Goal: Information Seeking & Learning: Find contact information

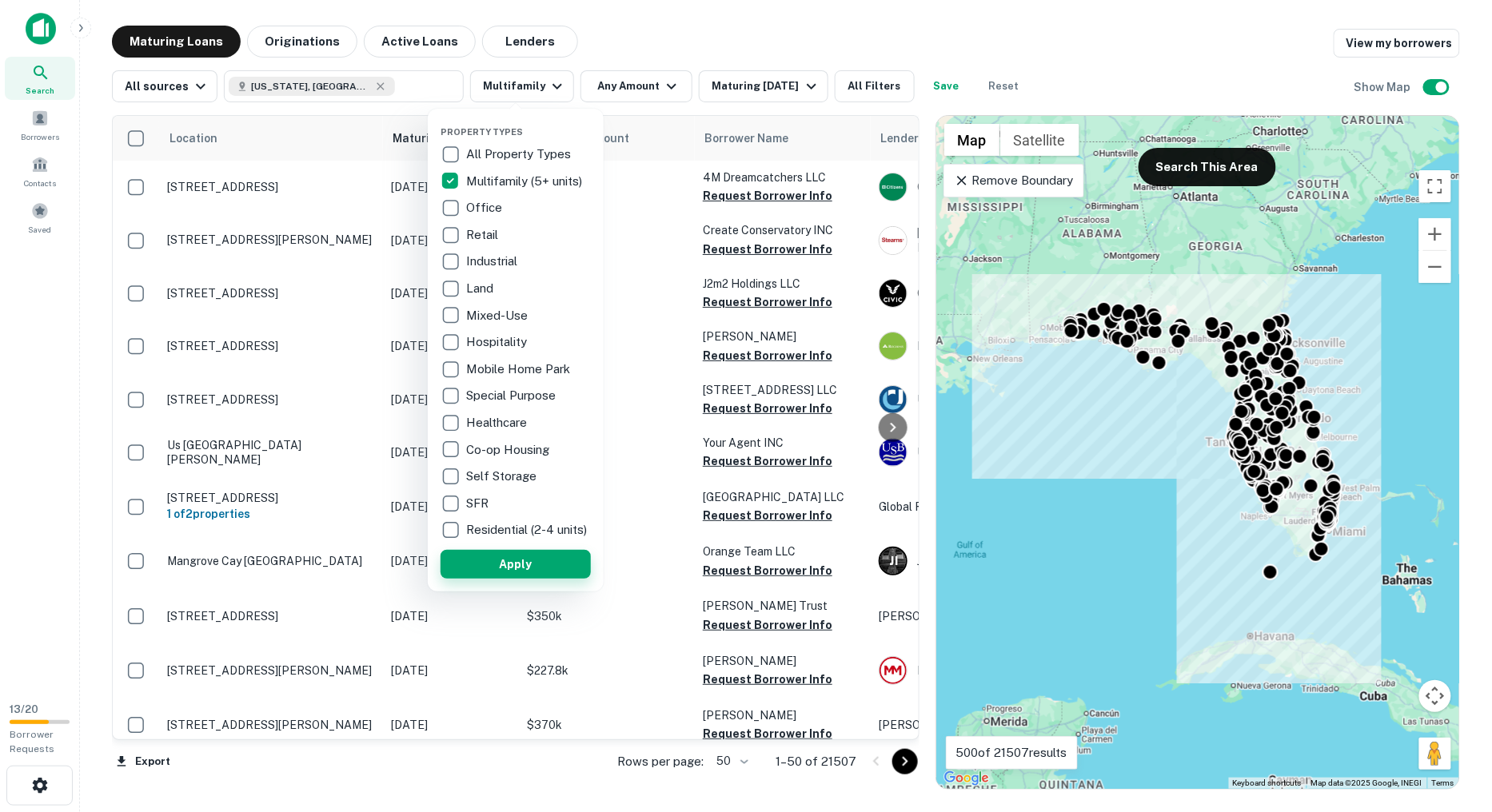
click at [490, 564] on button "Apply" at bounding box center [516, 564] width 151 height 29
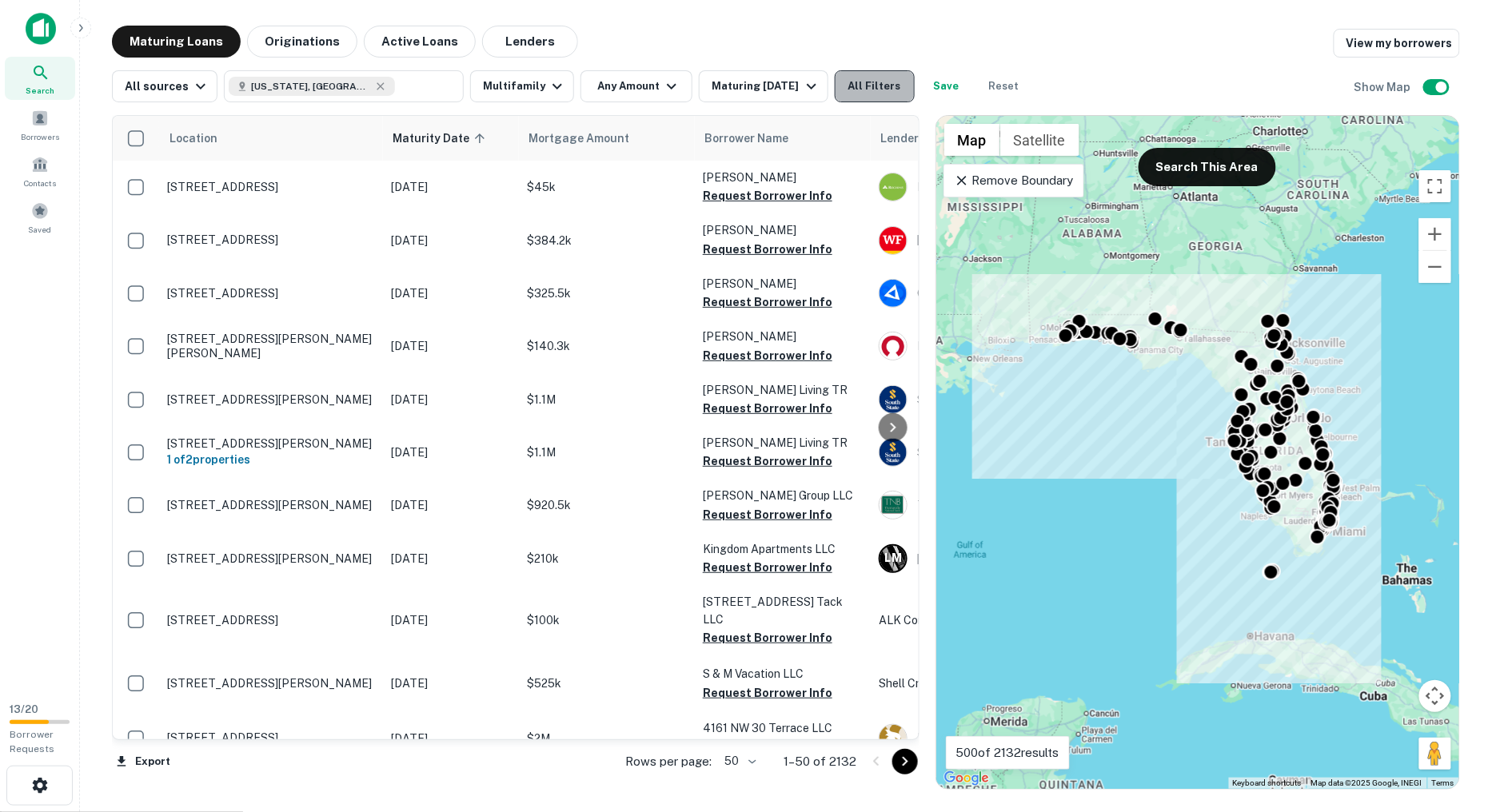
click at [843, 79] on button "All Filters" at bounding box center [875, 87] width 80 height 32
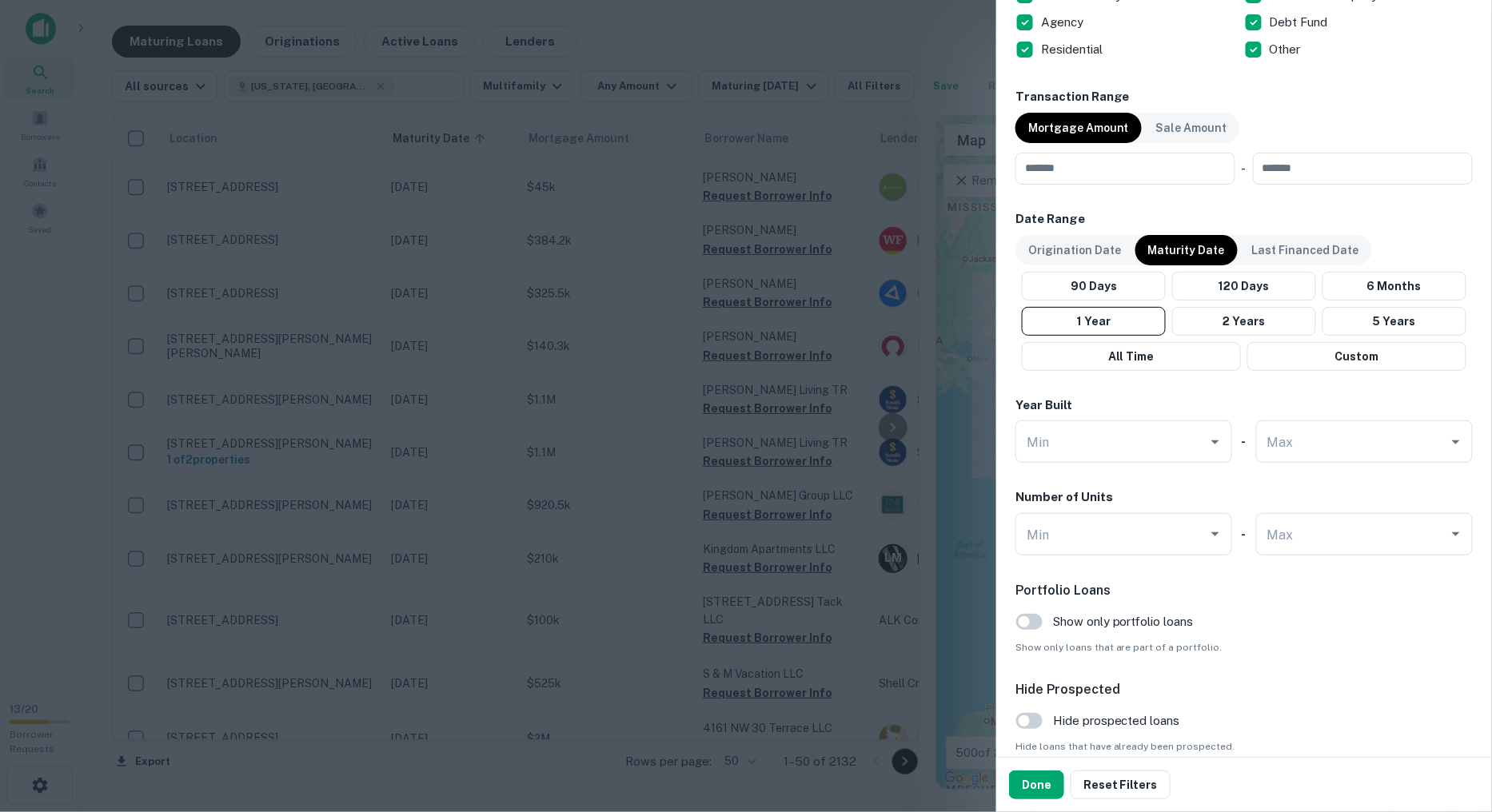
scroll to position [817, 0]
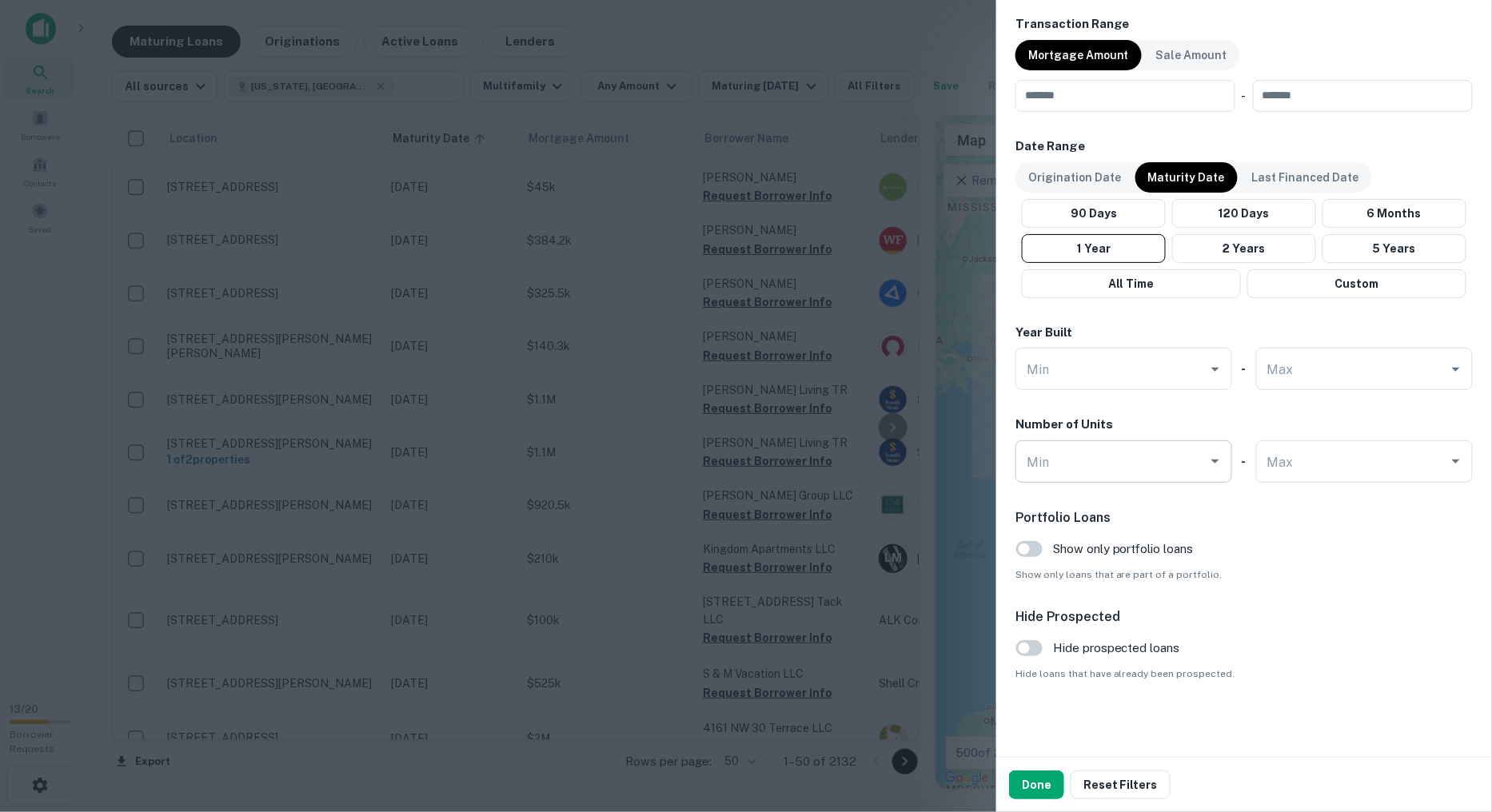
click at [1102, 469] on input "Min" at bounding box center [1112, 462] width 179 height 28
click at [1066, 498] on li "50" at bounding box center [1121, 501] width 198 height 29
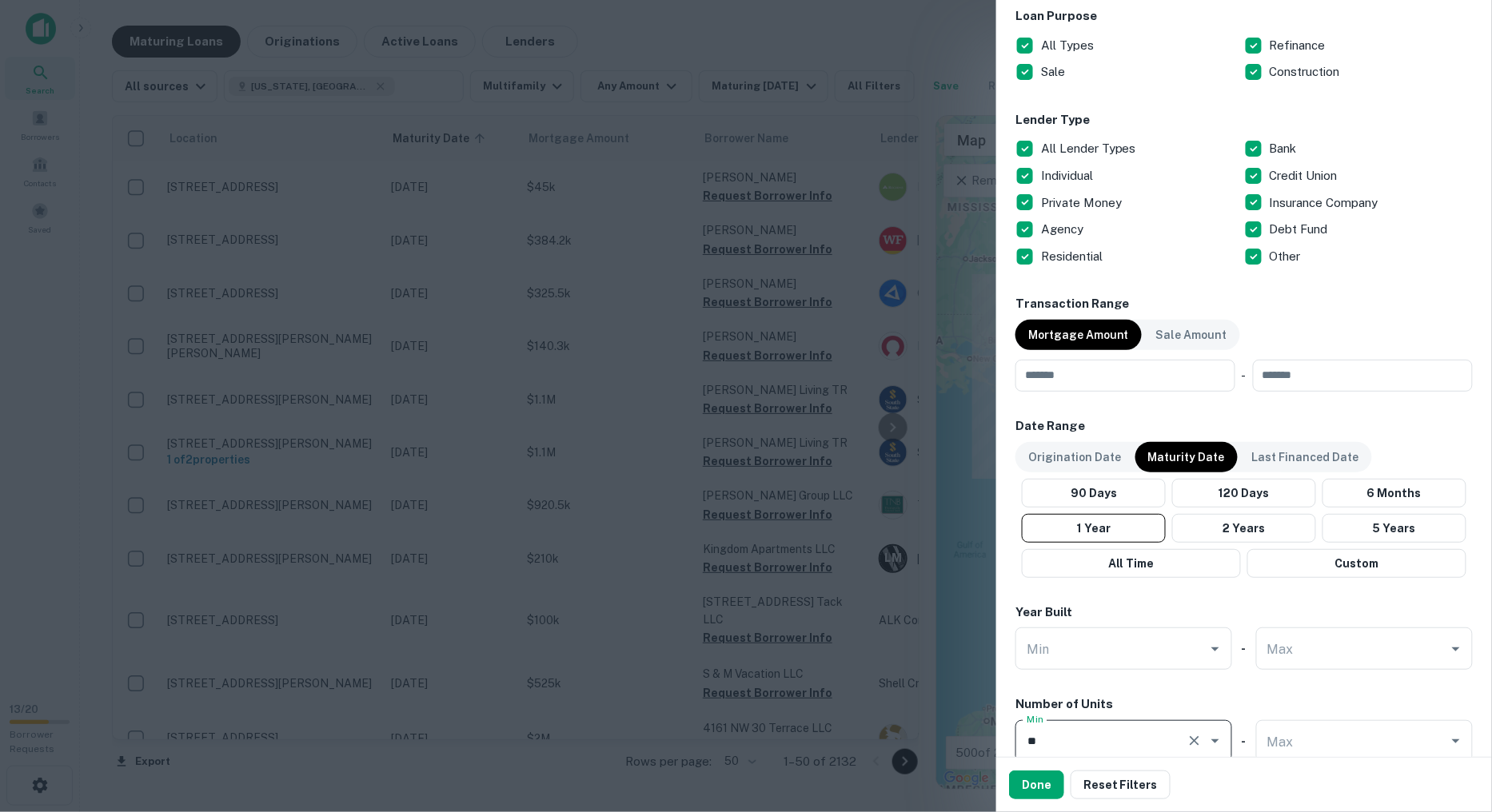
scroll to position [461, 0]
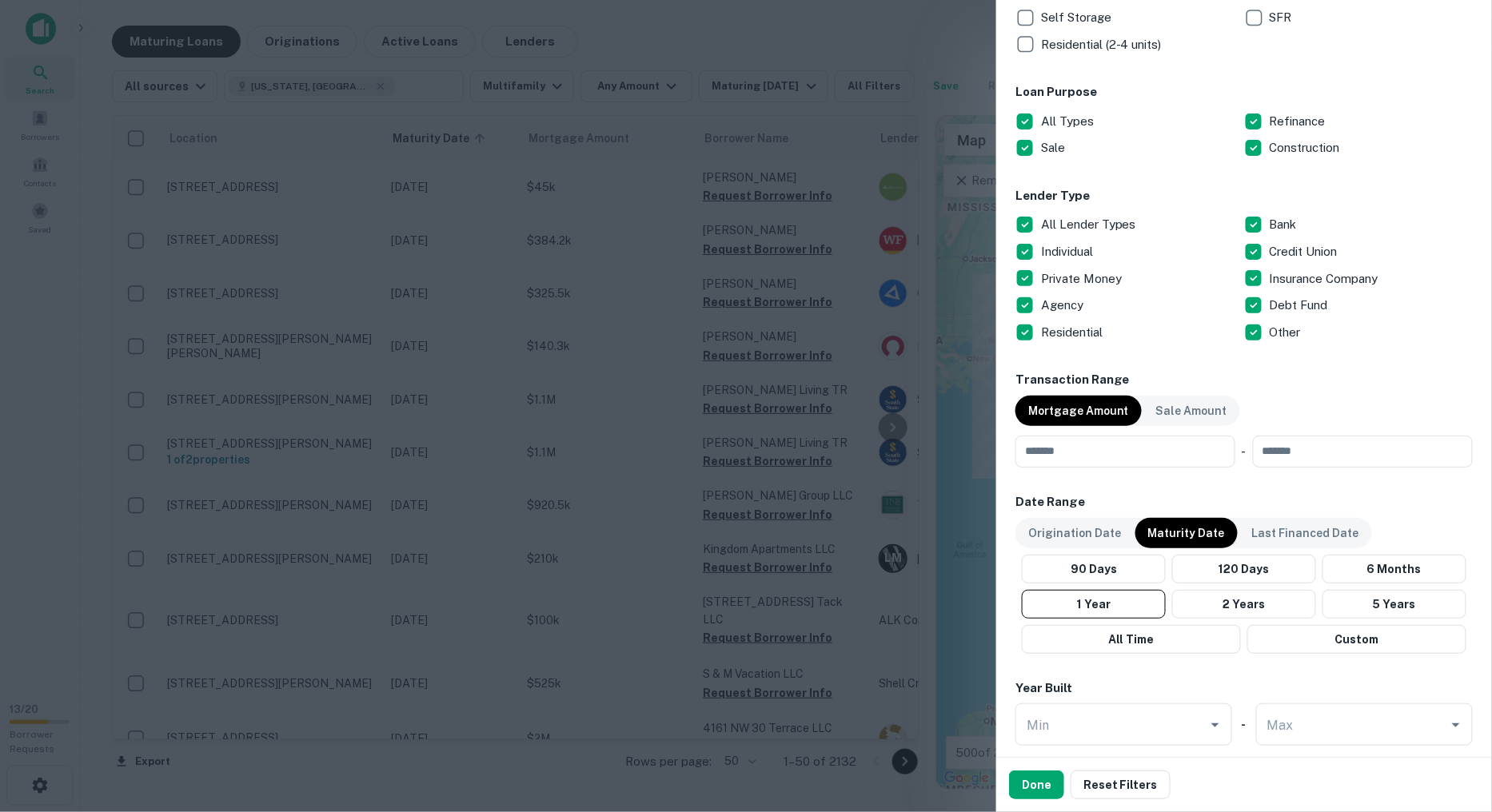
type input "**"
click at [1045, 777] on button "Done" at bounding box center [1036, 785] width 55 height 29
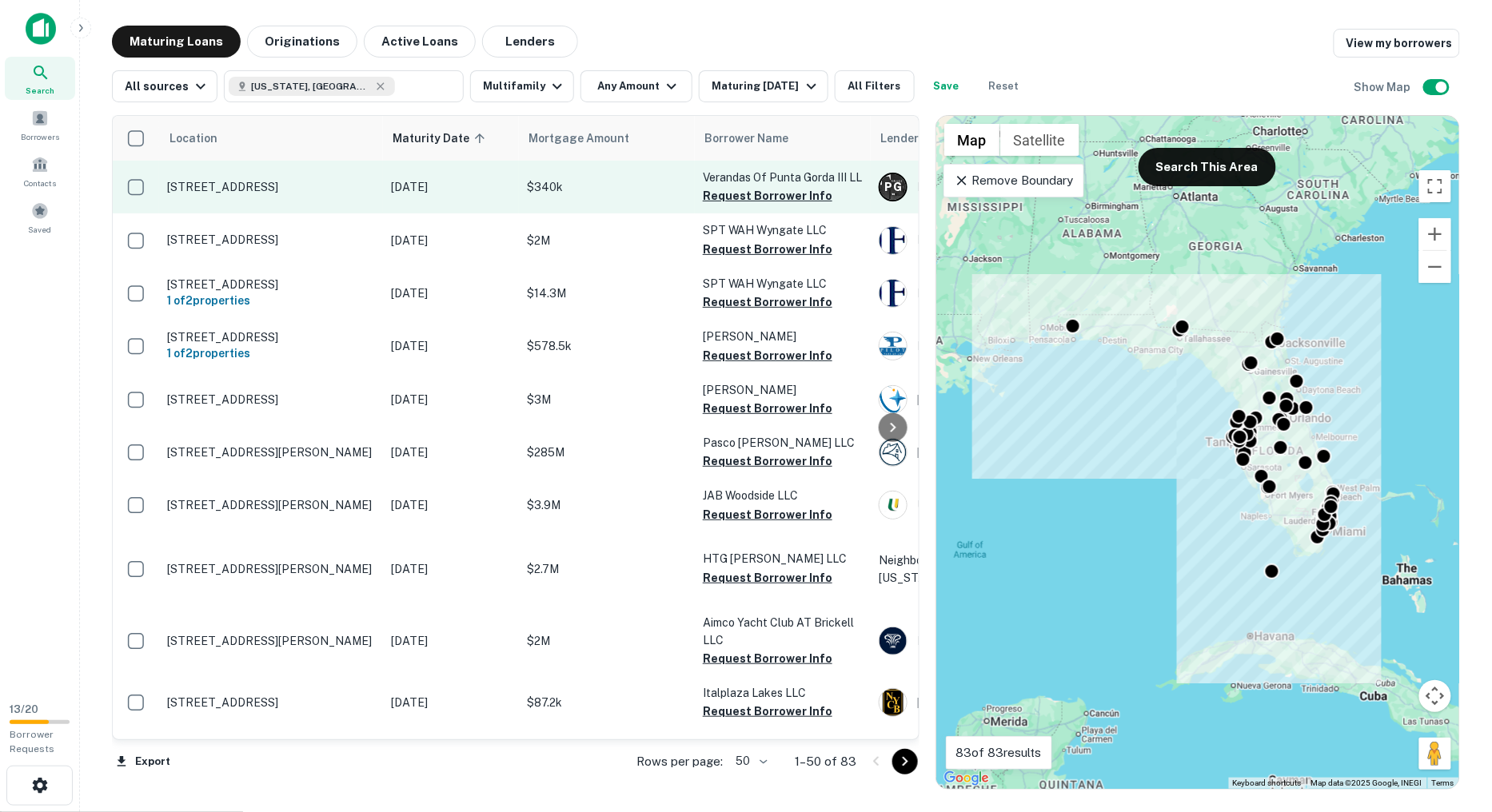
click at [453, 203] on td "Oct 05, 2025" at bounding box center [451, 187] width 136 height 53
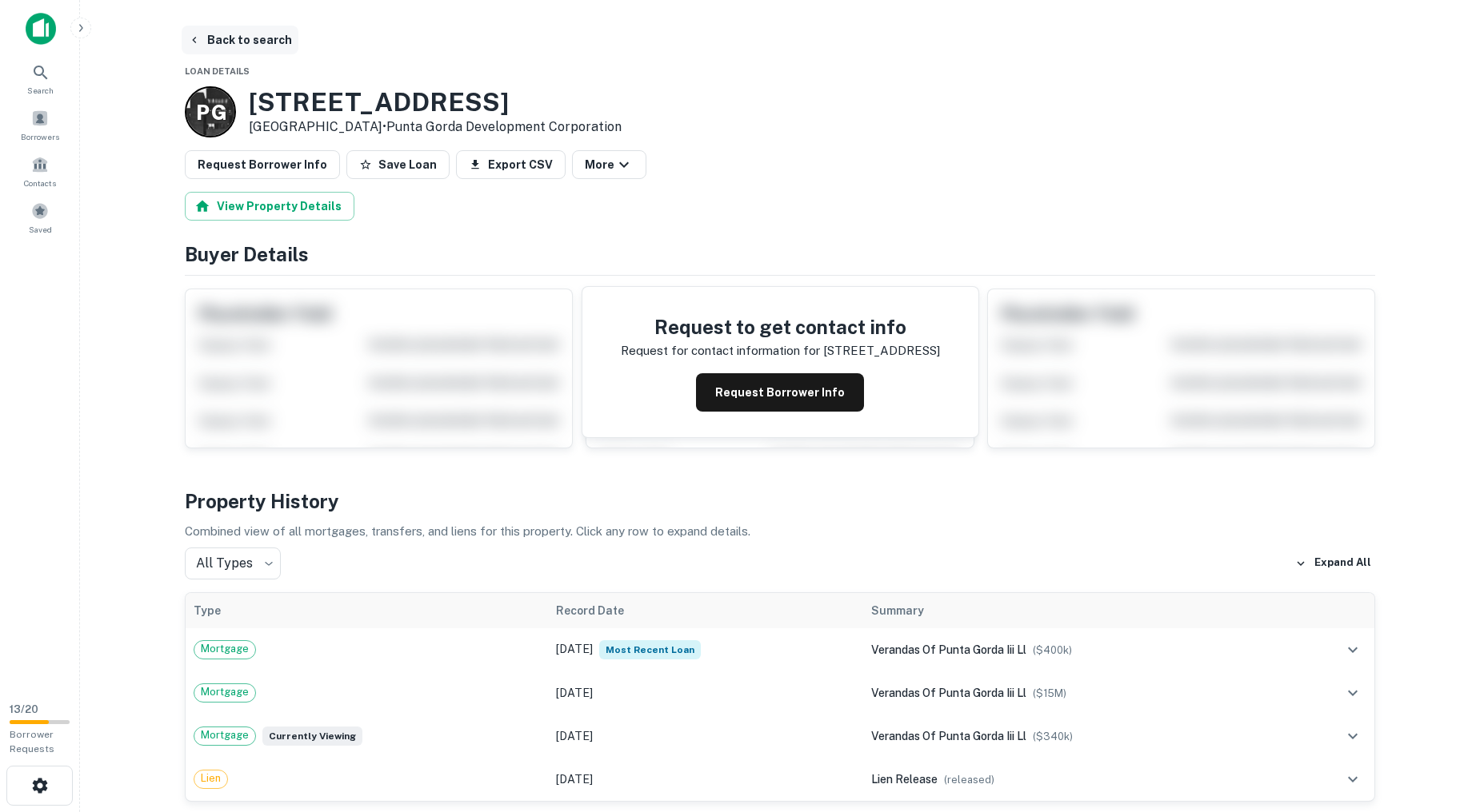
click at [223, 42] on button "Back to search" at bounding box center [240, 40] width 117 height 29
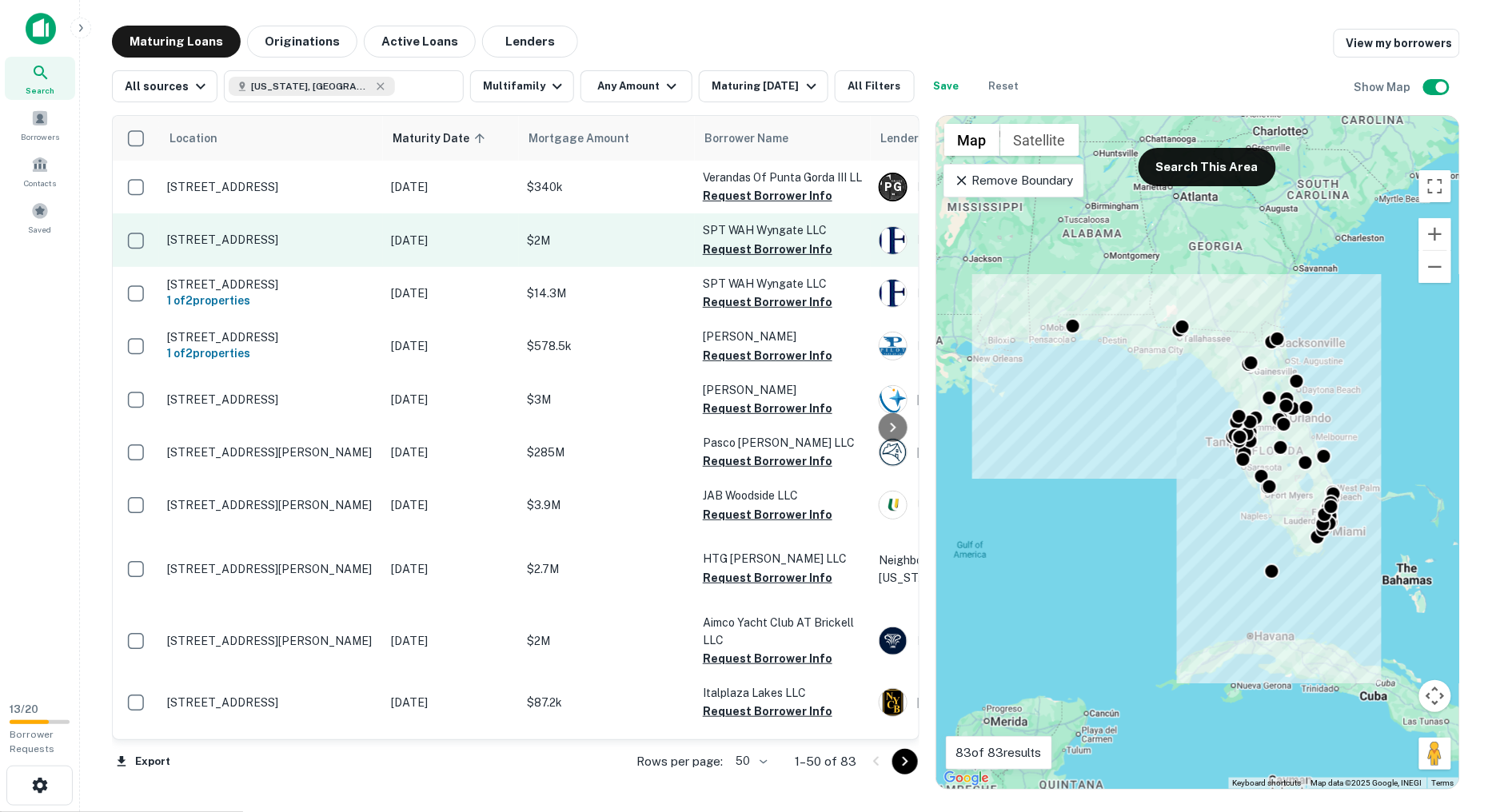
click at [429, 255] on td "Oct 31, 2025" at bounding box center [451, 239] width 136 height 53
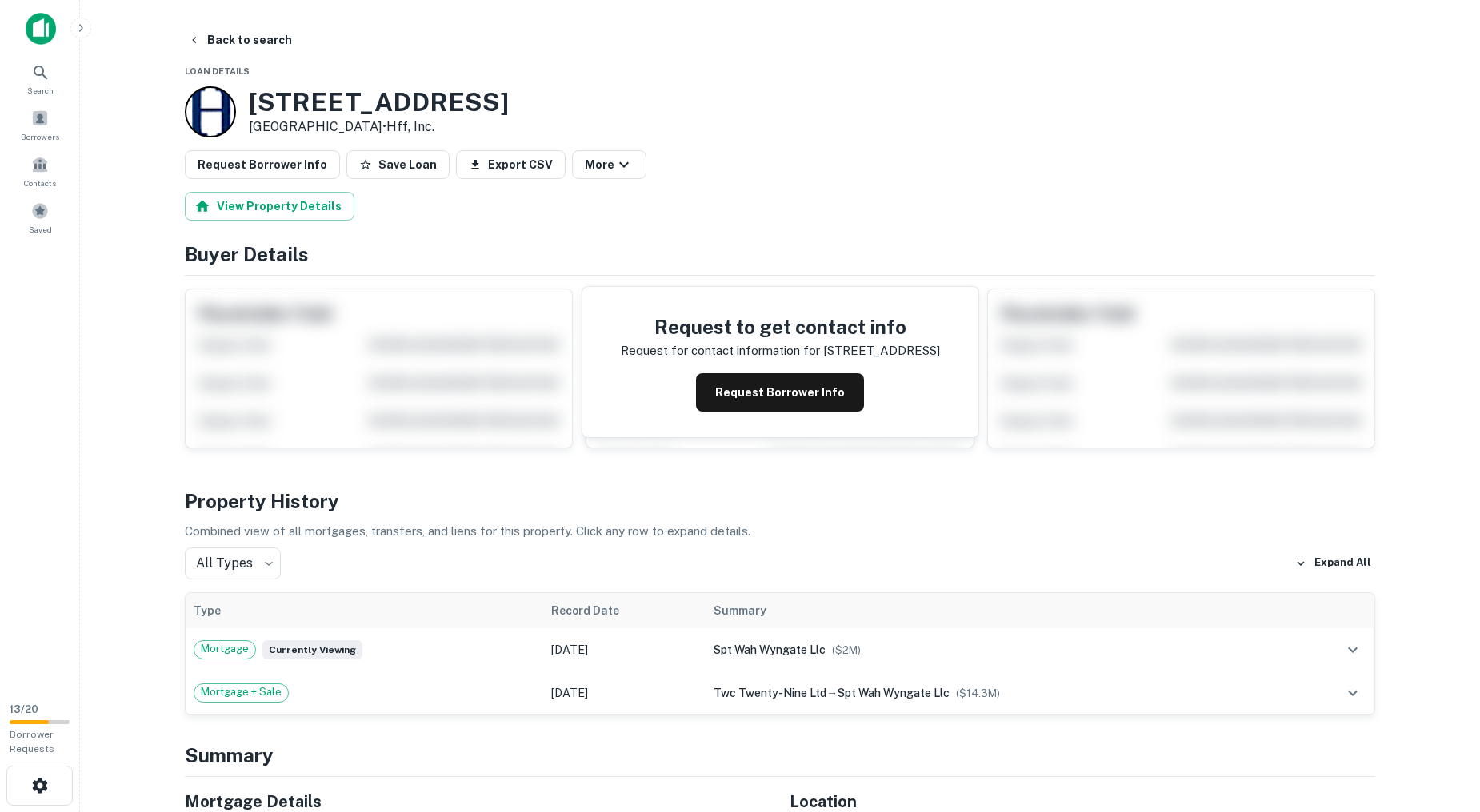
drag, startPoint x: 370, startPoint y: 121, endPoint x: 251, endPoint y: 92, distance: 122.5
click at [251, 92] on div "391 112th Ave N Saint Petersburg, FL33716 • Hff, Inc." at bounding box center [378, 112] width 259 height 50
copy div "391 112th Ave N Saint Petersburg, FL"
click at [252, 42] on button "Back to search" at bounding box center [240, 40] width 117 height 29
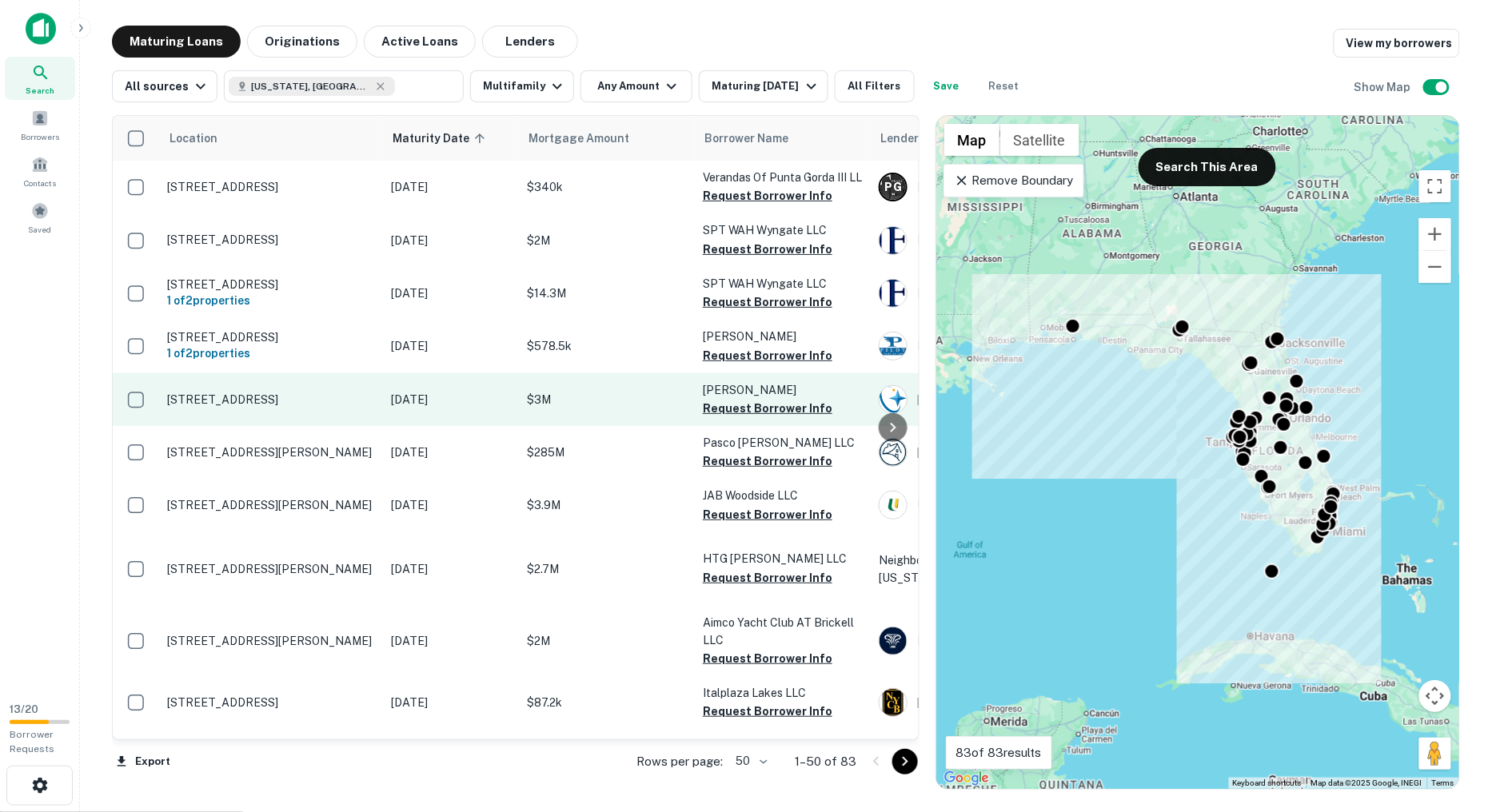
click at [449, 404] on p "Nov 30, 2025" at bounding box center [451, 400] width 120 height 18
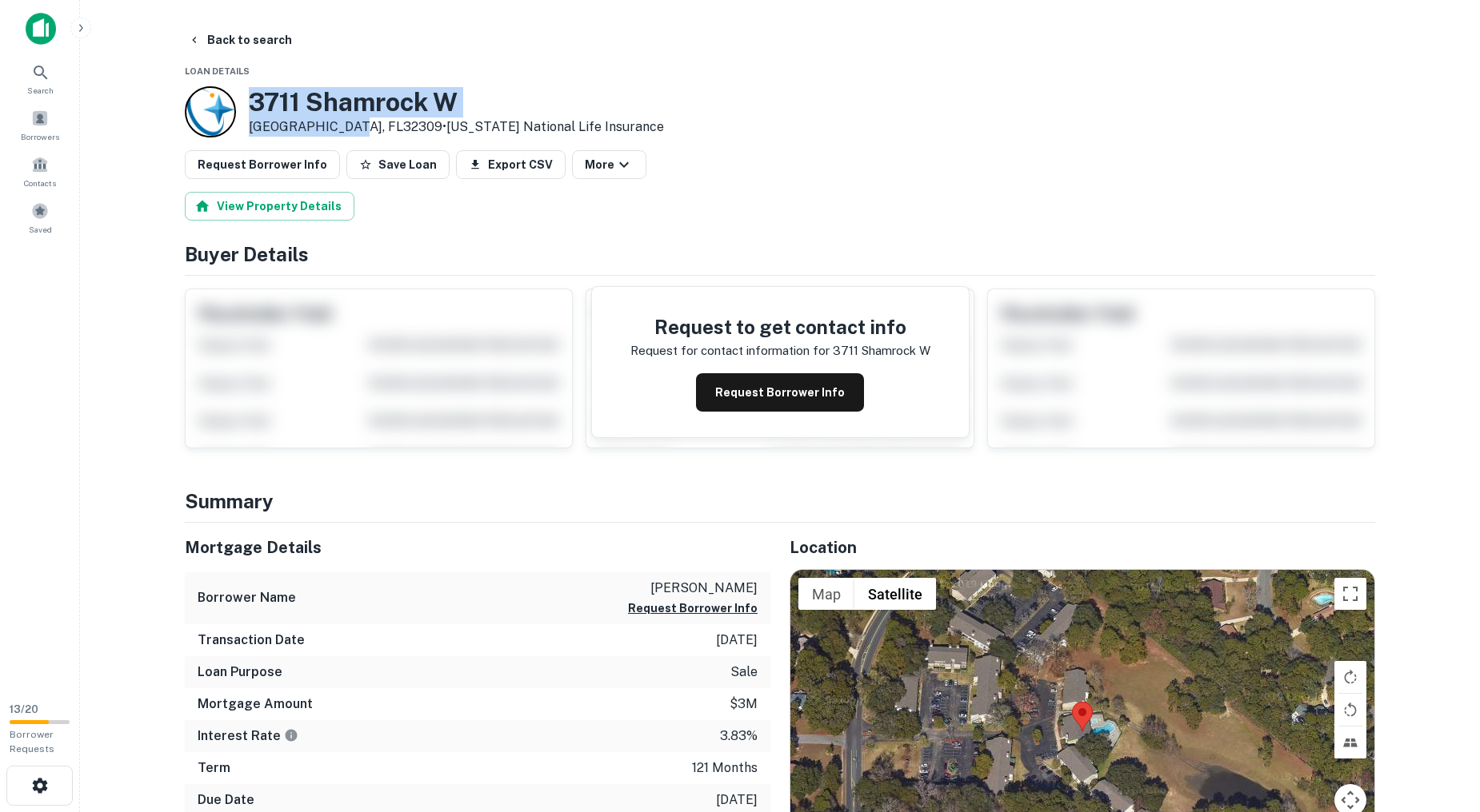
drag, startPoint x: 338, startPoint y: 123, endPoint x: 236, endPoint y: 92, distance: 106.6
click at [236, 92] on div "3711 Shamrock W Tallahassee, FL32309 • Ohio National Life Insurance" at bounding box center [424, 112] width 479 height 51
copy div "3711 Shamrock W Tallahassee, FL"
click at [244, 38] on button "Back to search" at bounding box center [240, 40] width 117 height 29
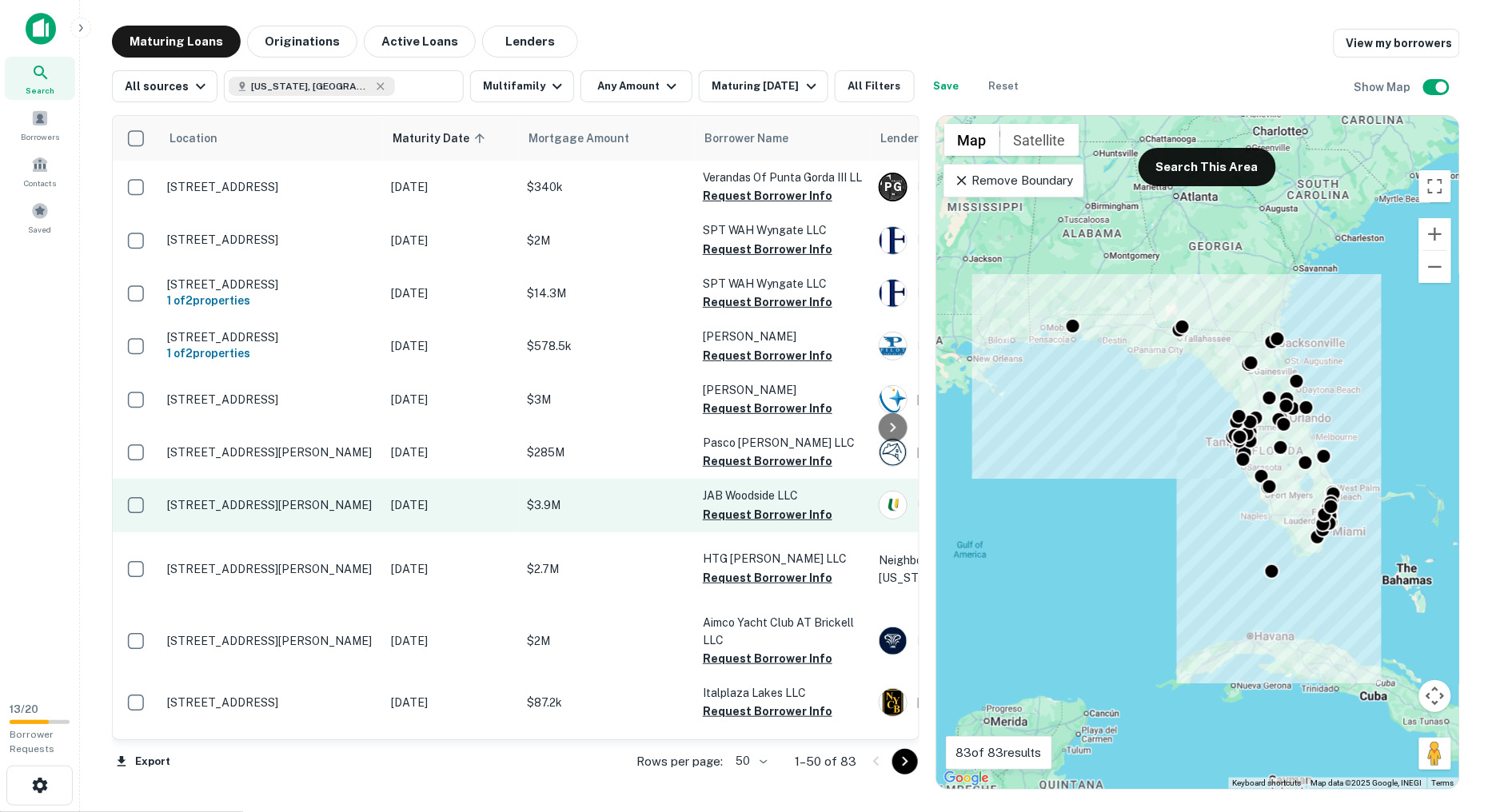
click at [299, 504] on td "515 Van Buren St Fort Myers, FL33916" at bounding box center [270, 505] width 224 height 53
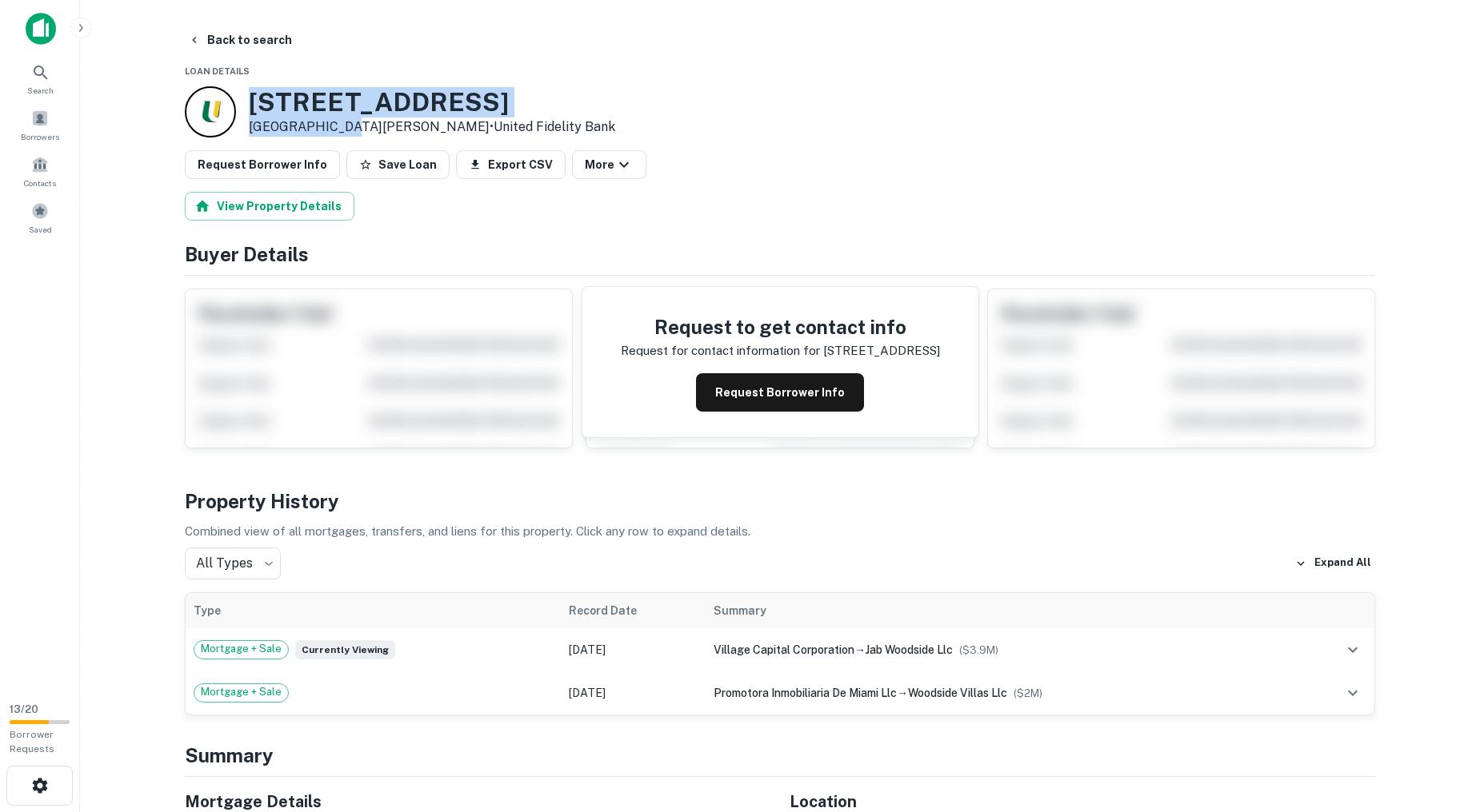
drag, startPoint x: 332, startPoint y: 123, endPoint x: 232, endPoint y: 94, distance: 104.1
click at [232, 94] on div "515 Van Buren St Fort Myers, FL33916 • United Fidelity Bank" at bounding box center [399, 112] width 430 height 51
copy div "515 Van Buren St Fort Myers, FL"
click at [244, 41] on button "Back to search" at bounding box center [240, 40] width 117 height 29
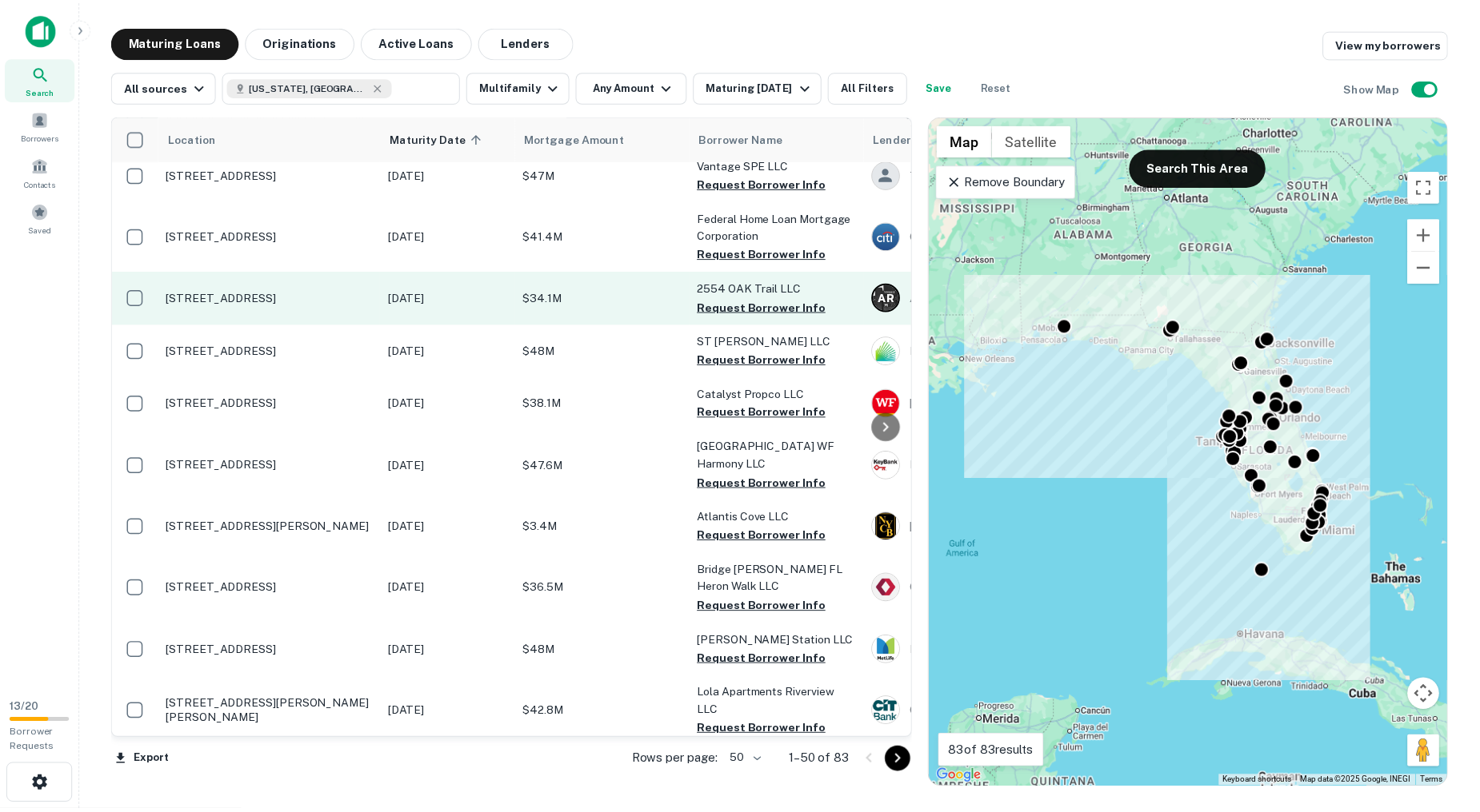
scroll to position [2221, 0]
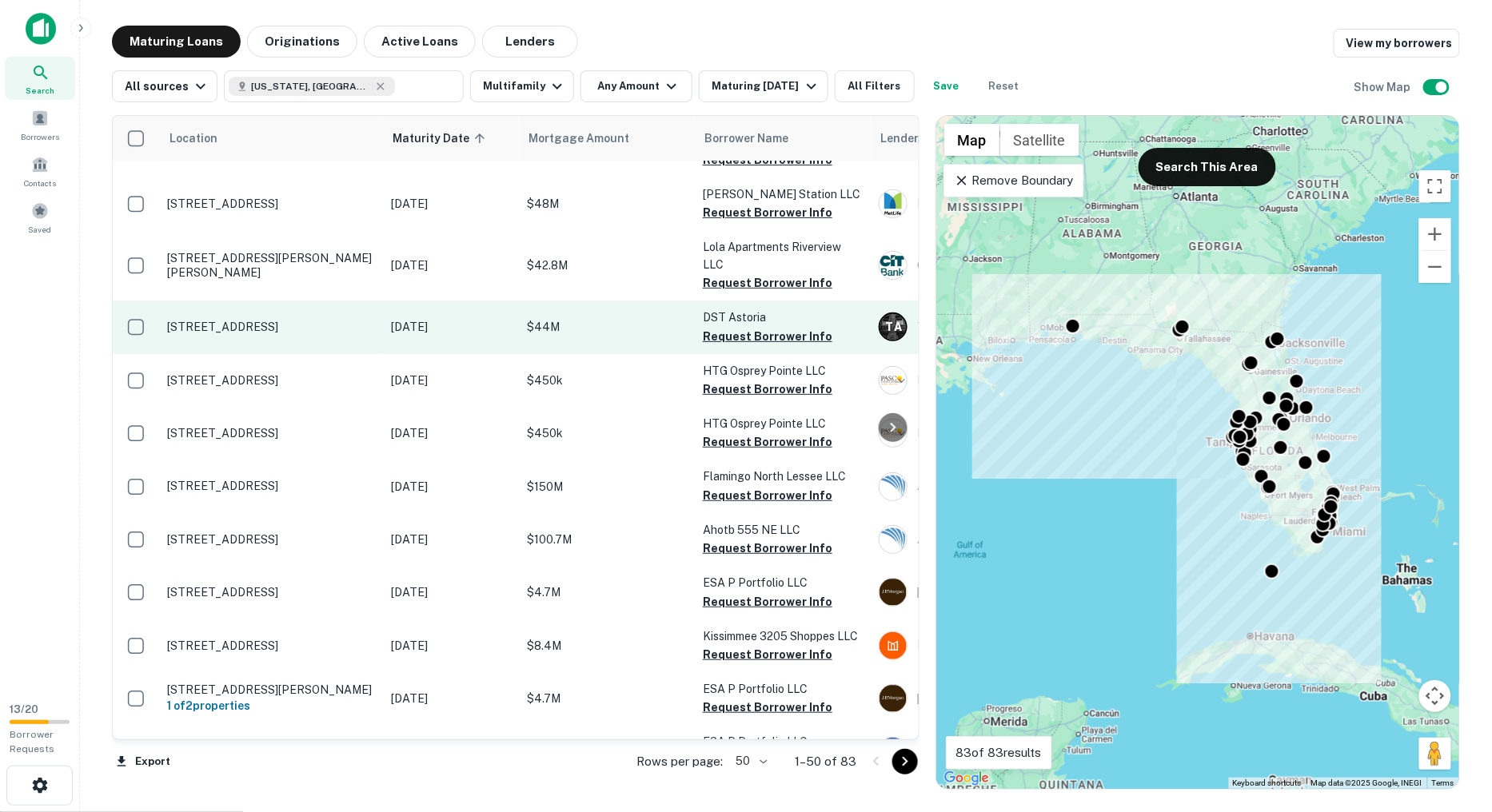
click at [396, 318] on p "Jun 01, 2026" at bounding box center [451, 327] width 120 height 18
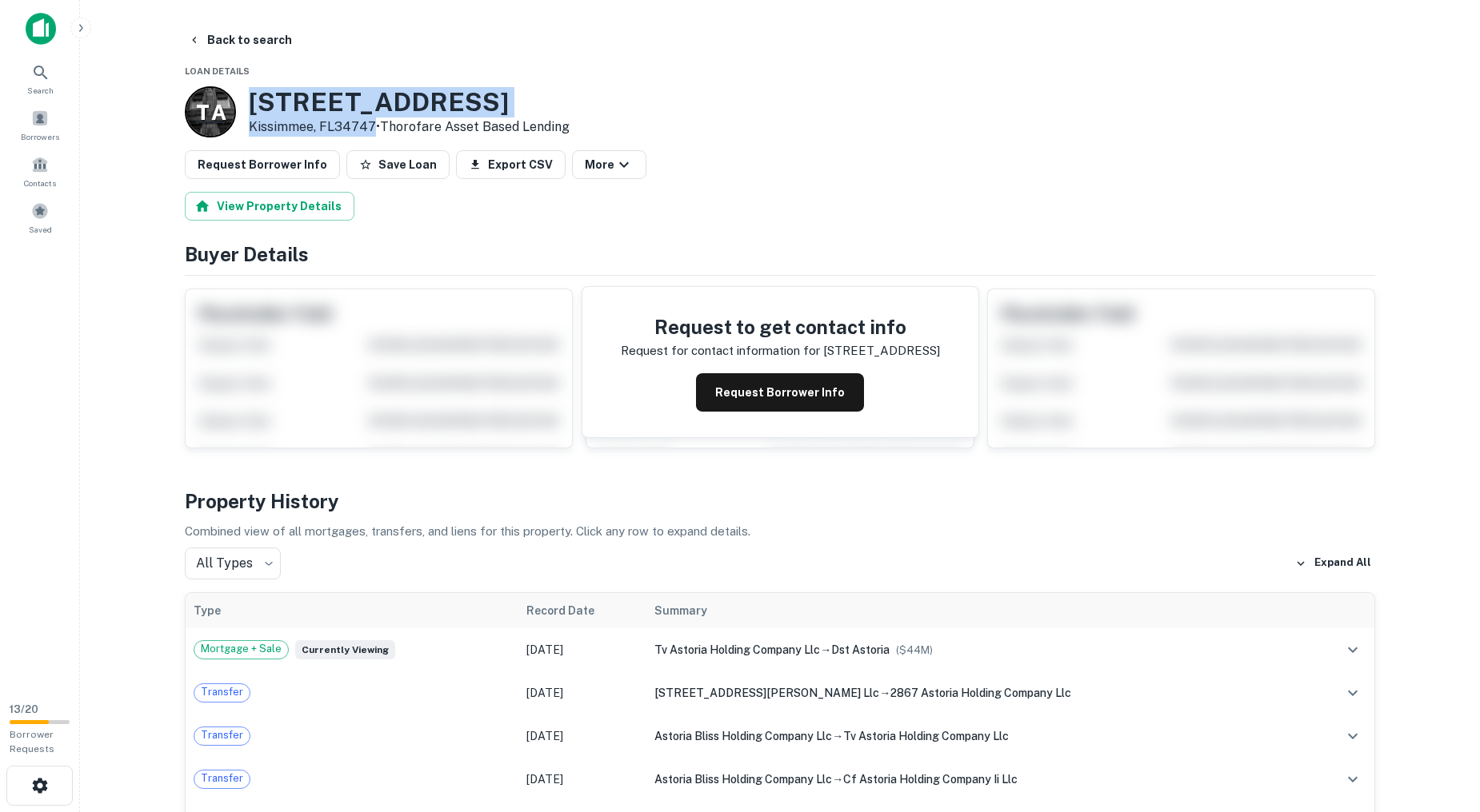
drag, startPoint x: 372, startPoint y: 126, endPoint x: 233, endPoint y: 88, distance: 144.1
click at [233, 88] on div "T A 1650 Celebration Blvd Kissimmee, FL34747 • Thorofare Asset Based Lending" at bounding box center [376, 112] width 384 height 51
copy div "1650 Celebration Blvd Kissimmee, FL34747"
click at [232, 42] on button "Back to search" at bounding box center [240, 40] width 117 height 29
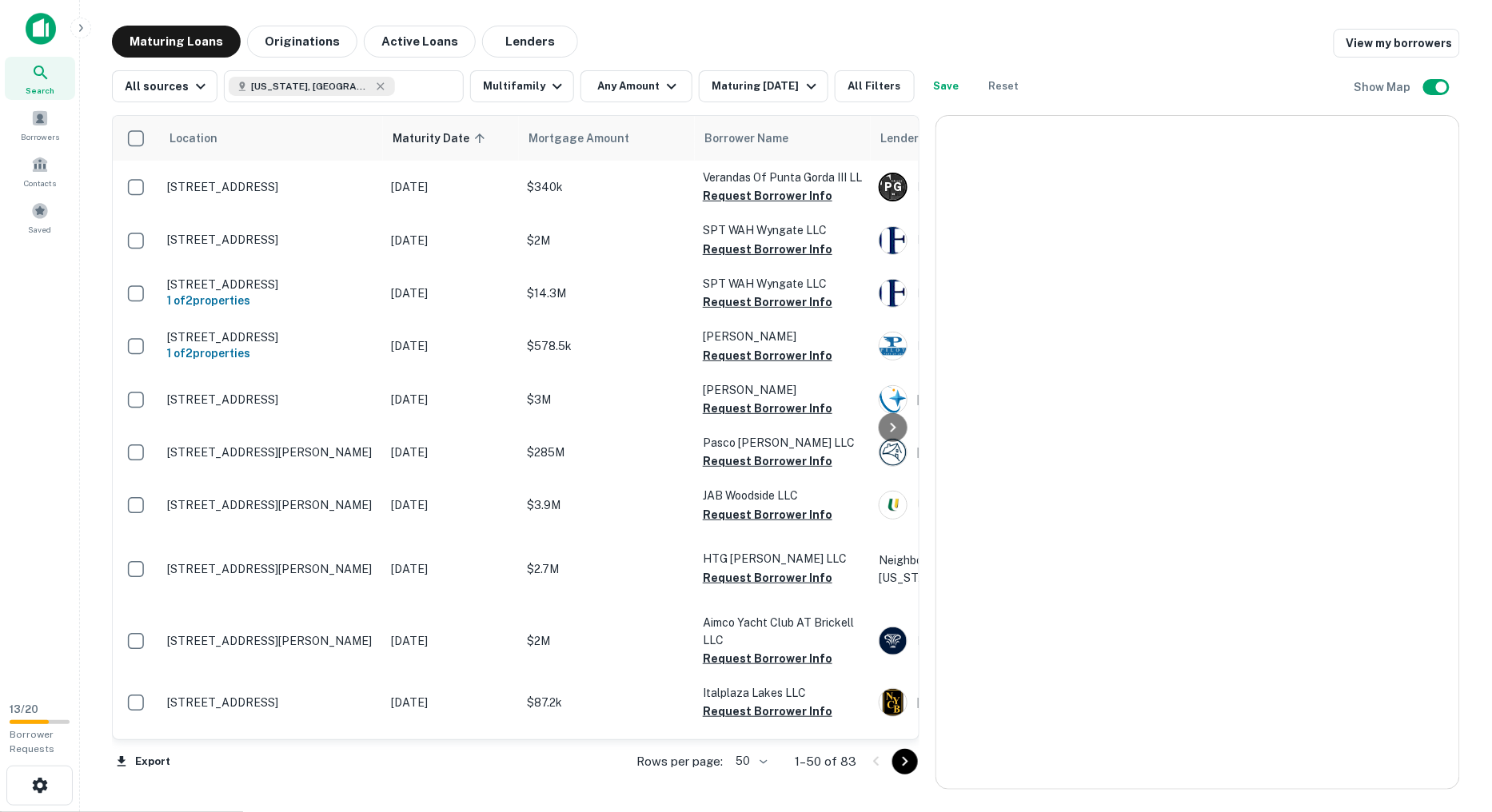
scroll to position [2220, 0]
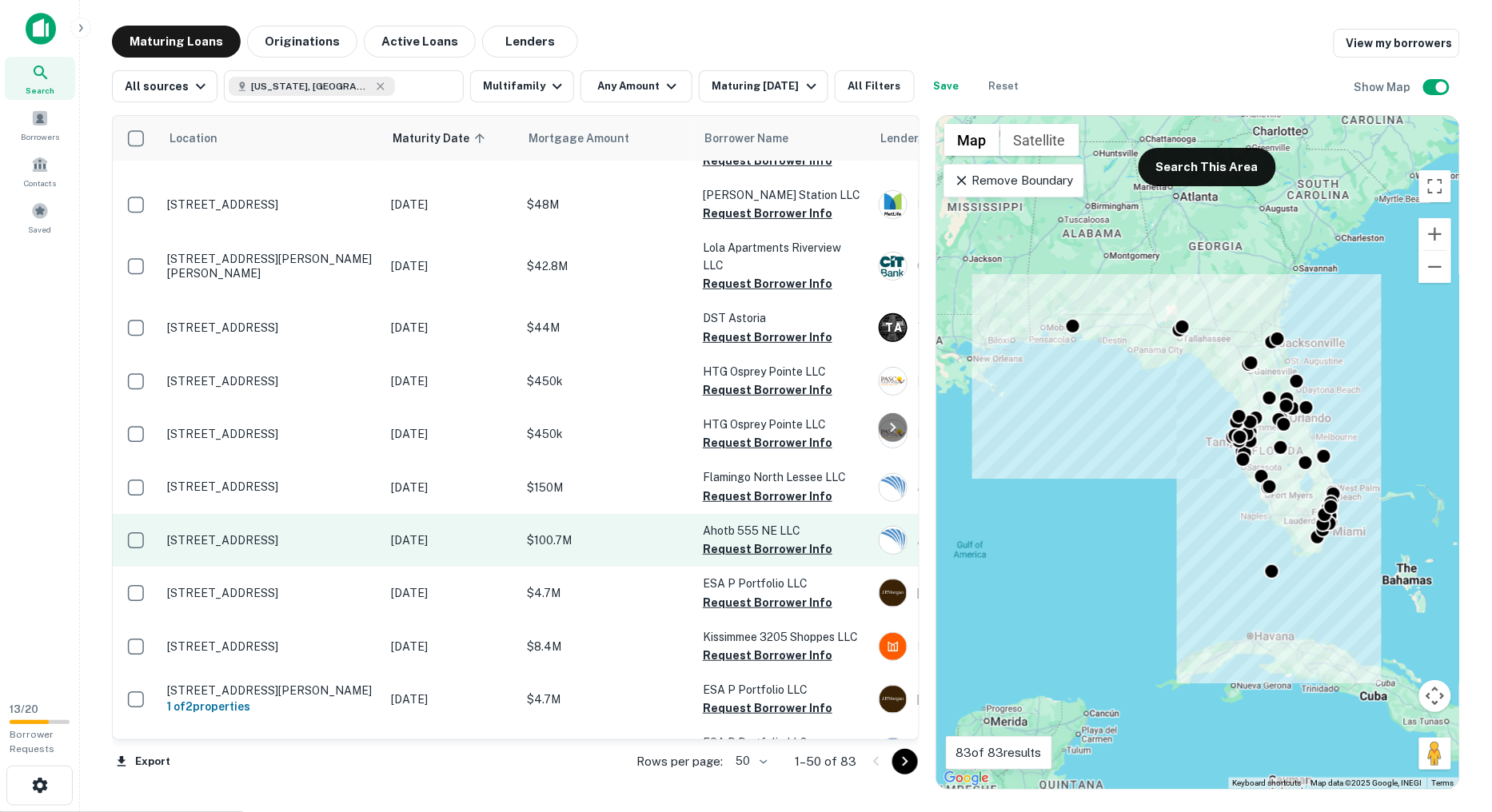
click at [286, 534] on p "555 Ne 34th St Apt 306 Miami, FL33137" at bounding box center [271, 541] width 208 height 14
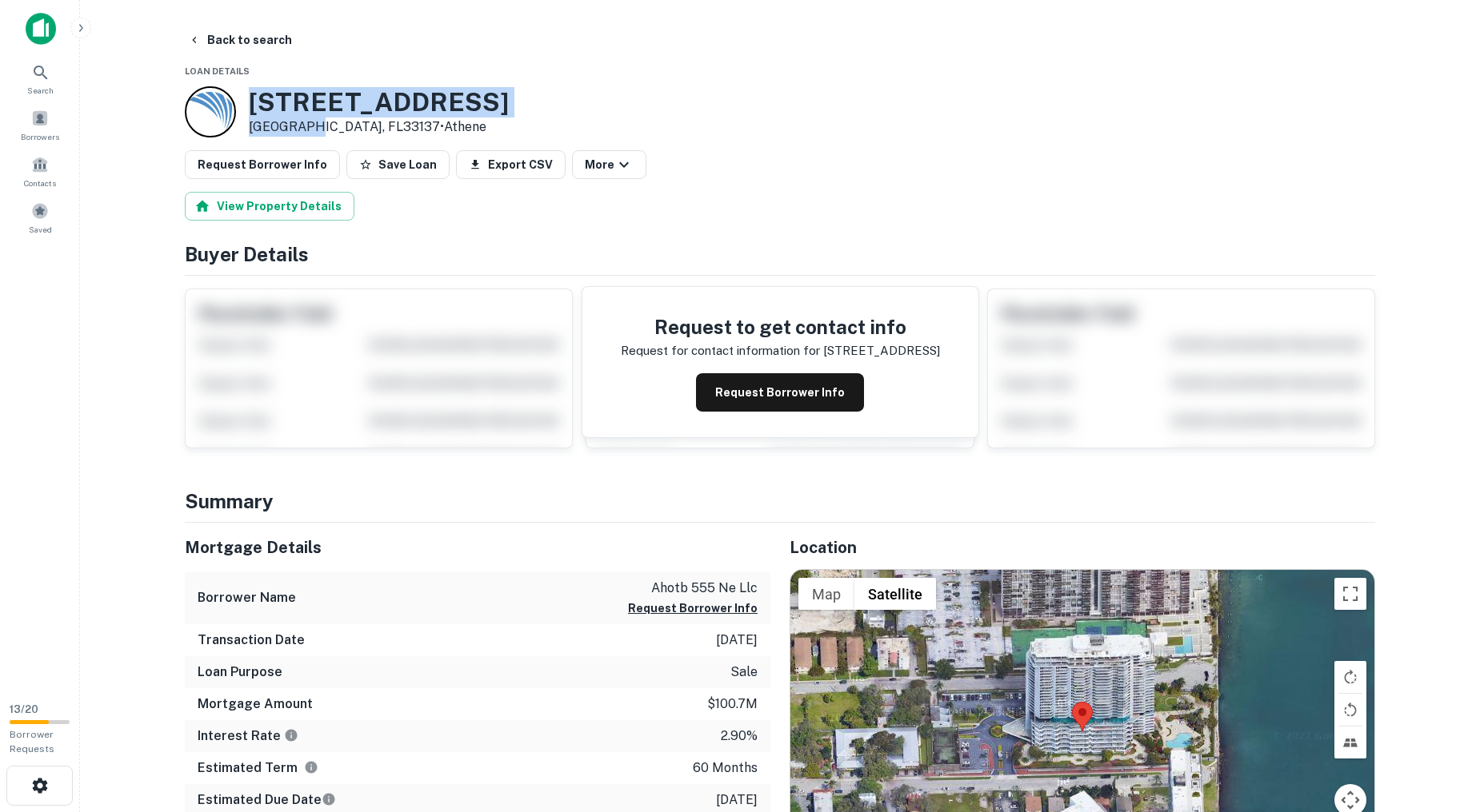
copy div "555 NE 34TH ST APT 306 Miami, FL"
drag, startPoint x: 304, startPoint y: 125, endPoint x: 235, endPoint y: 91, distance: 76.9
click at [235, 91] on div "555 NE 34TH ST APT 306 Miami, FL33137 • Athene" at bounding box center [346, 112] width 324 height 51
click at [217, 33] on button "Back to search" at bounding box center [240, 40] width 117 height 29
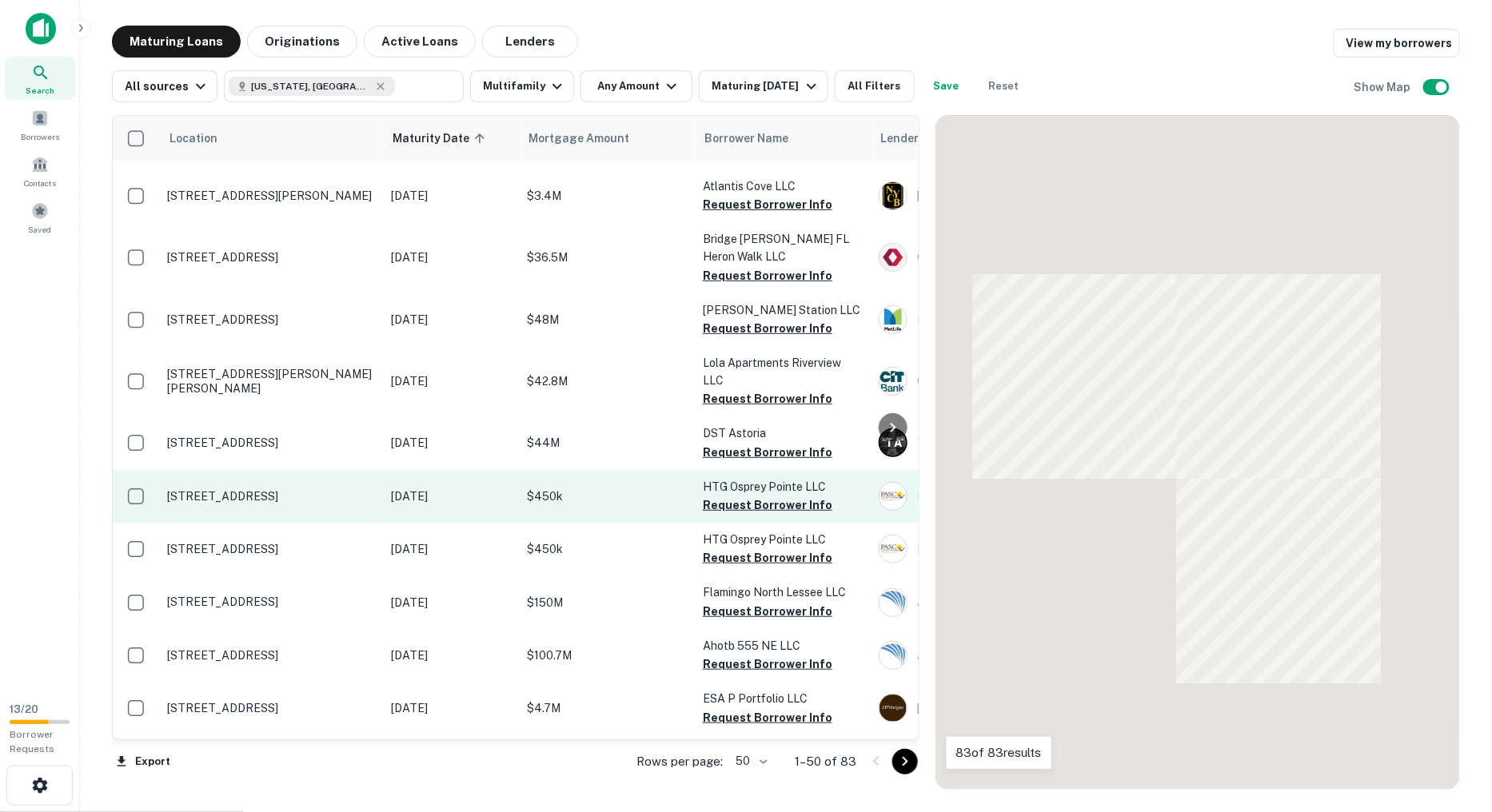
scroll to position [2219, 0]
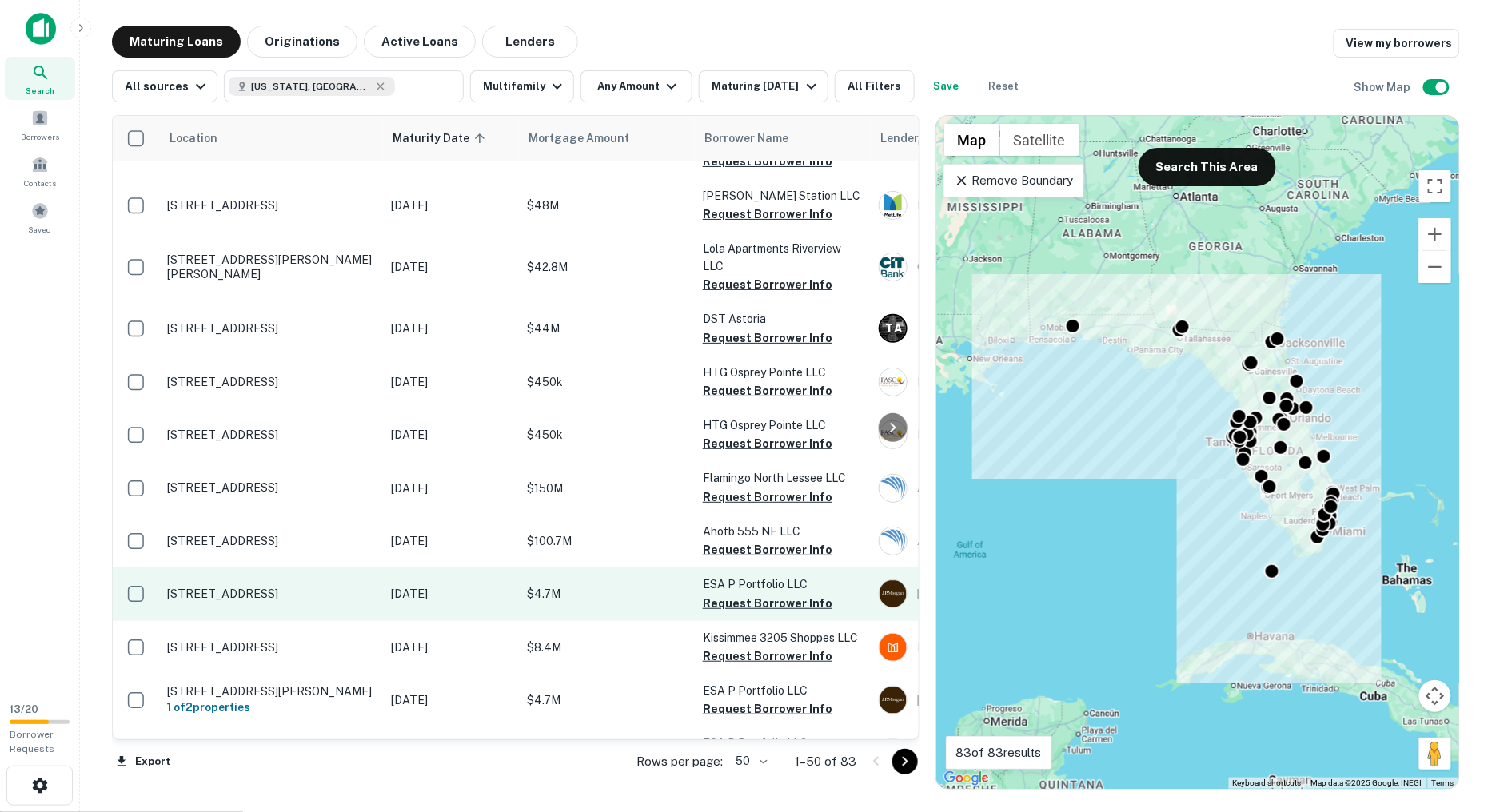
click at [340, 587] on p "4312 W Spruce St Tampa, FL33607" at bounding box center [271, 594] width 208 height 14
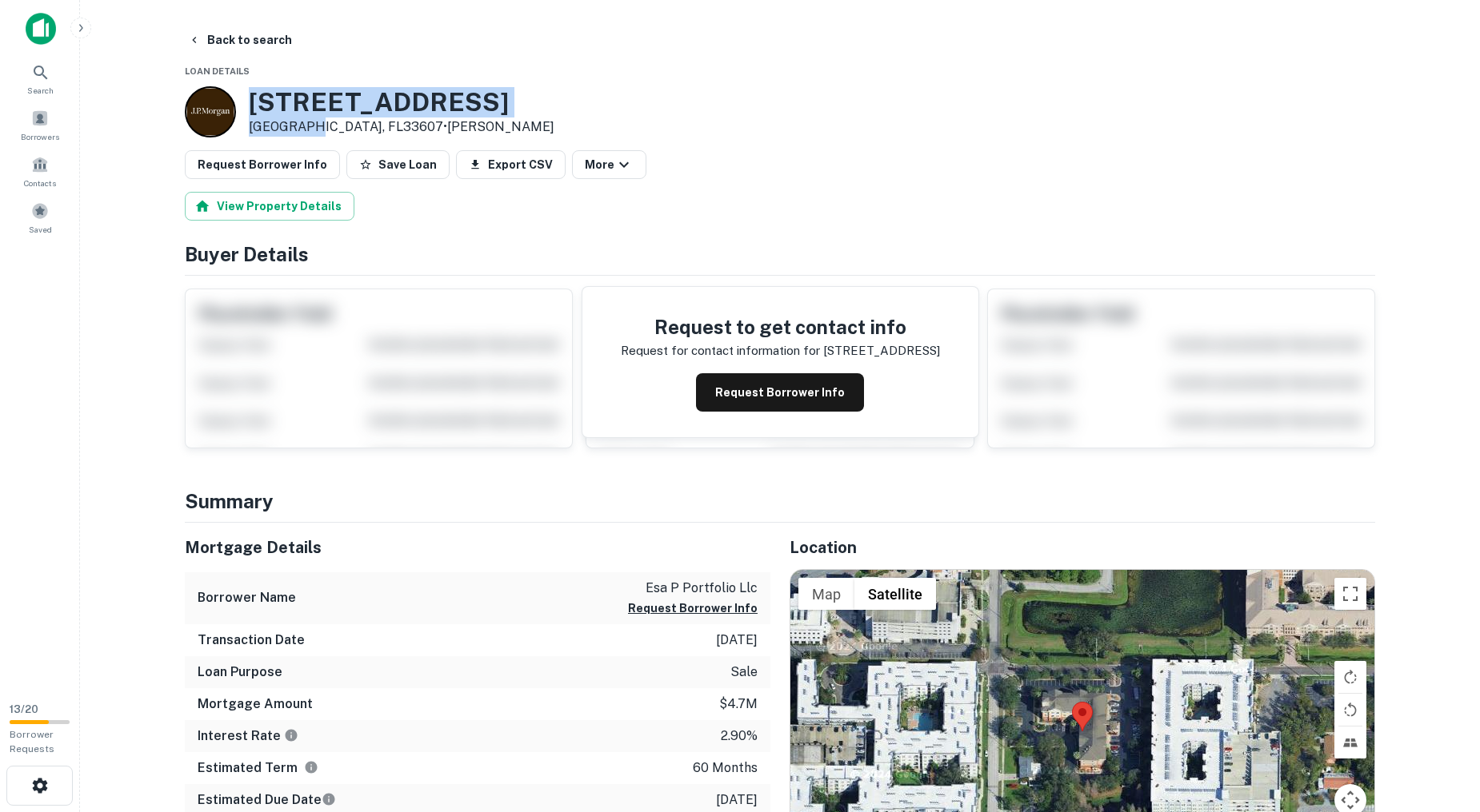
drag, startPoint x: 307, startPoint y: 129, endPoint x: 251, endPoint y: 88, distance: 69.4
click at [251, 88] on div "4312 W Spruce St Tampa, FL33607 • J.p. Morgan" at bounding box center [401, 112] width 305 height 50
copy div "4312 W Spruce St Tampa, FL"
click at [242, 40] on button "Back to search" at bounding box center [240, 40] width 117 height 29
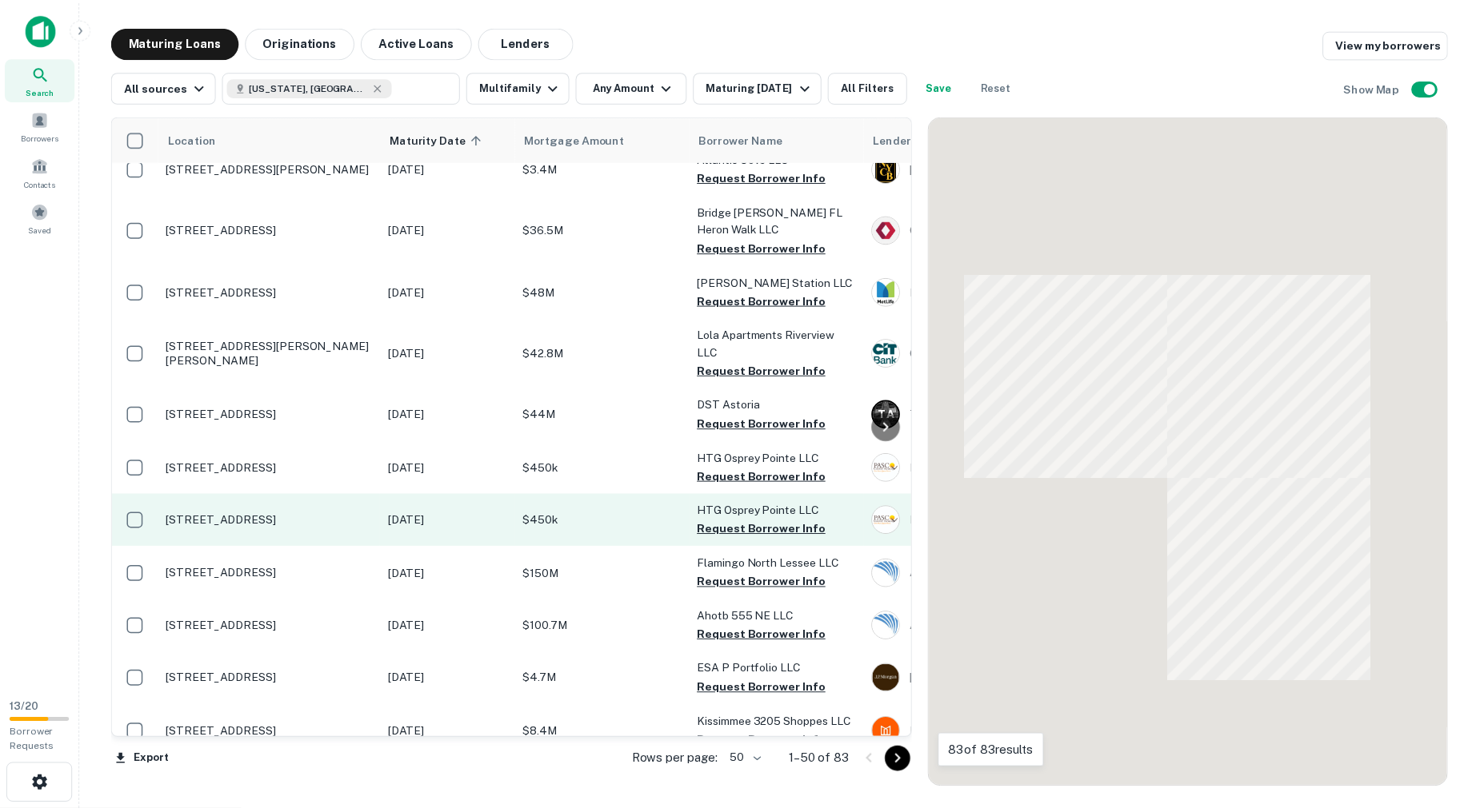
scroll to position [2219, 0]
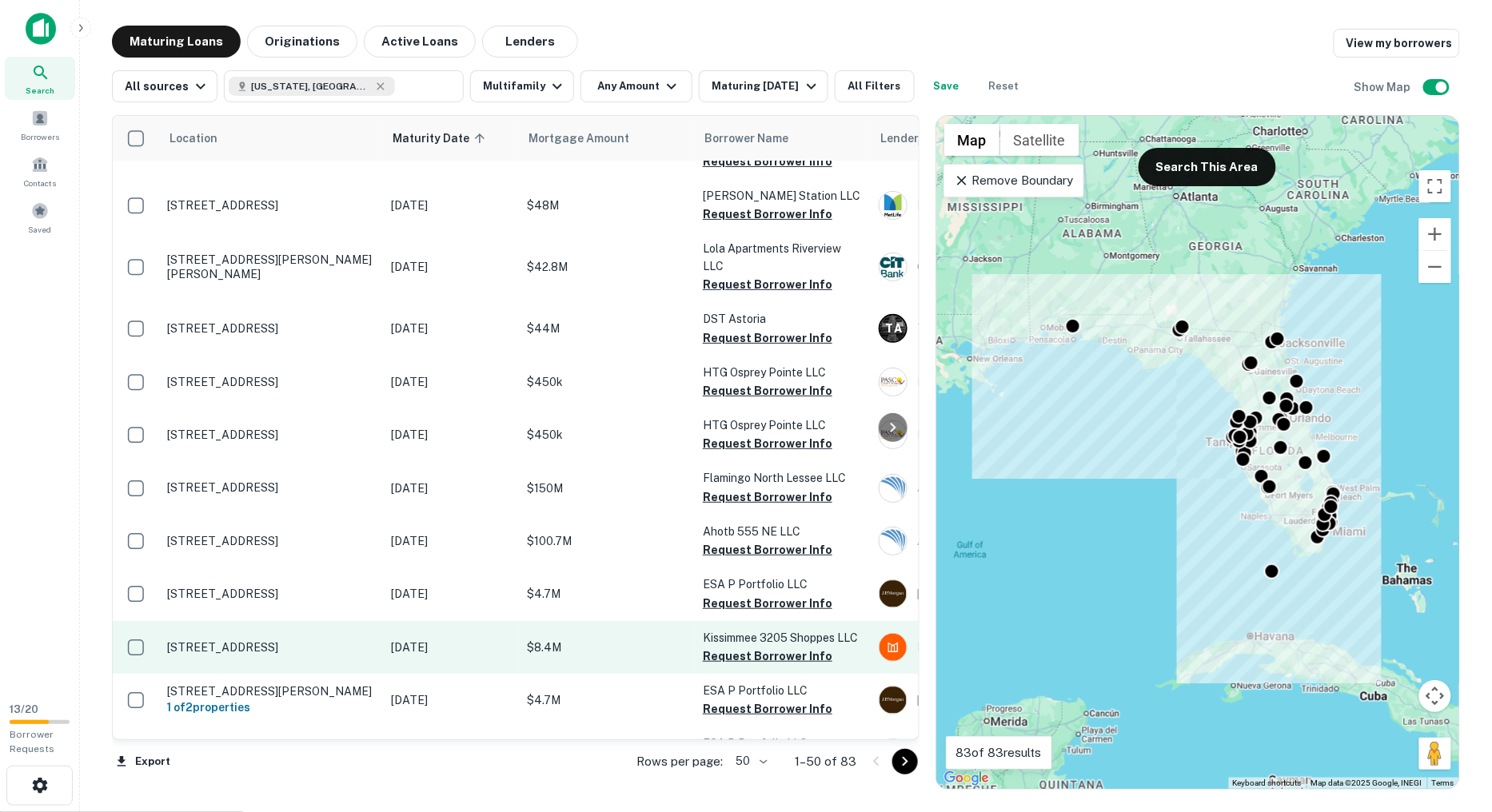
click at [360, 640] on p "1700 Ne 133rd St North Miami, FL33181" at bounding box center [271, 647] width 208 height 14
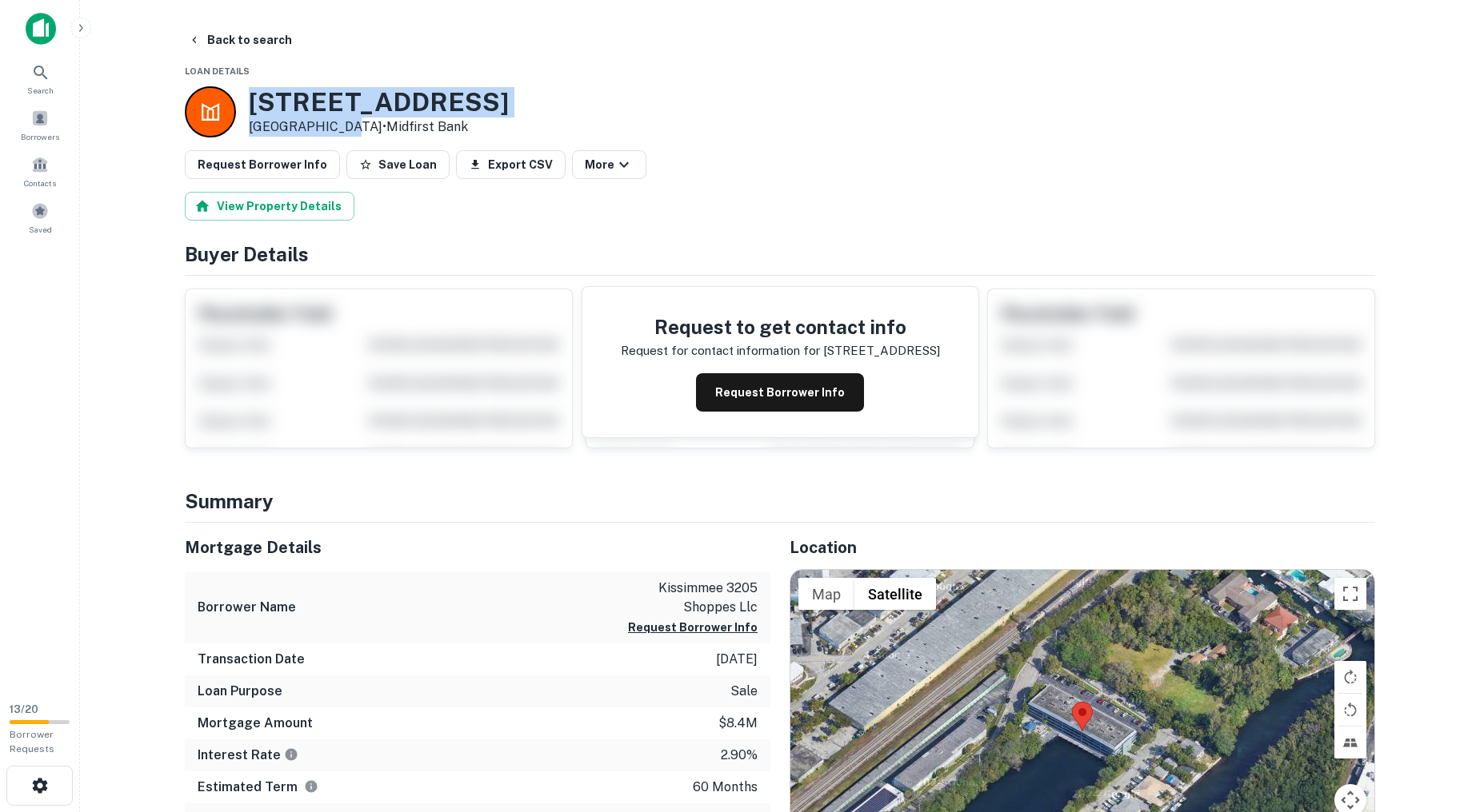
drag, startPoint x: 337, startPoint y: 125, endPoint x: 251, endPoint y: 81, distance: 96.6
copy div "1700 NE 133rd St North Miami, F"
click at [762, 165] on div "Request Borrower Info Save Loan Export CSV More" at bounding box center [779, 165] width 1191 height 29
click at [217, 41] on button "Back to search" at bounding box center [240, 40] width 117 height 29
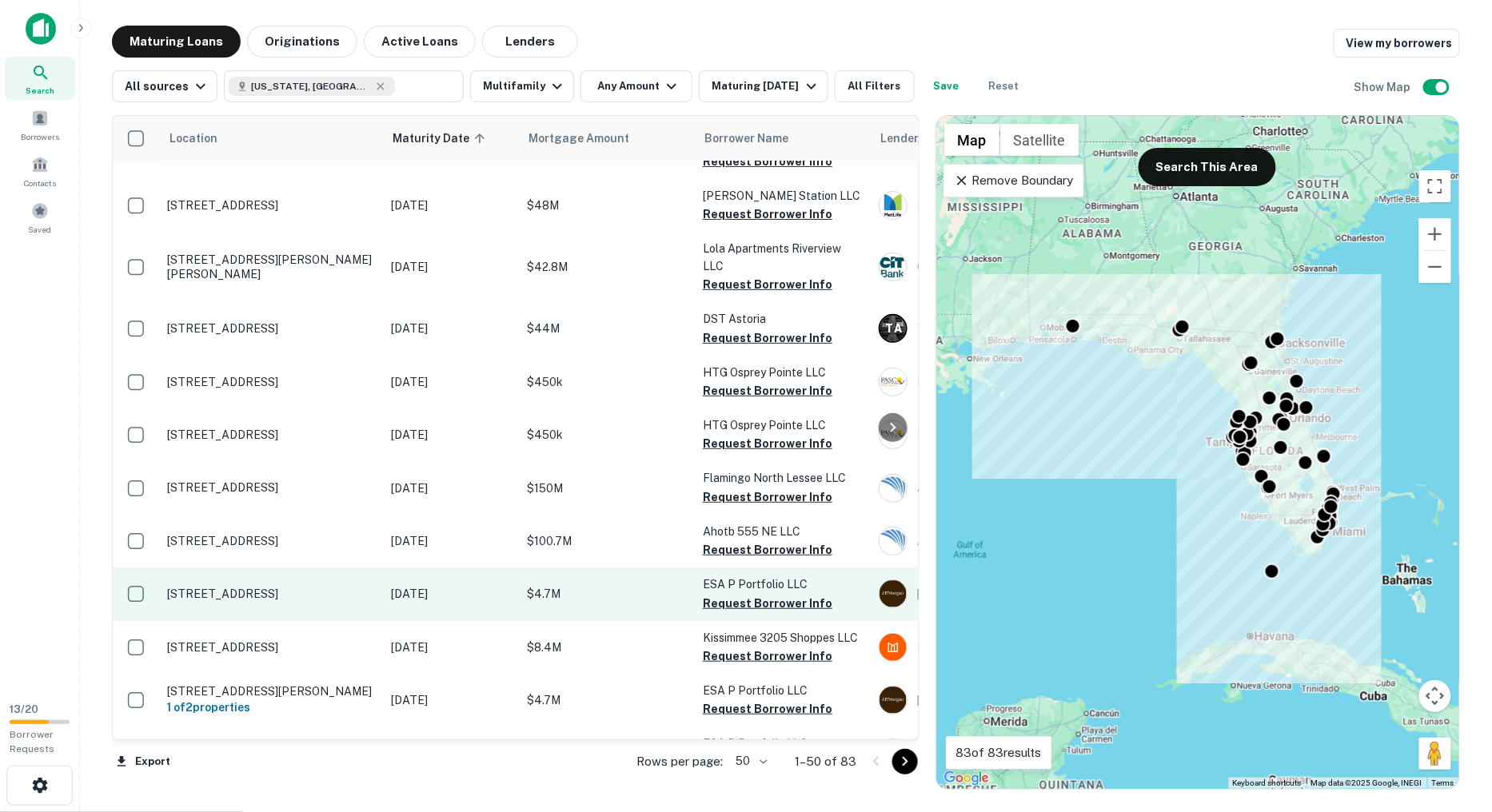
scroll to position [2240, 0]
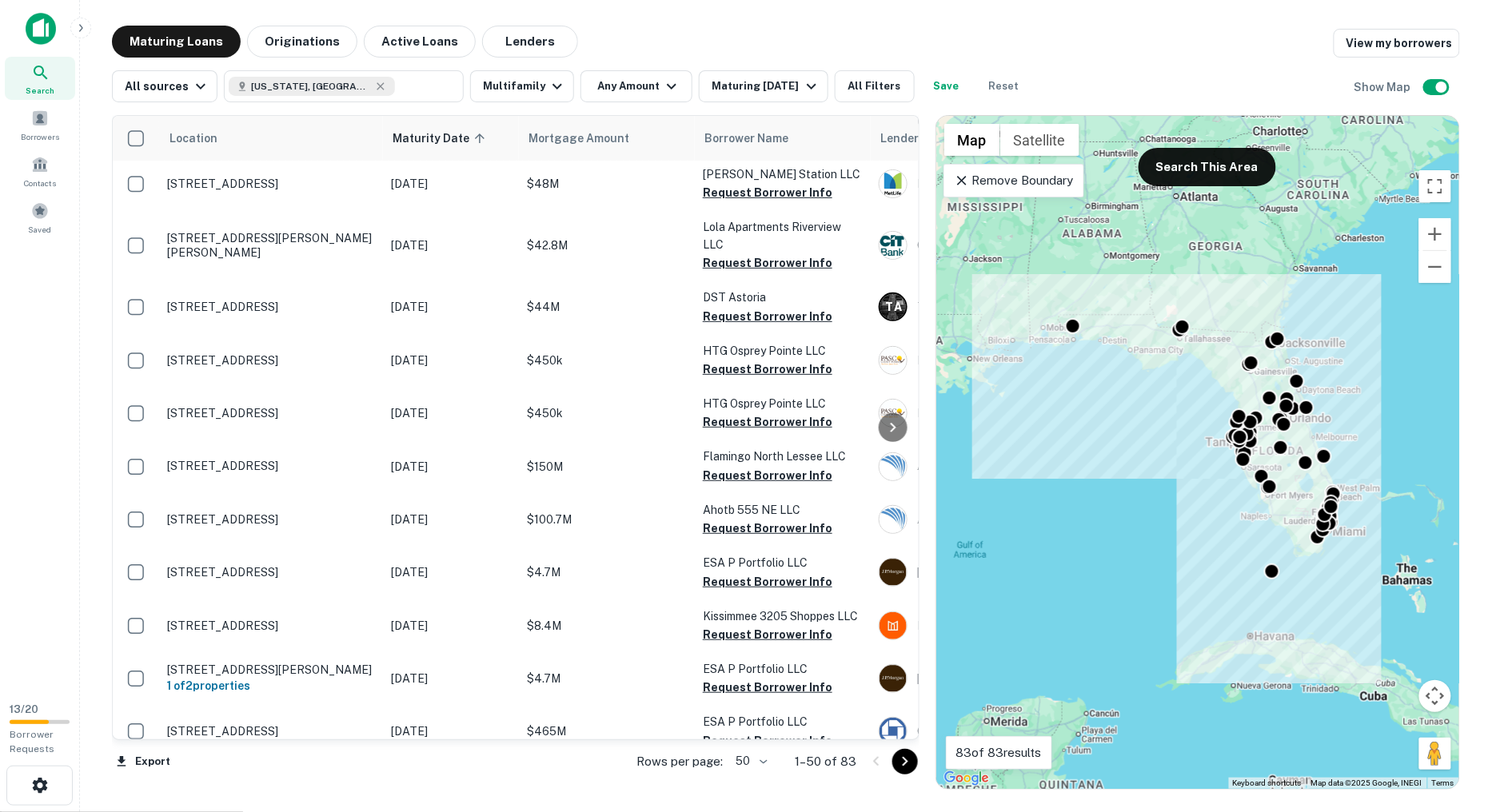
click at [902, 770] on icon "Go to next page" at bounding box center [905, 761] width 19 height 19
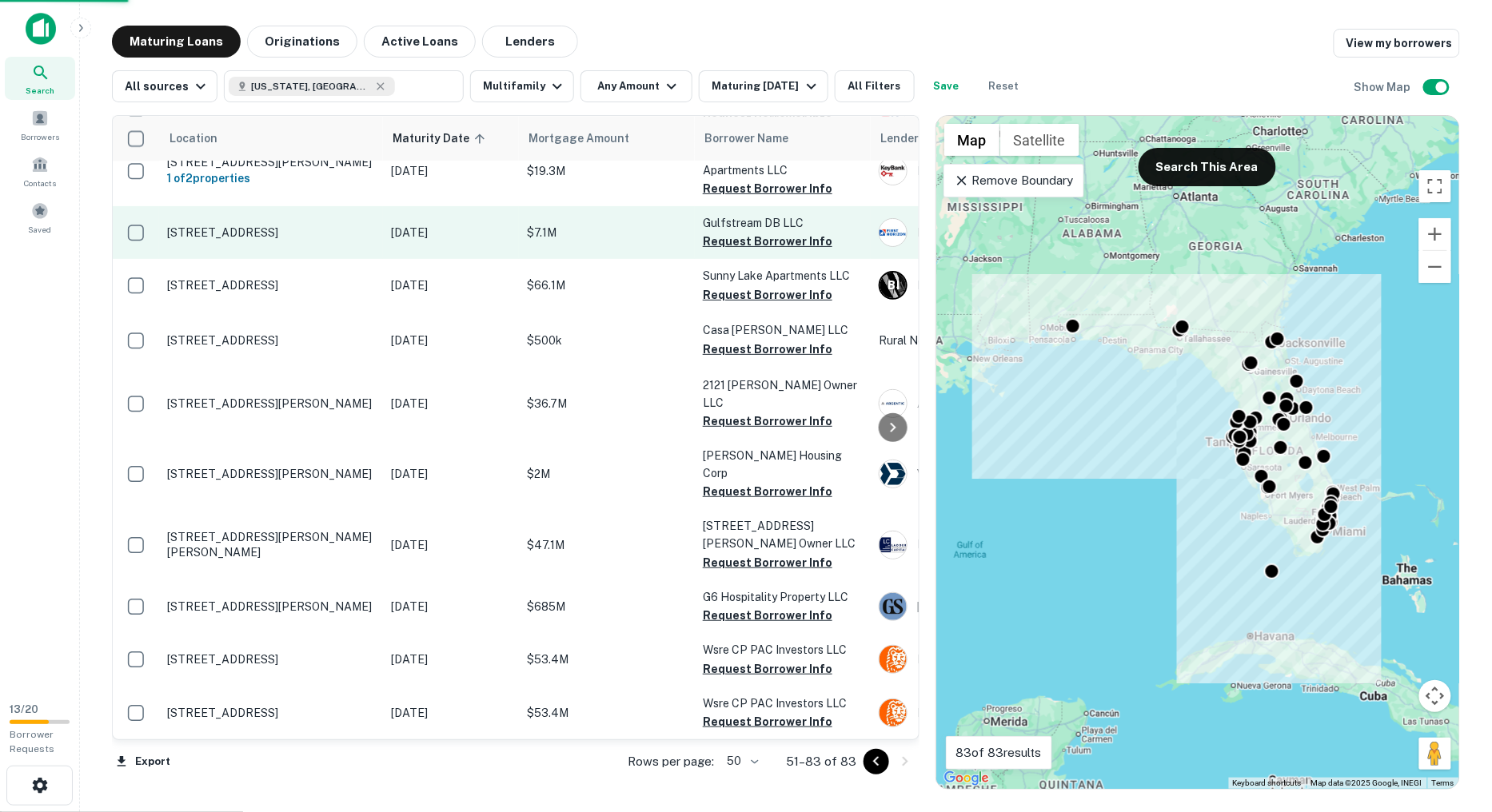
scroll to position [1269, 0]
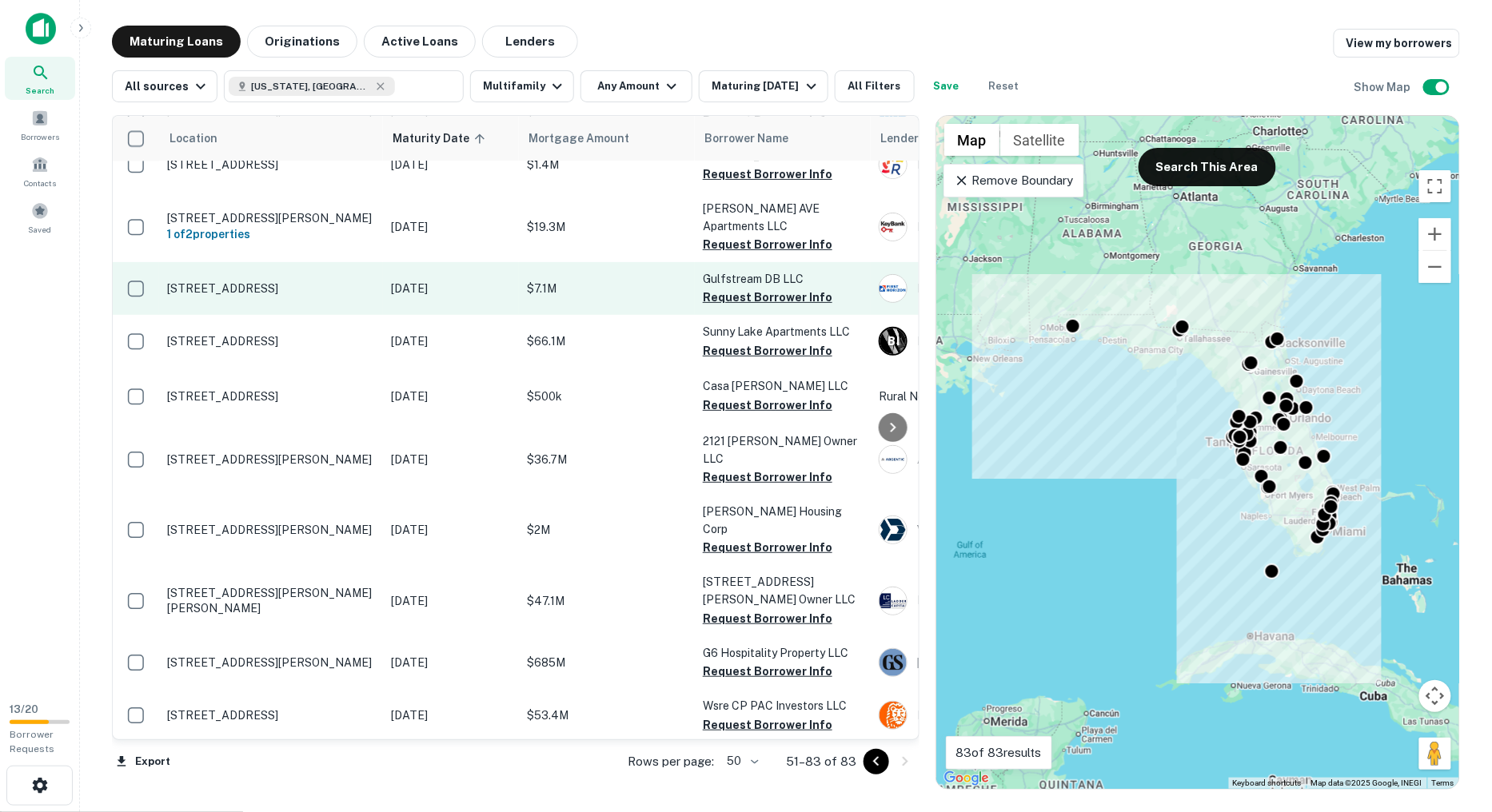
click at [349, 281] on p "10 Nw 10th Ct Dania, FL33004" at bounding box center [271, 288] width 208 height 14
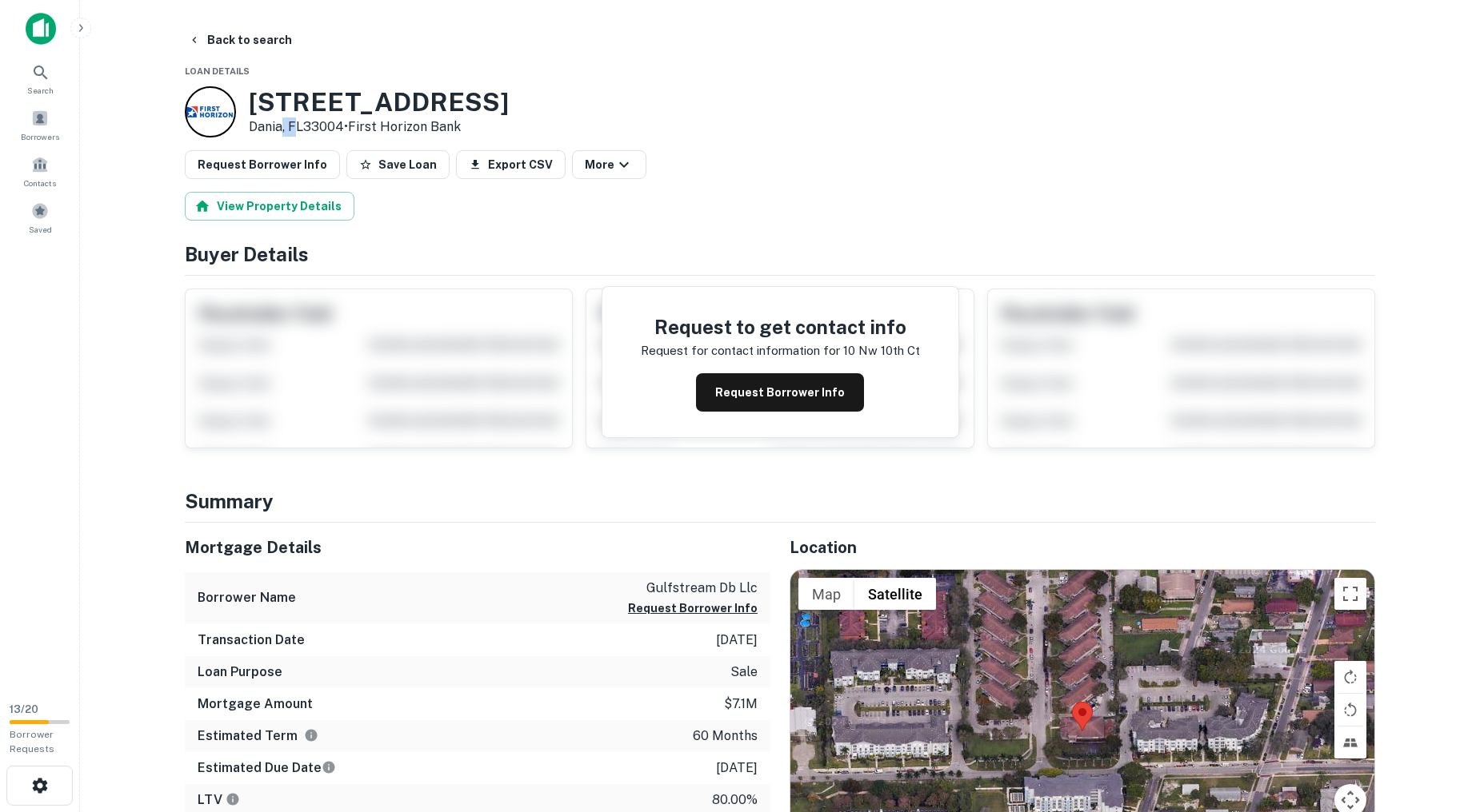
drag, startPoint x: 298, startPoint y: 129, endPoint x: 282, endPoint y: 126, distance: 16.3
click at [282, 126] on p "Dania, FL33004 • First Horizon Bank" at bounding box center [378, 127] width 259 height 19
click at [296, 126] on p "Dania, FL33004 • First Horizon Bank" at bounding box center [378, 127] width 259 height 19
drag, startPoint x: 301, startPoint y: 127, endPoint x: 243, endPoint y: 95, distance: 66.2
click at [243, 95] on div "10 NW 10TH CT Dania, FL33004 • First Horizon Bank" at bounding box center [346, 112] width 324 height 51
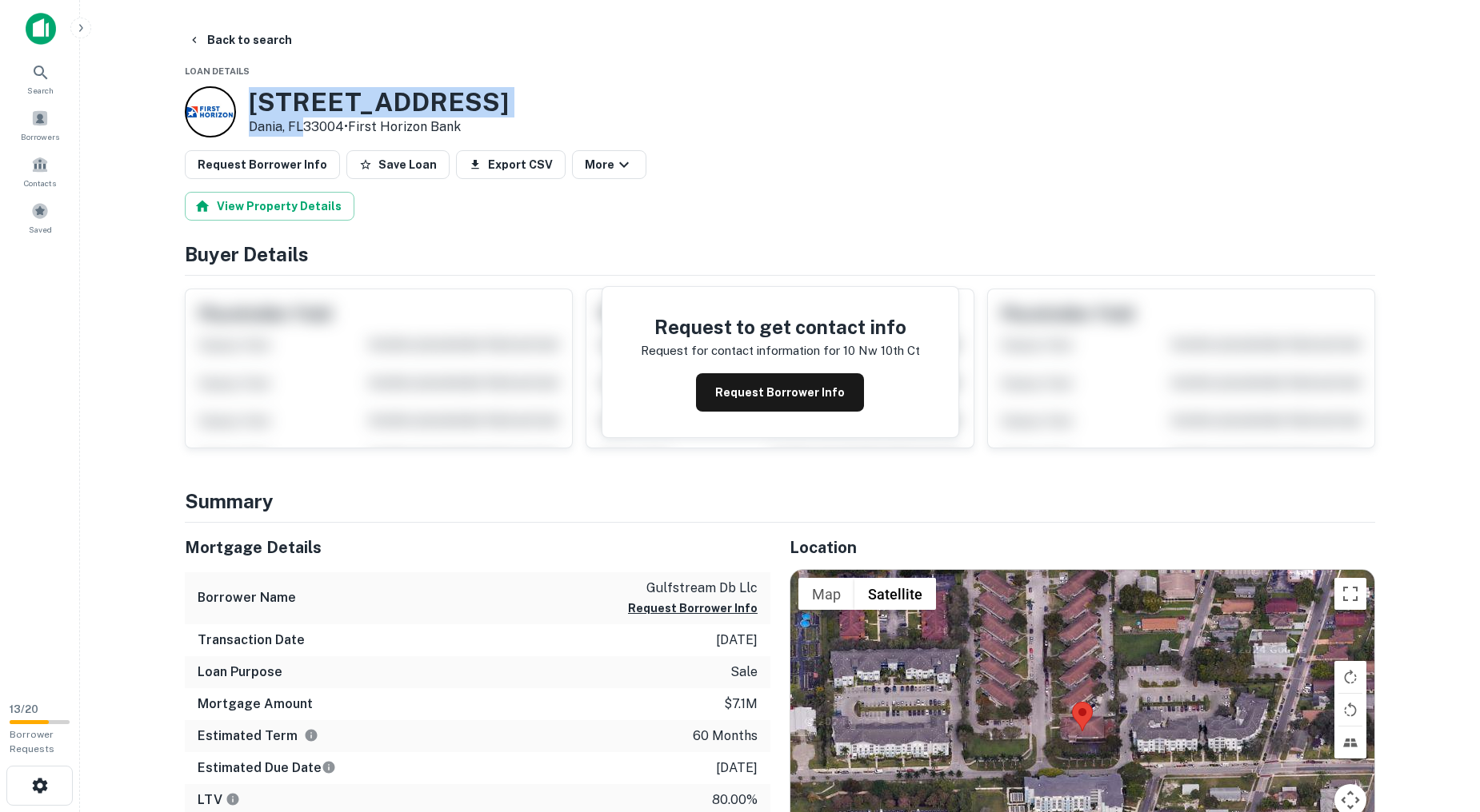
copy div "10 NW 10TH CT Dania, FL"
click at [258, 45] on button "Back to search" at bounding box center [240, 40] width 117 height 29
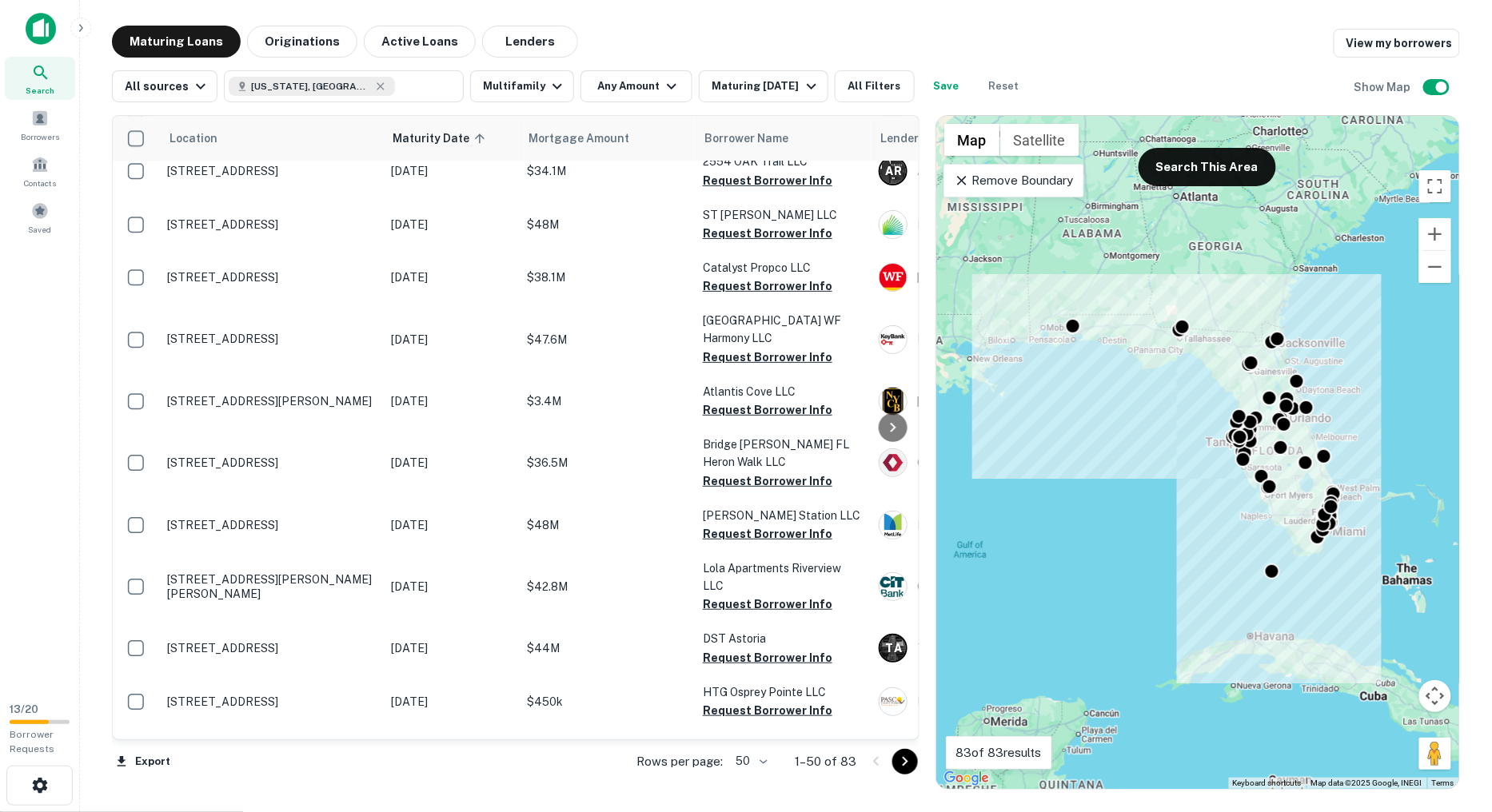
scroll to position [2068, 0]
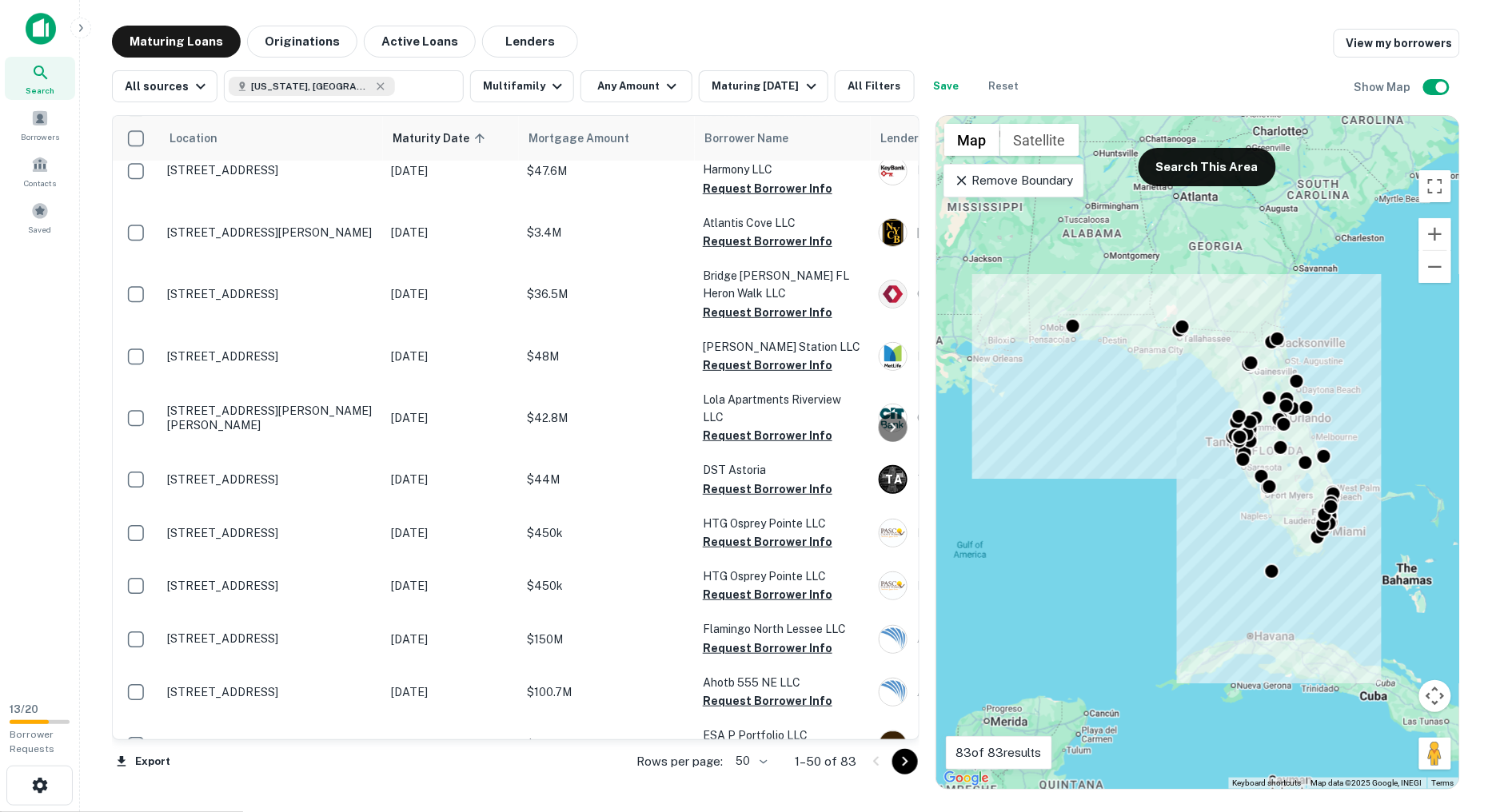
click at [907, 760] on icon "Go to next page" at bounding box center [905, 761] width 19 height 19
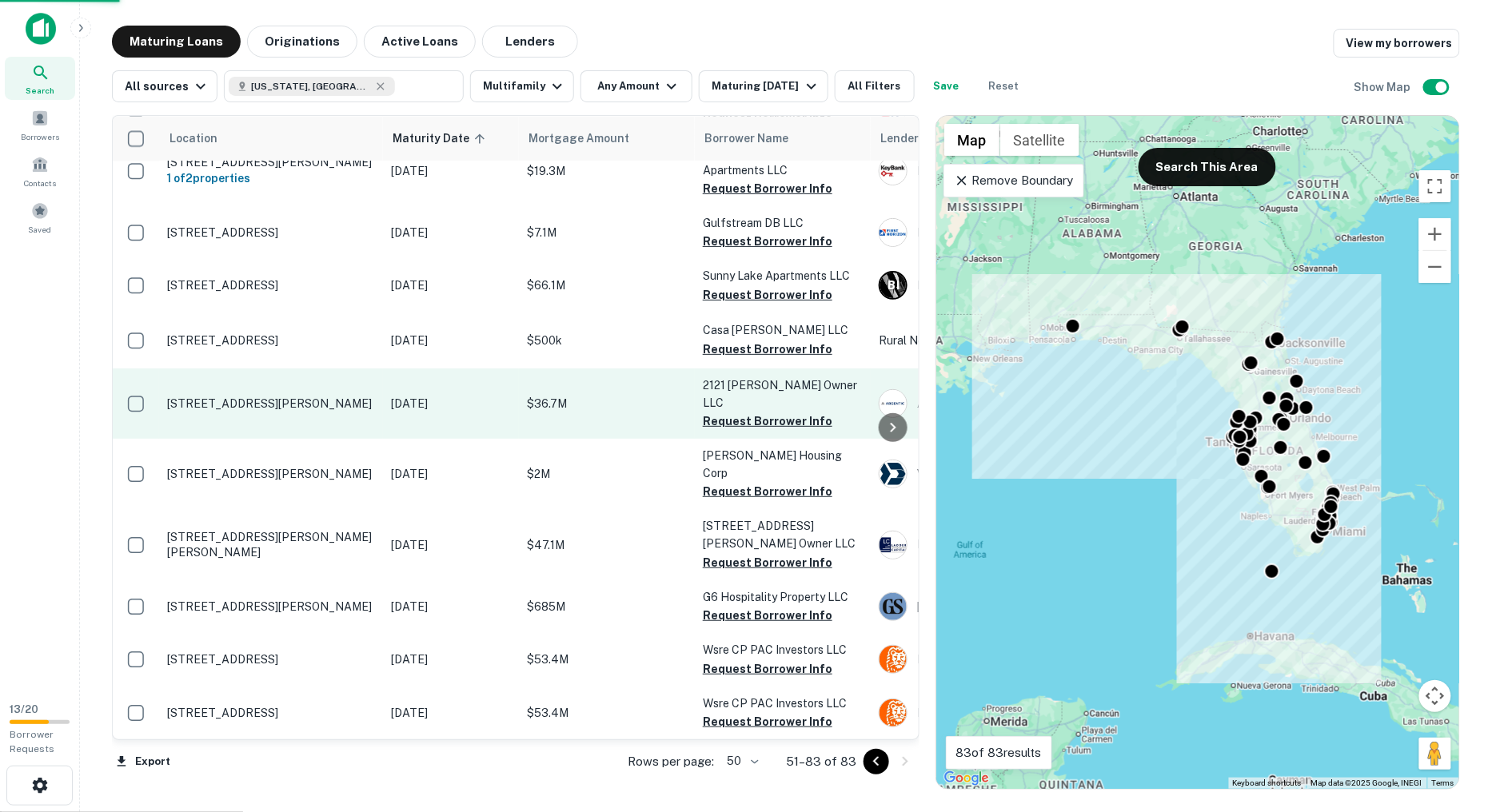
scroll to position [1269, 0]
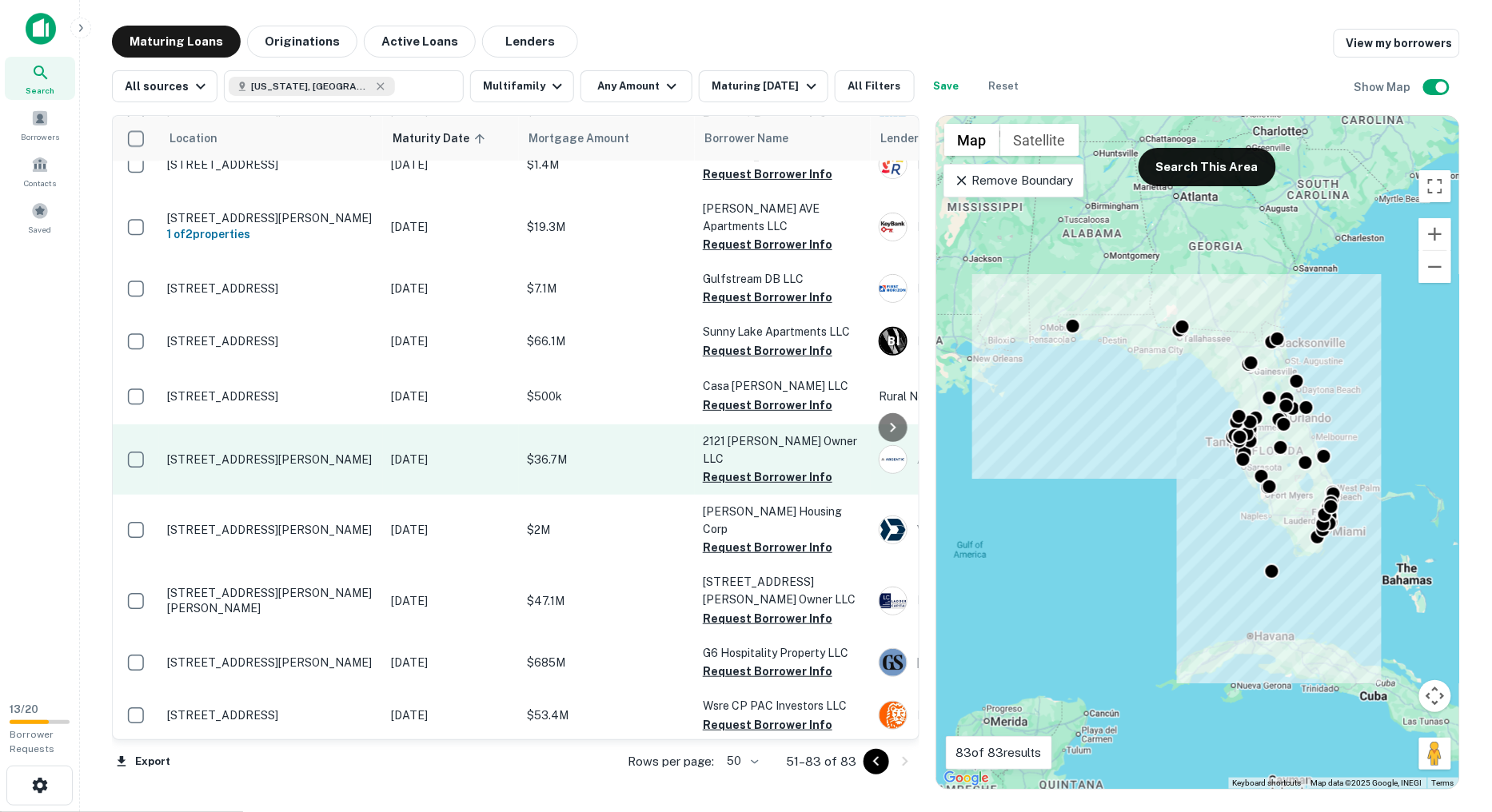
click at [400, 451] on p "Sep 08, 2026" at bounding box center [451, 460] width 120 height 18
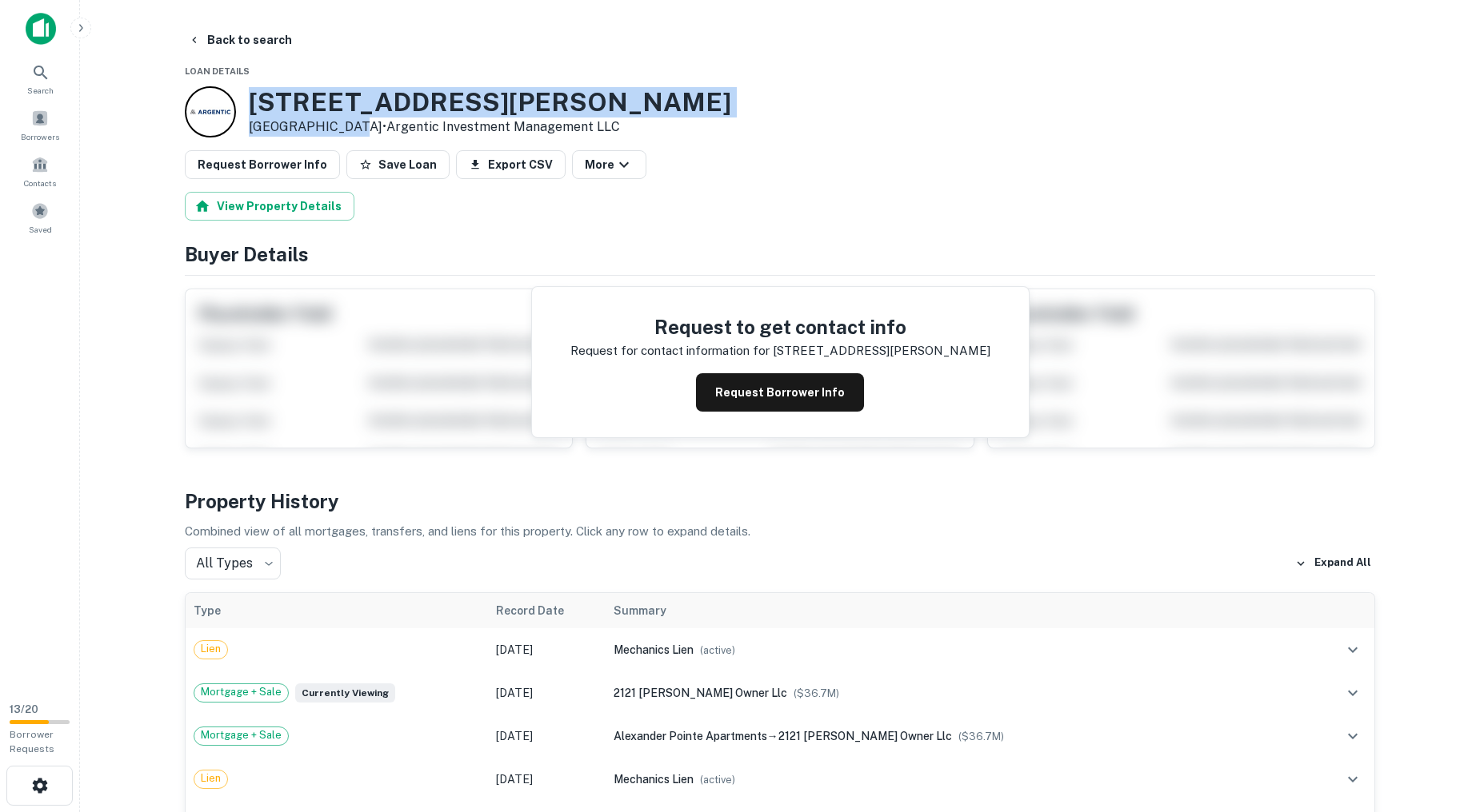
drag, startPoint x: 340, startPoint y: 123, endPoint x: 249, endPoint y: 91, distance: 96.5
click at [249, 91] on div "2121 Burwick Ave Orange Park, FL32073 • Argentic Investment Management LLC" at bounding box center [489, 112] width 482 height 50
copy div "2121 Burwick Ave Orange Park, FL"
click at [247, 43] on button "Back to search" at bounding box center [240, 40] width 117 height 29
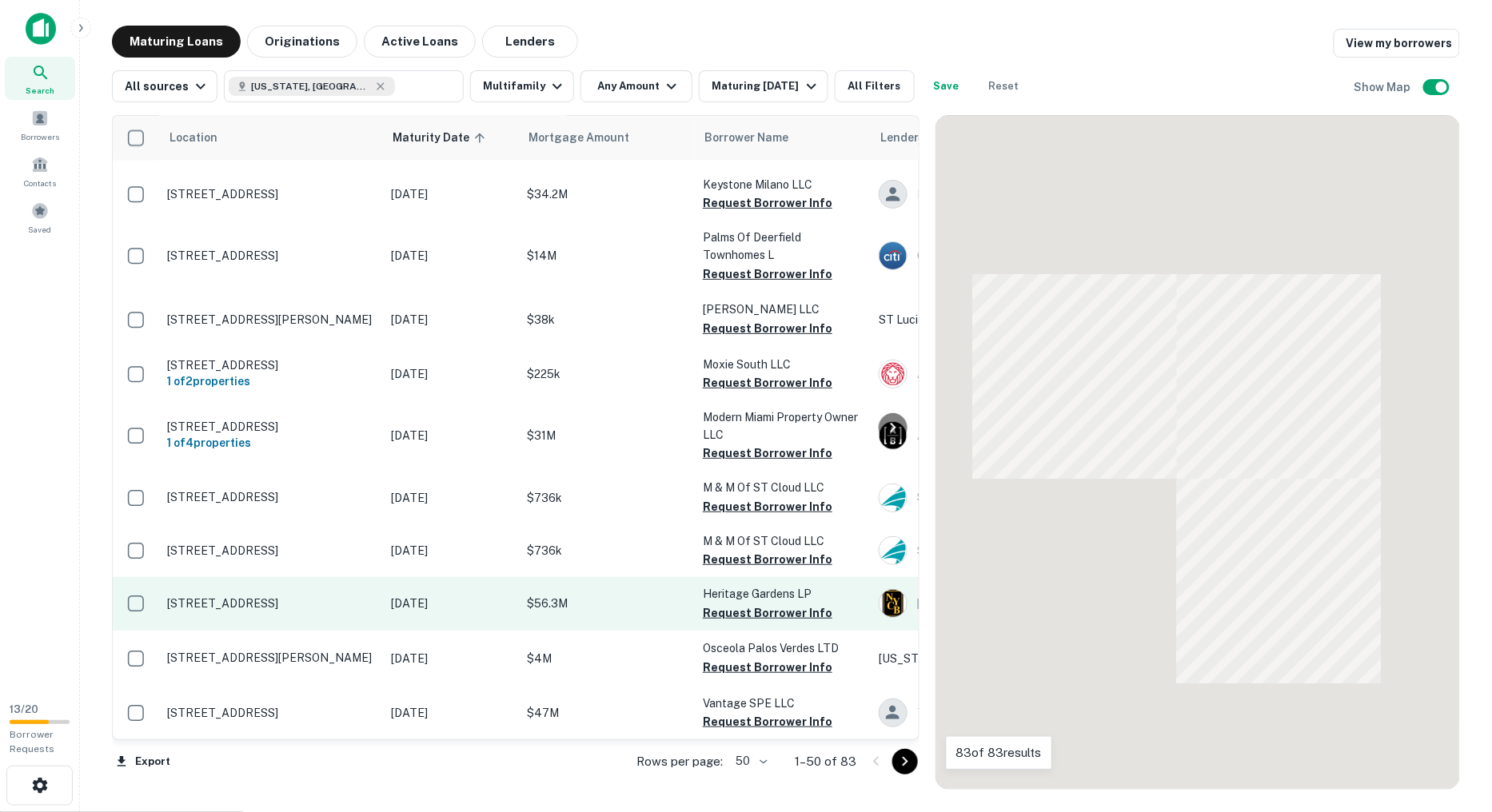
scroll to position [1268, 0]
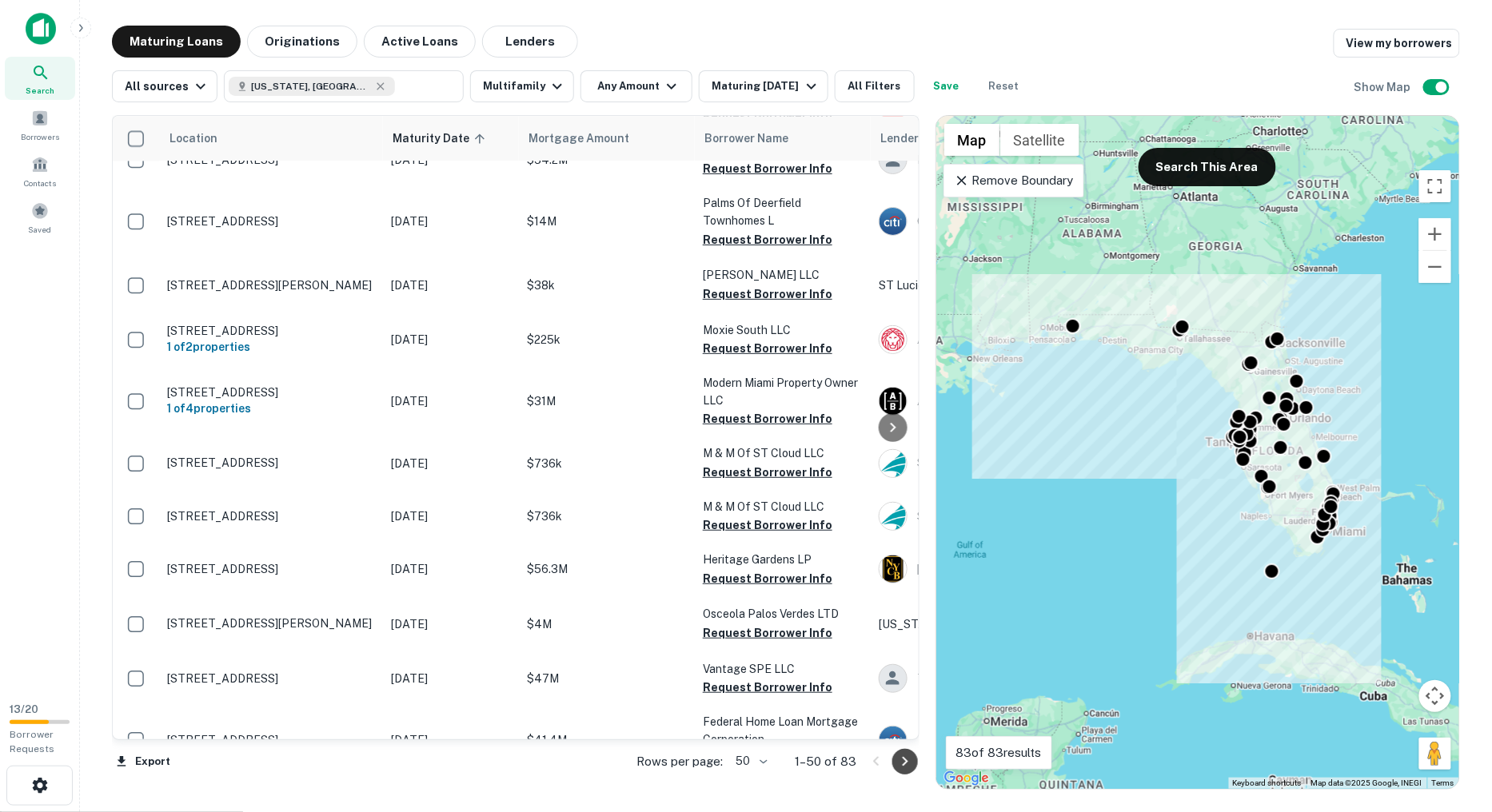
click at [907, 764] on icon "Go to next page" at bounding box center [905, 761] width 19 height 19
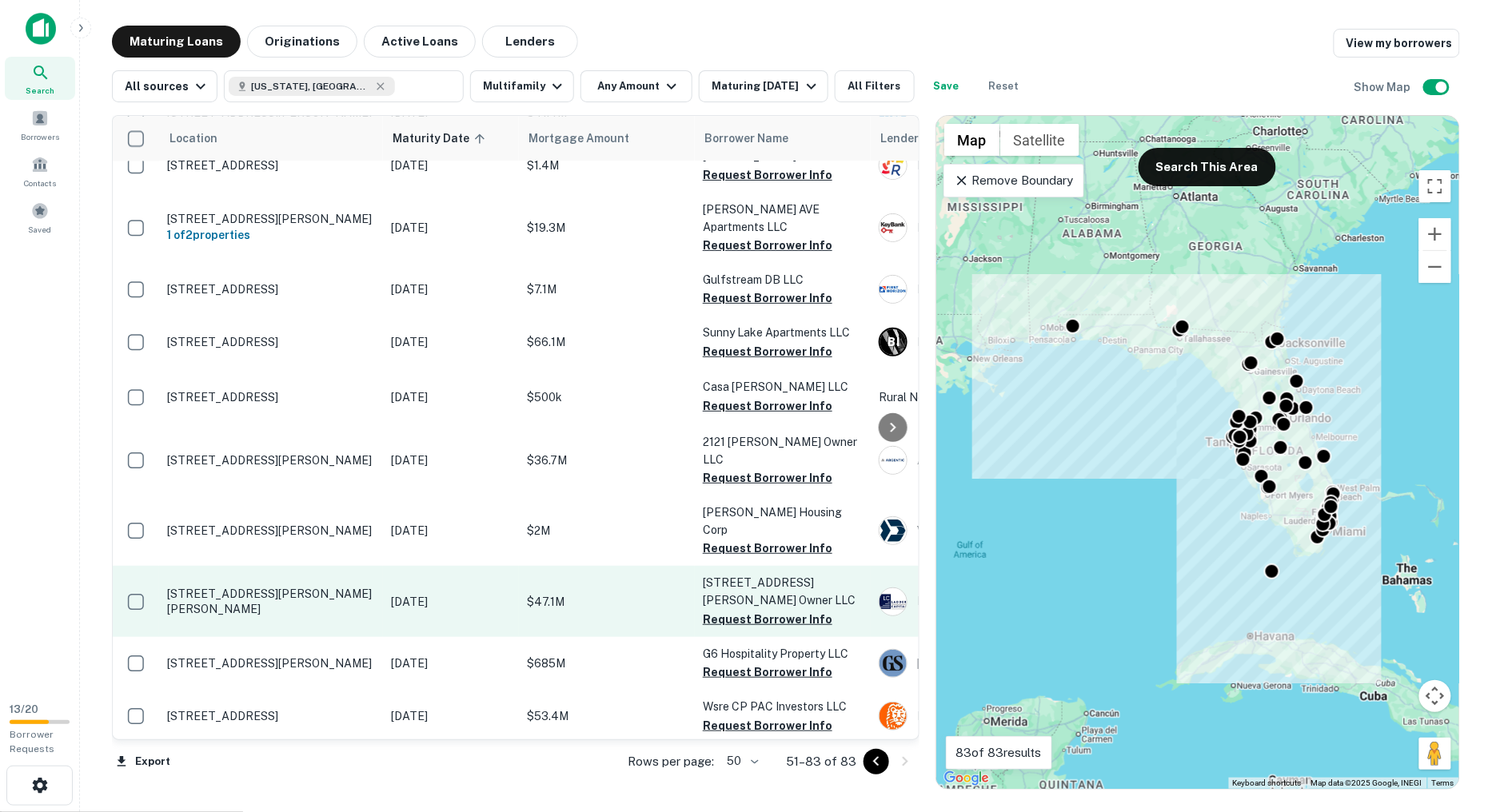
click at [438, 594] on p "Sep 13, 2026" at bounding box center [451, 603] width 120 height 18
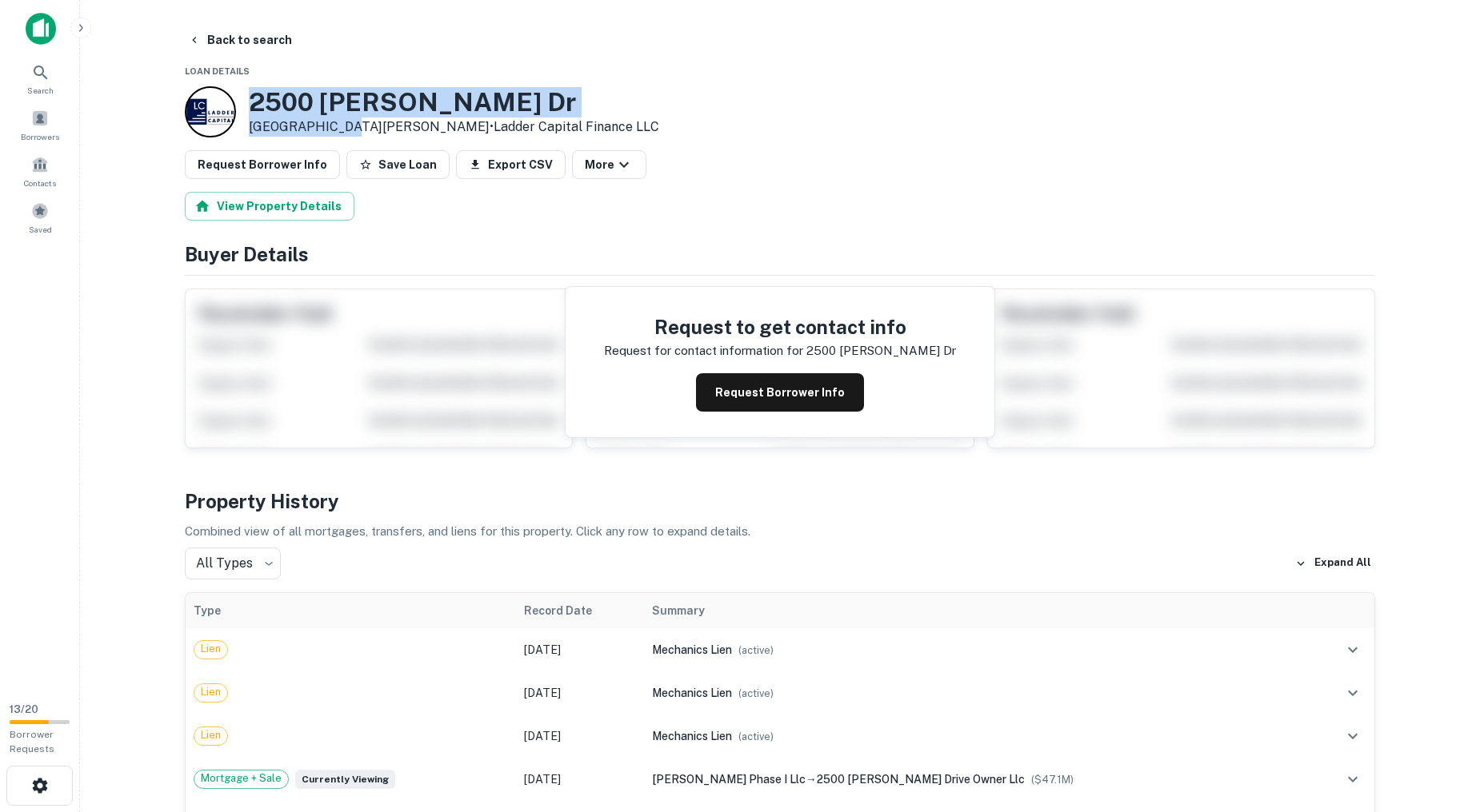
drag, startPoint x: 332, startPoint y: 122, endPoint x: 251, endPoint y: 96, distance: 85.1
click at [251, 96] on div "2500 Edwards Dr Fort Myers, FL33901 • Ladder Capital Finance LLC" at bounding box center [453, 112] width 410 height 50
copy div "2500 Edwards Dr Fort Myers, FL"
click at [270, 38] on button "Back to search" at bounding box center [240, 40] width 117 height 29
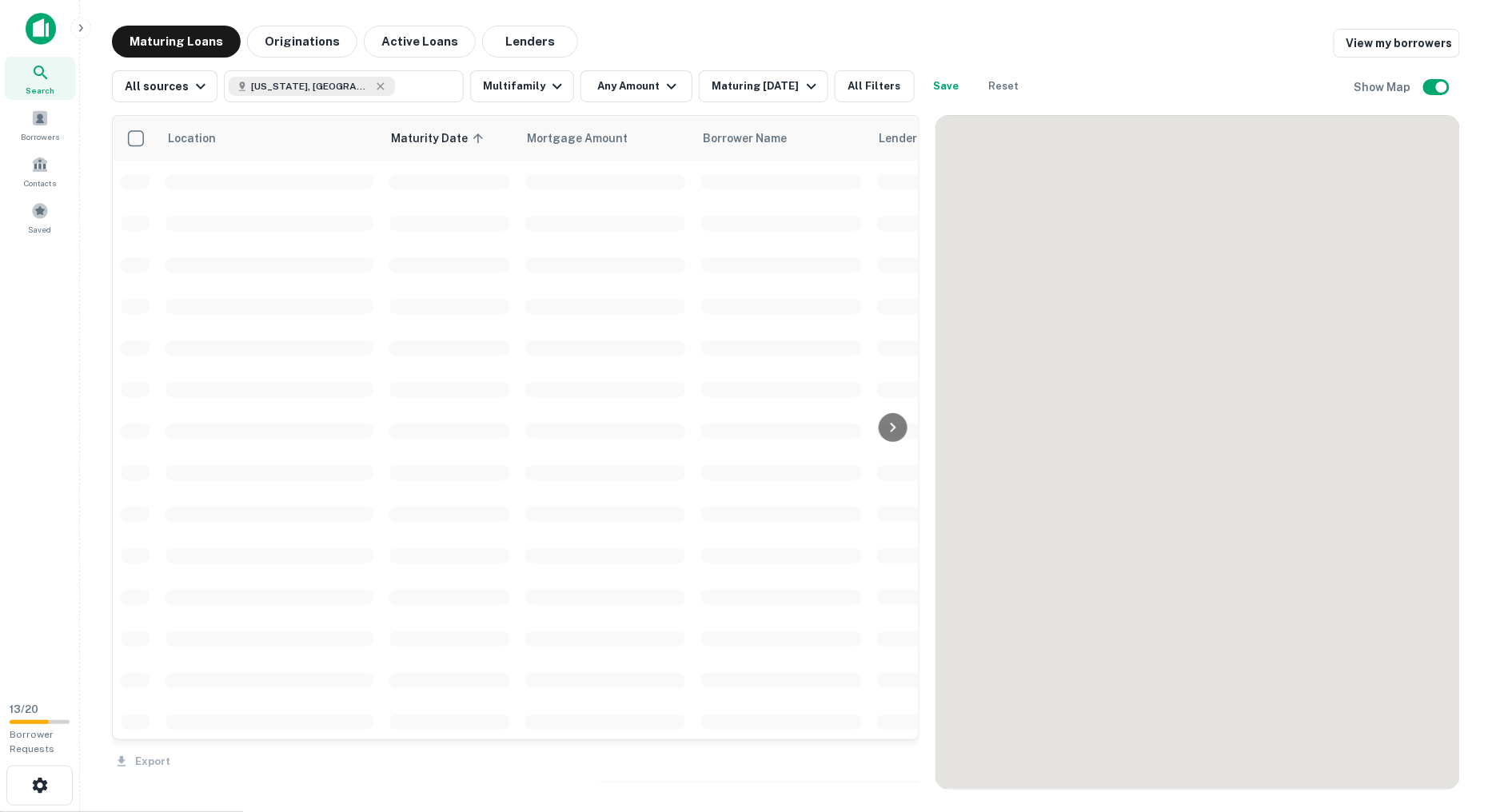
scroll to position [1267, 0]
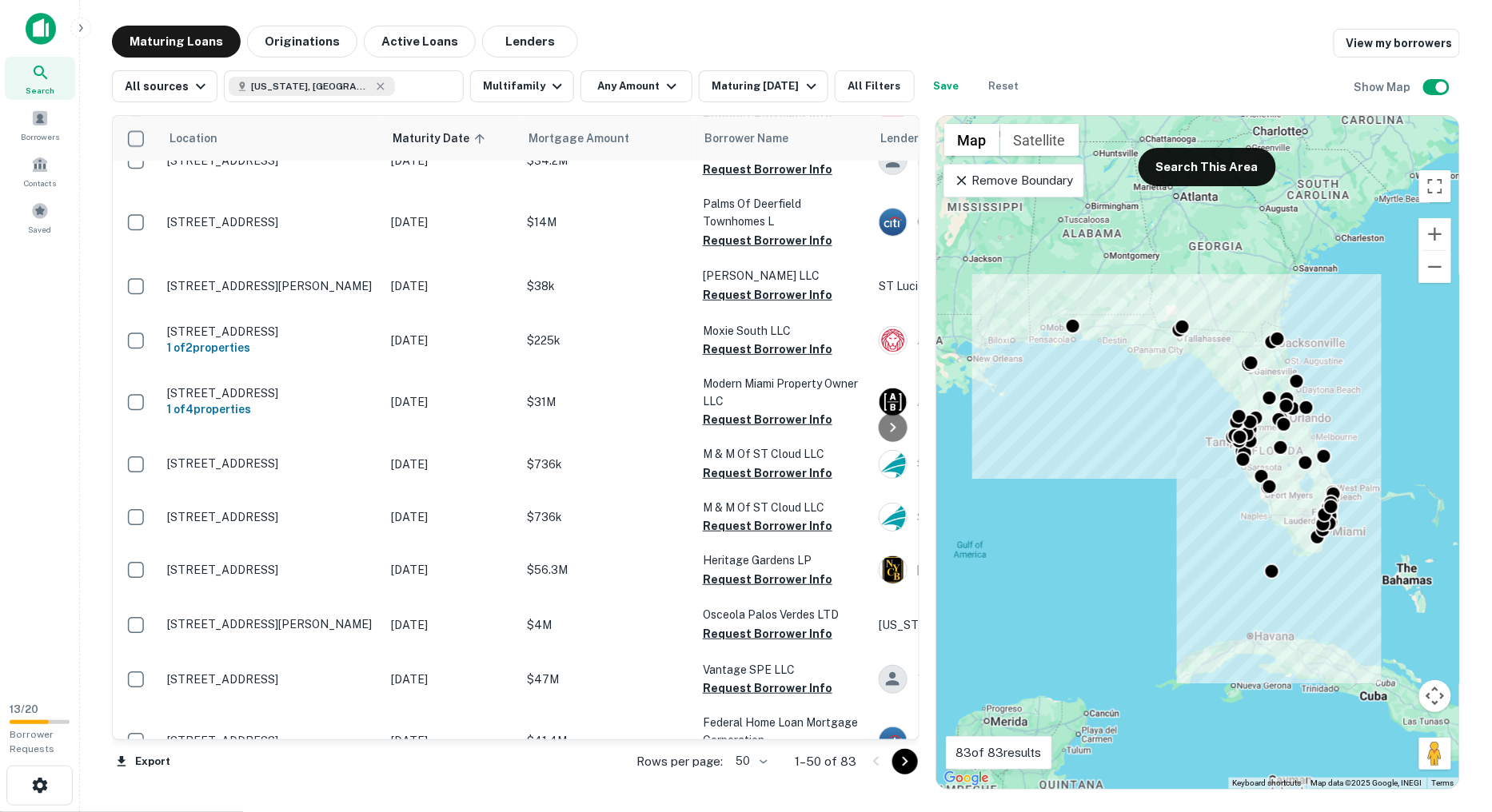
click at [900, 765] on icon "Go to next page" at bounding box center [905, 761] width 19 height 19
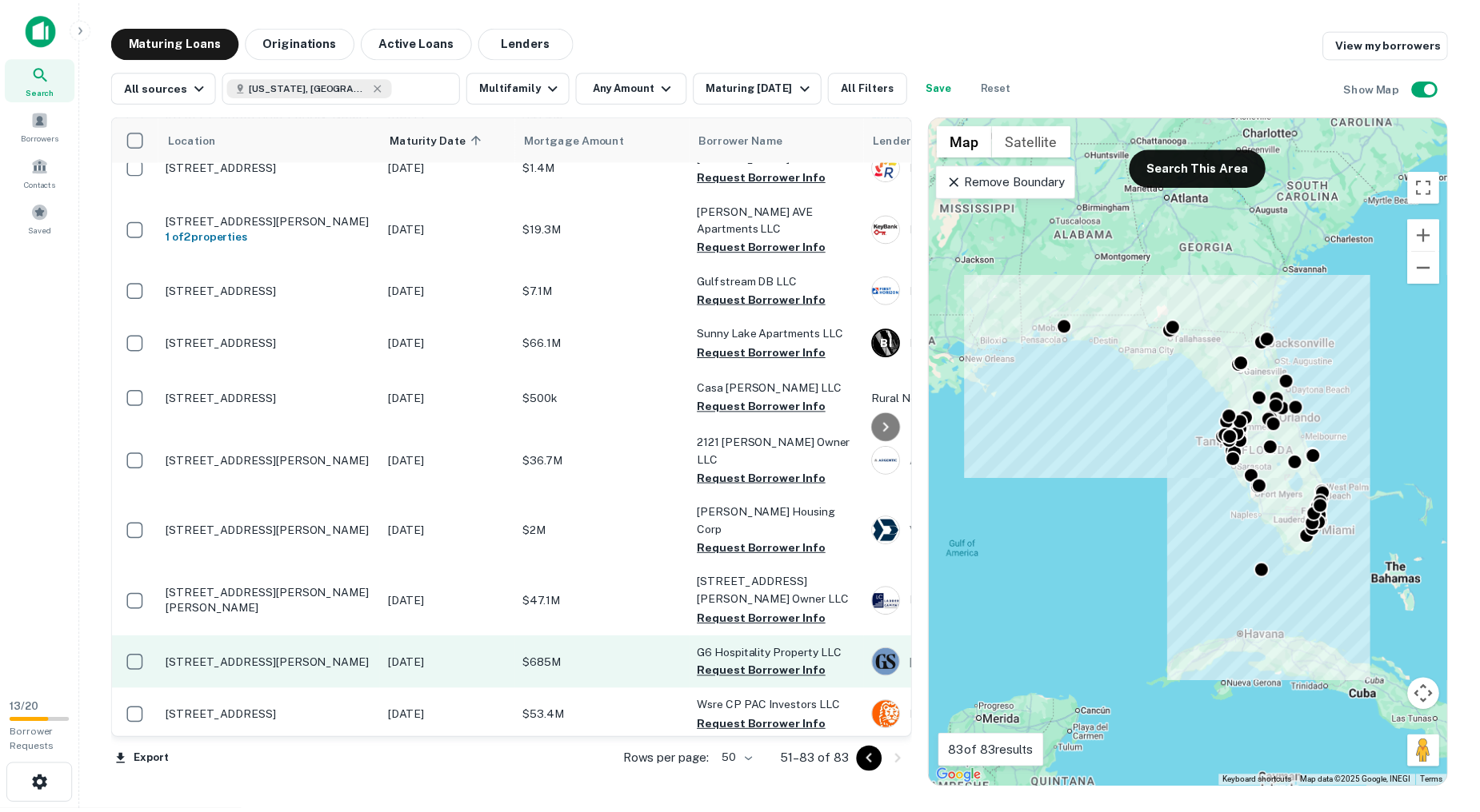
scroll to position [1269, 0]
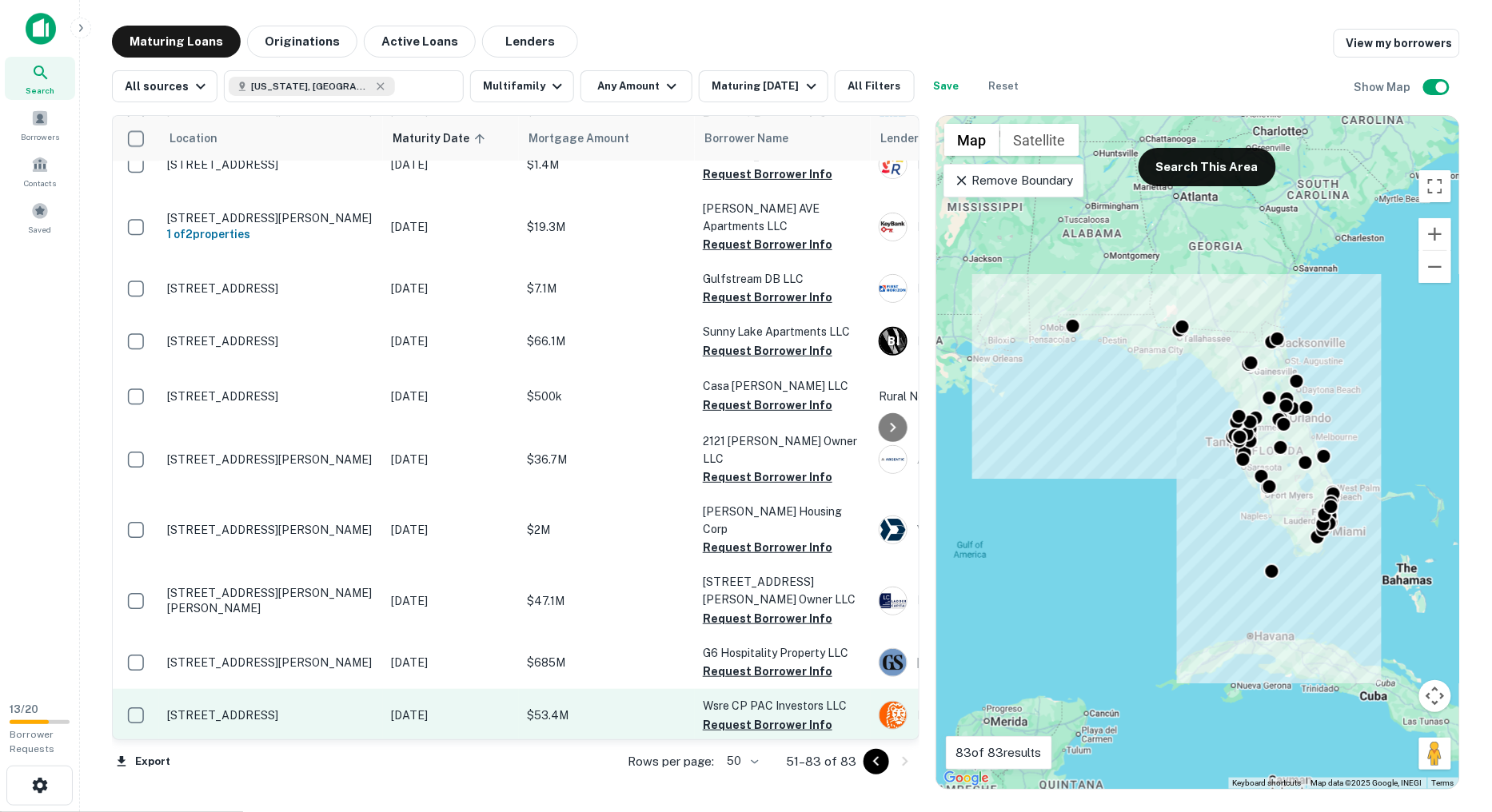
click at [376, 689] on td "1080 Audace Ave Boynton Beach, FL33426" at bounding box center [270, 715] width 224 height 53
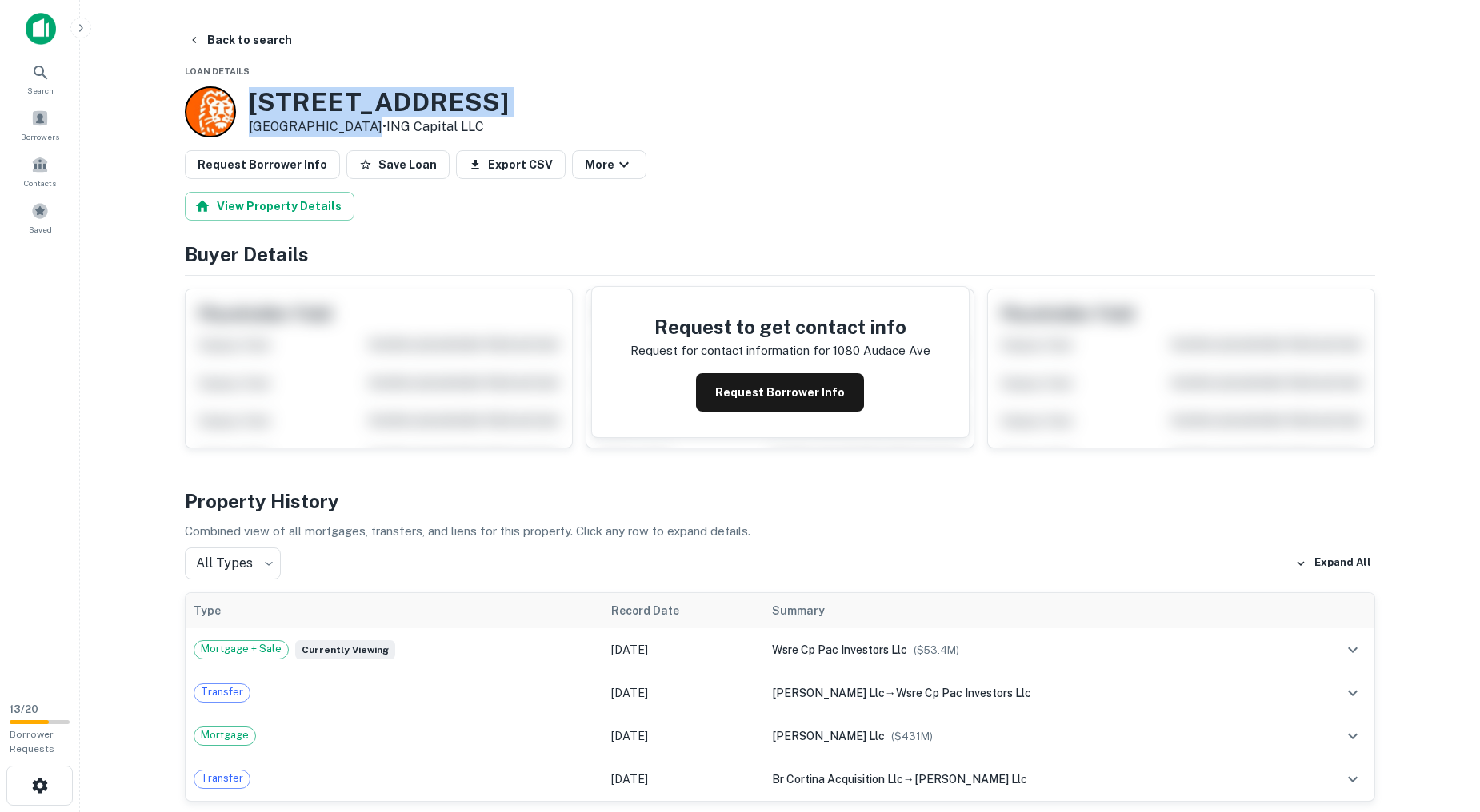
click at [252, 94] on div "1080 Audace Ave Boynton Beach, FL33426 • ING Capital LLC" at bounding box center [378, 112] width 259 height 50
click at [441, 119] on link "ING Capital LLC" at bounding box center [435, 126] width 98 height 15
click at [269, 30] on button "Back to search" at bounding box center [240, 40] width 117 height 29
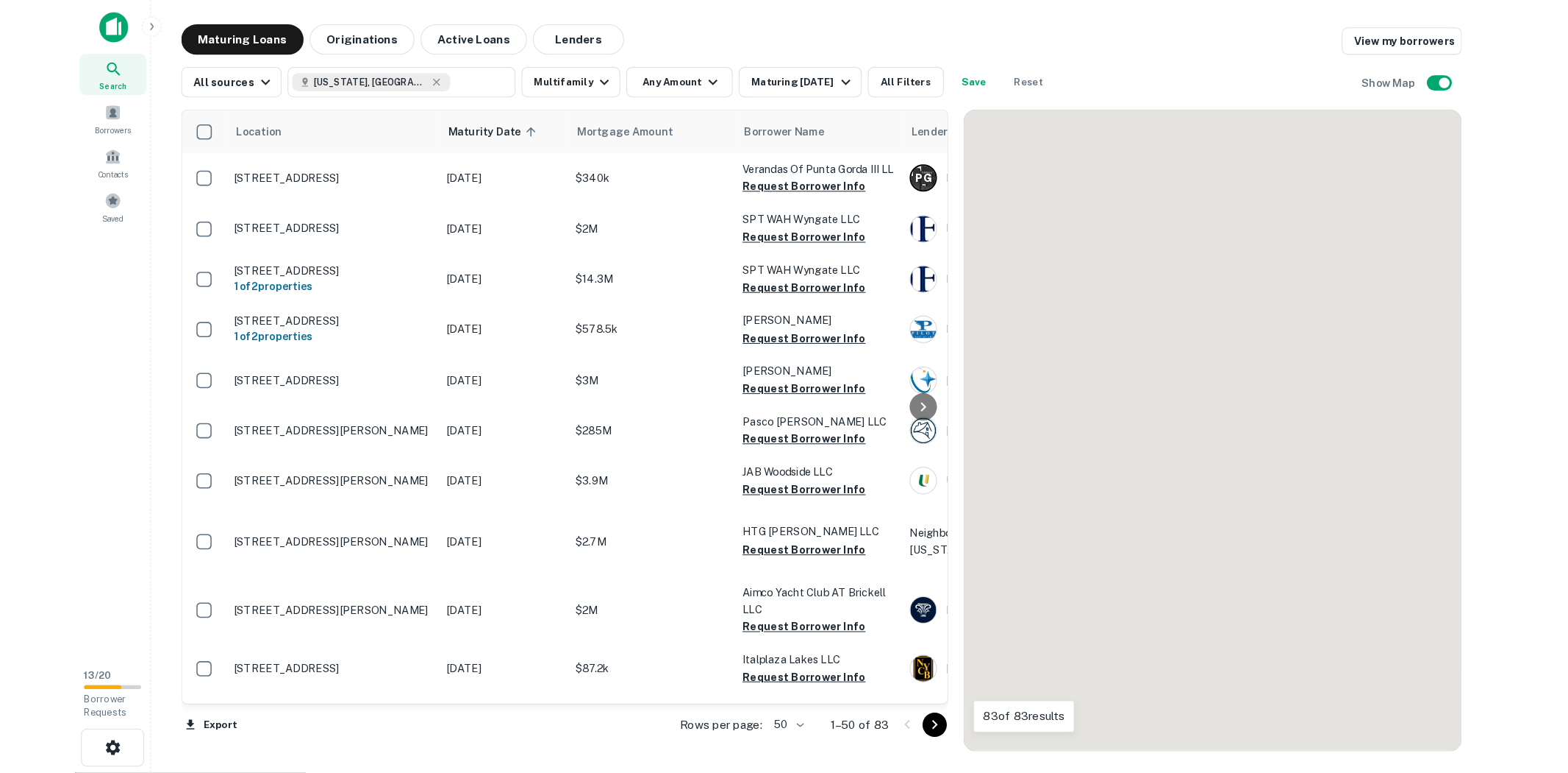
scroll to position [1167, 0]
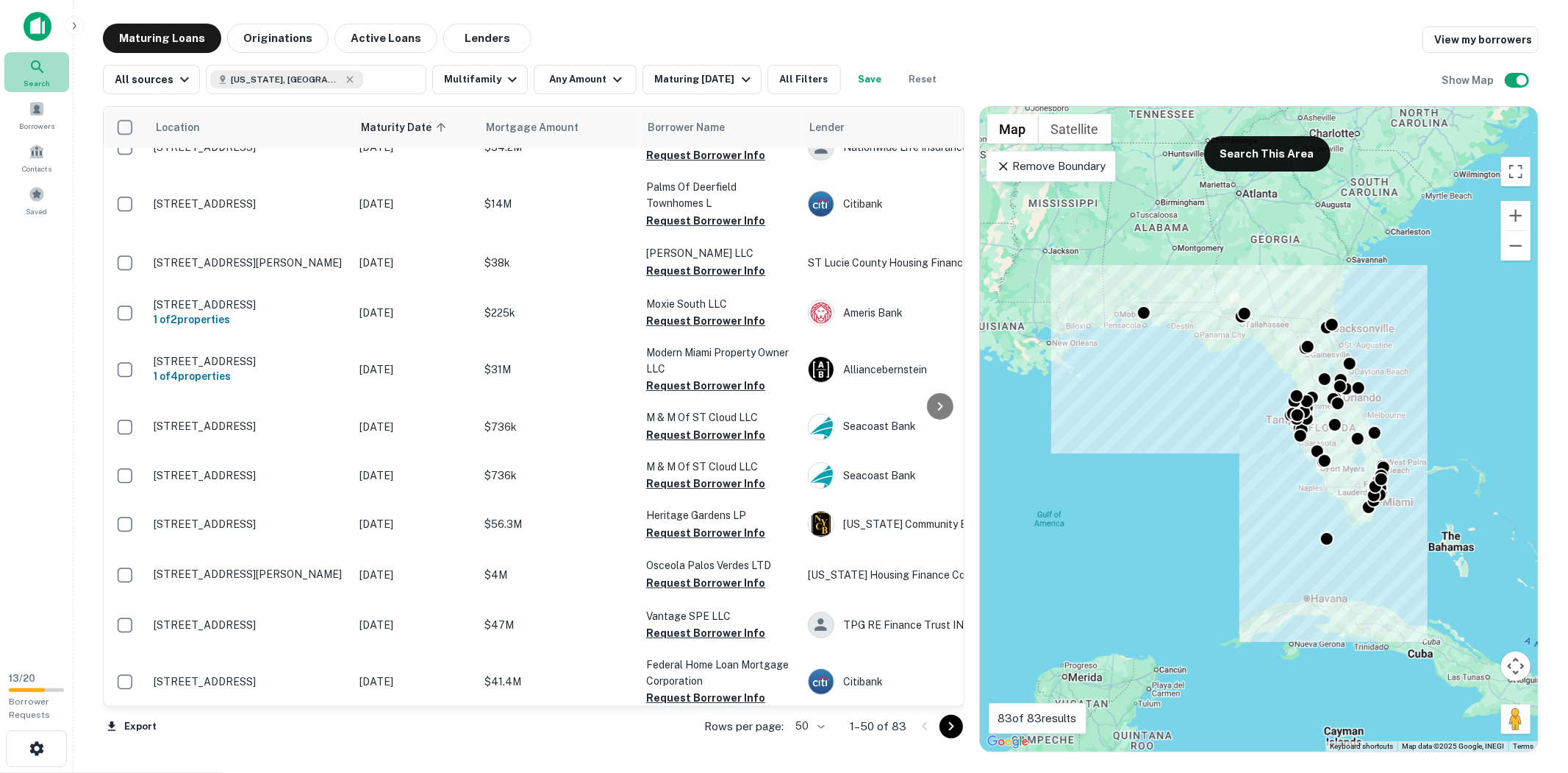
click at [54, 75] on div "Search" at bounding box center [37, 72] width 65 height 39
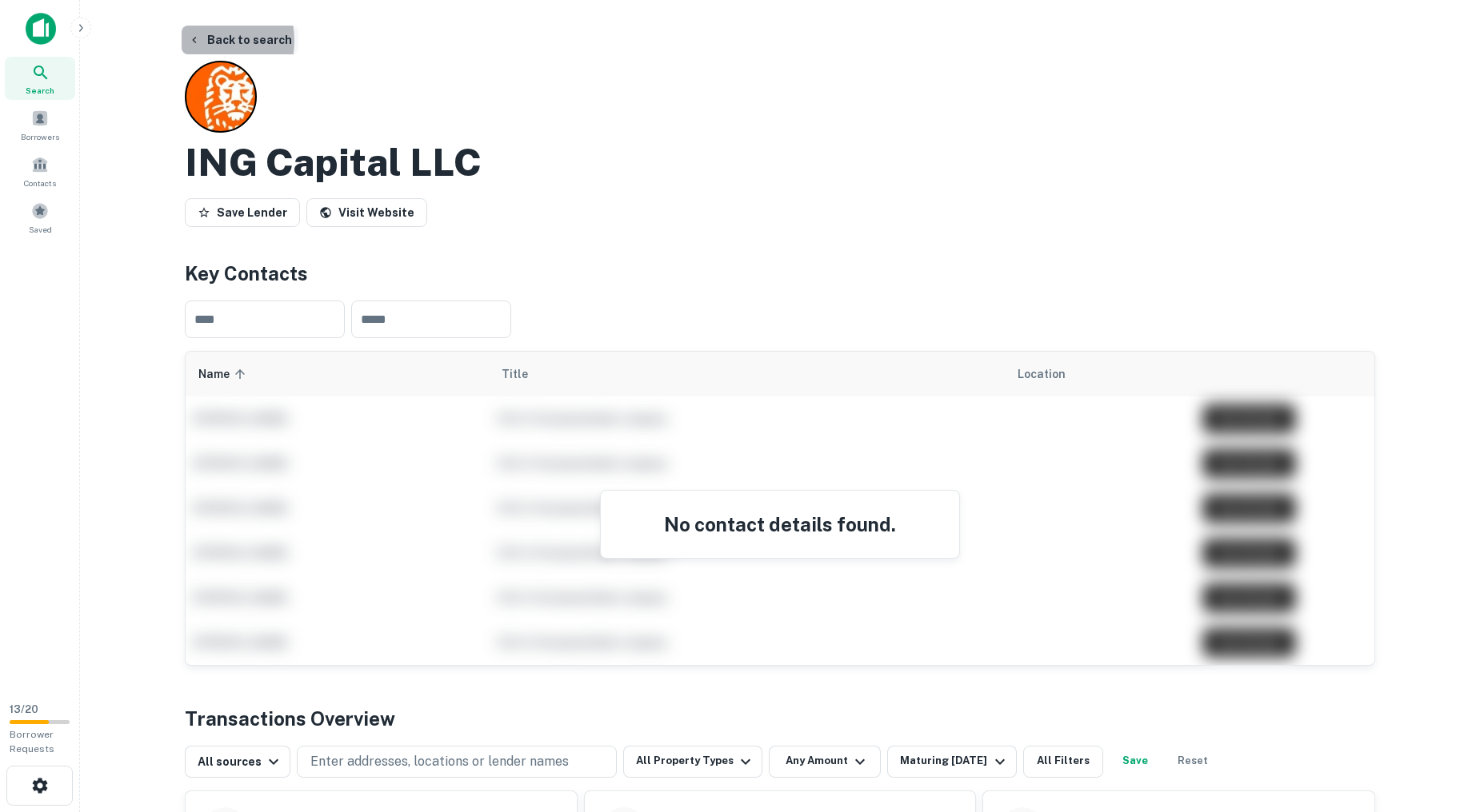
click at [203, 41] on button "Back to search" at bounding box center [240, 40] width 117 height 29
click at [255, 44] on button "Back to search" at bounding box center [240, 40] width 117 height 29
click at [261, 42] on button "Back to search" at bounding box center [240, 40] width 117 height 29
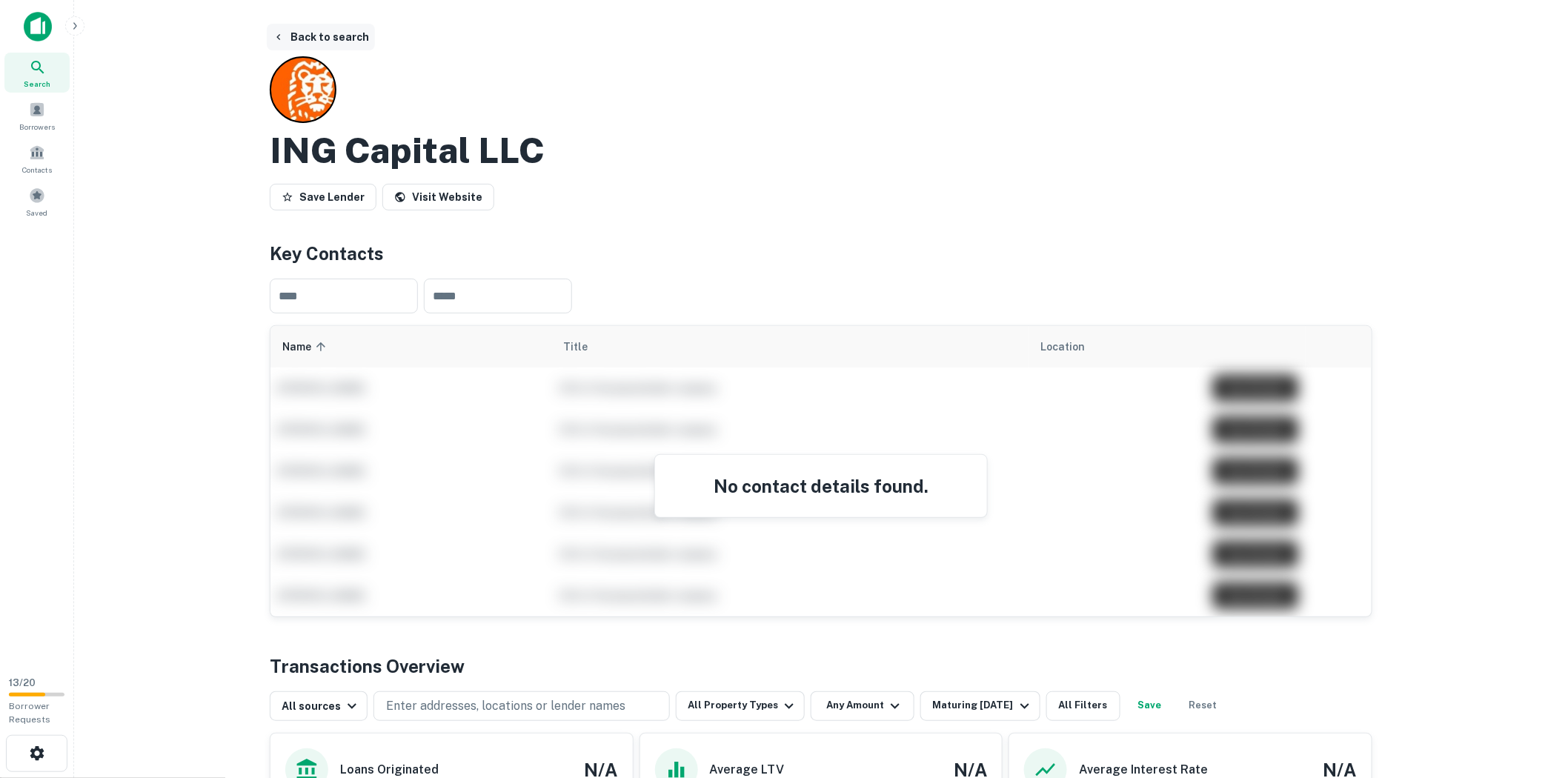
click at [319, 42] on button "Back to search" at bounding box center [321, 37] width 108 height 27
click at [364, 39] on button "Back to search" at bounding box center [321, 37] width 108 height 27
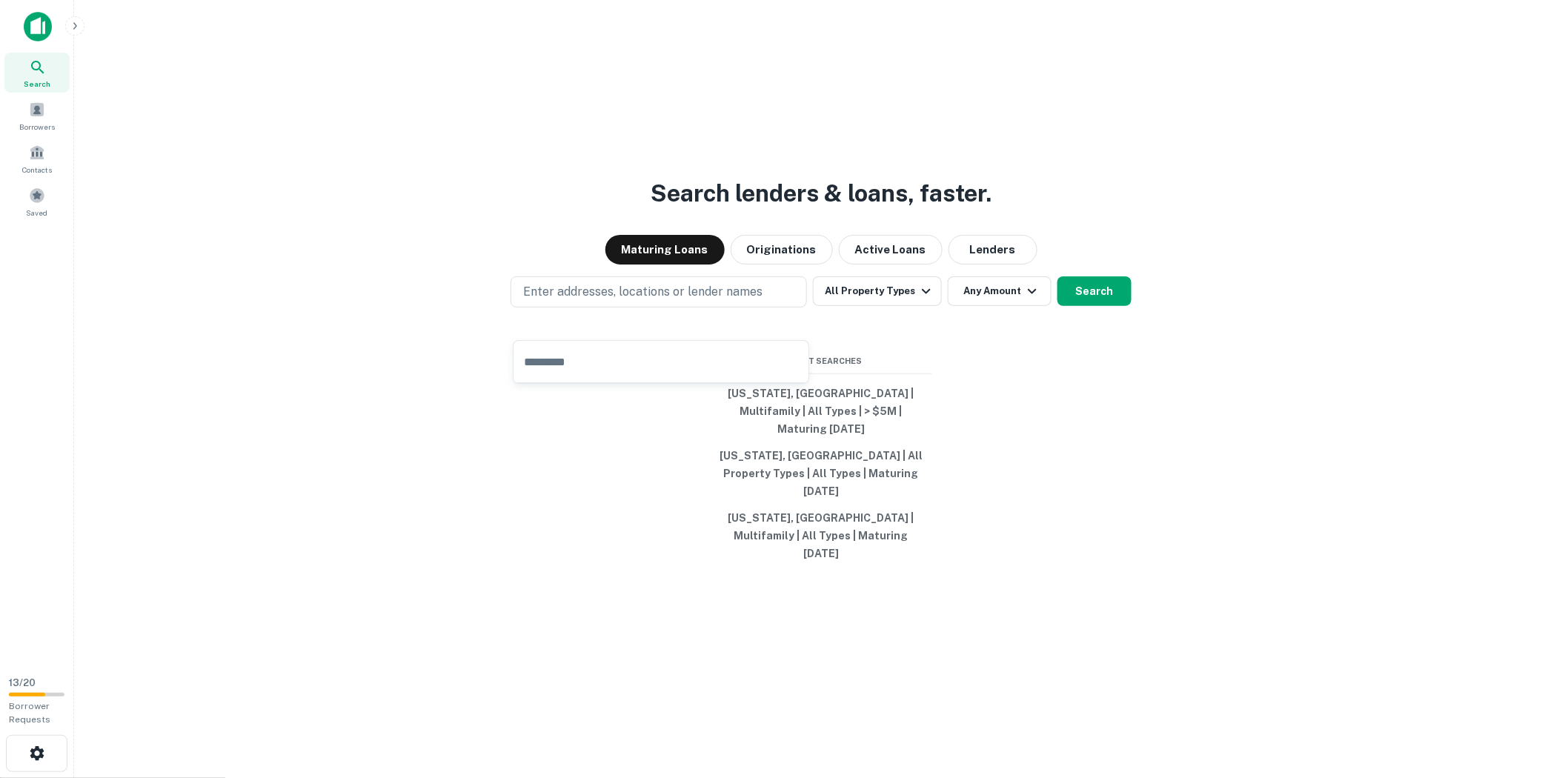
type input "**********"
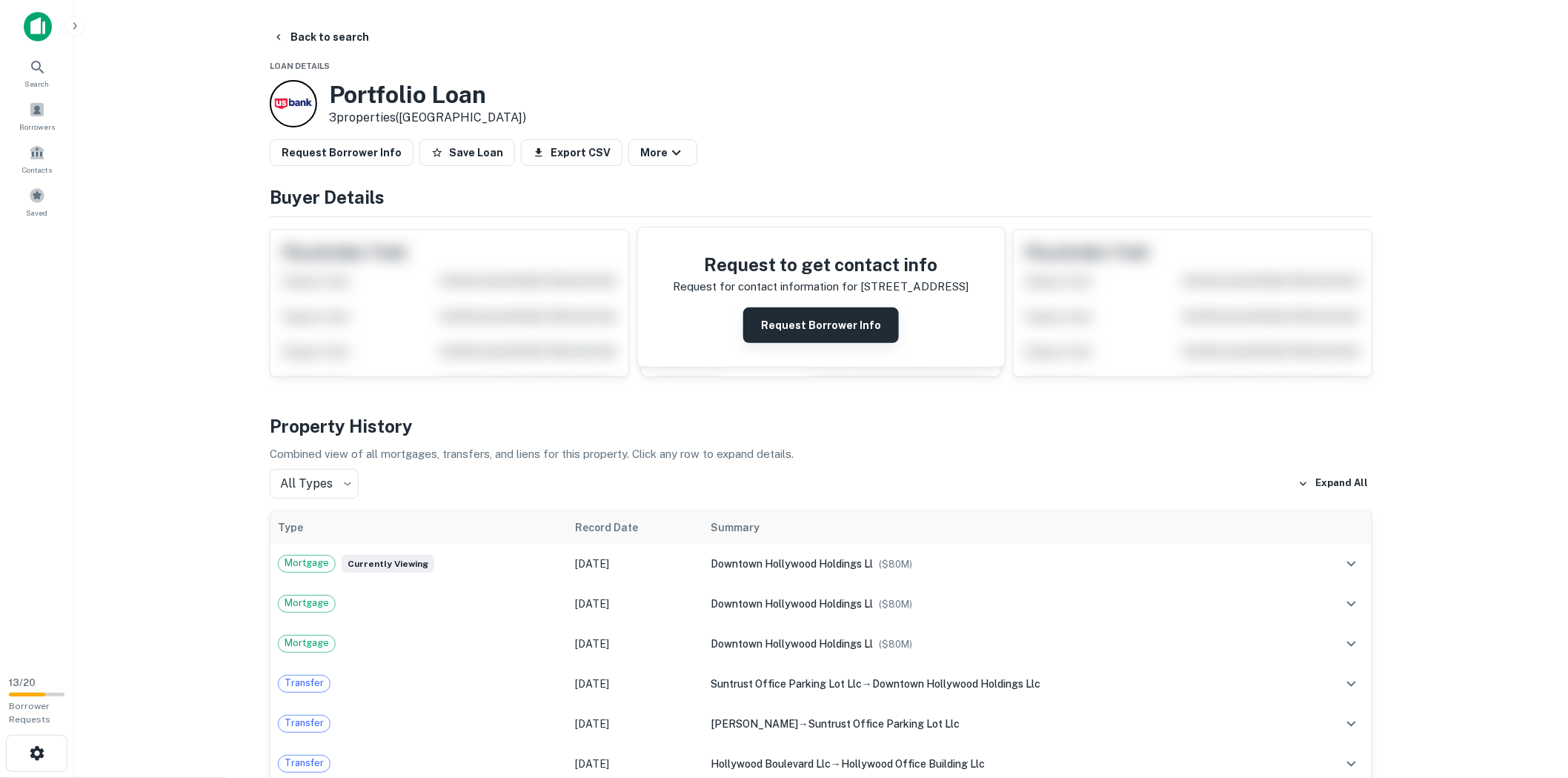
click at [801, 322] on button "Request Borrower Info" at bounding box center [821, 325] width 155 height 35
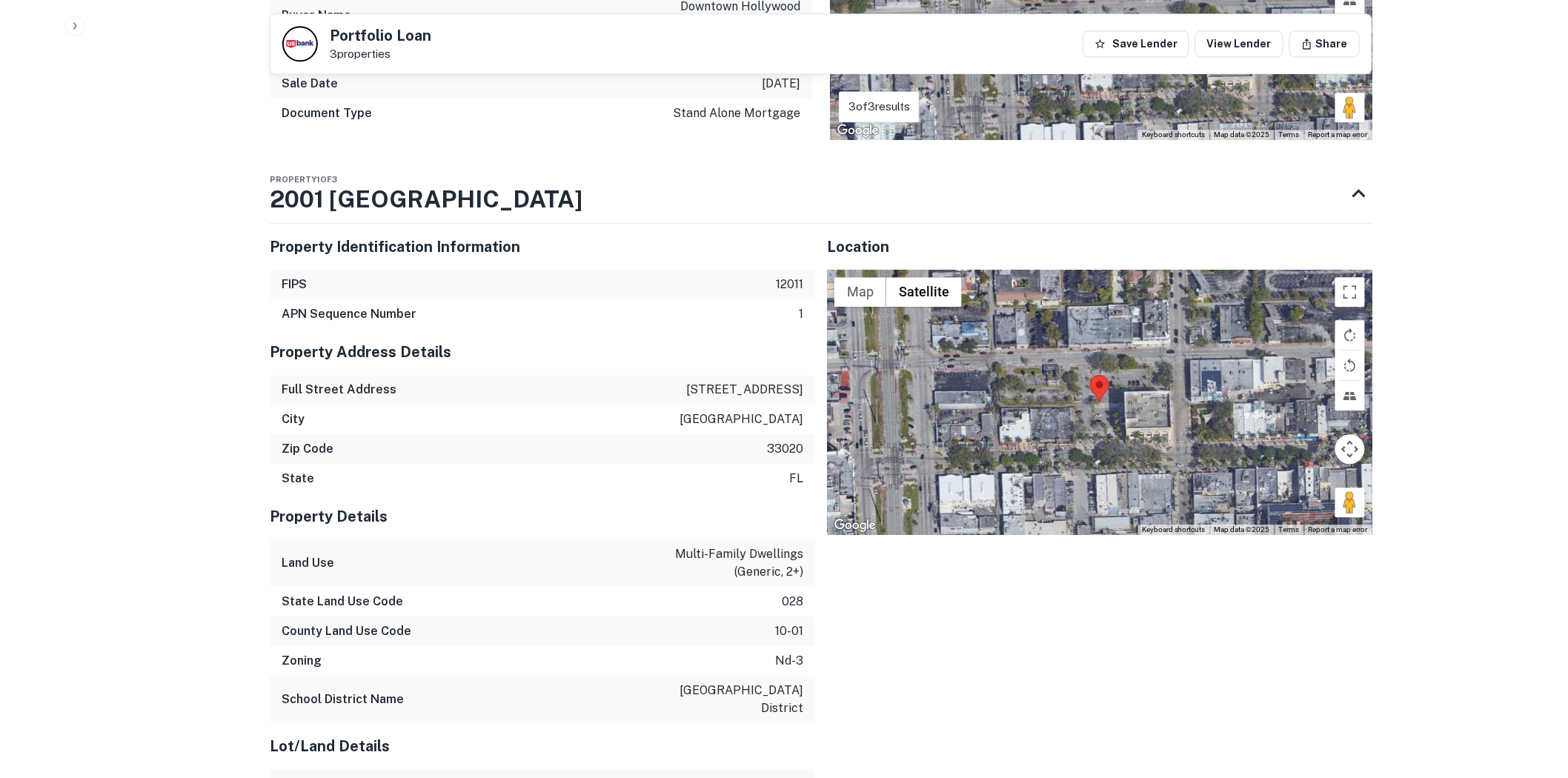
scroll to position [1412, 0]
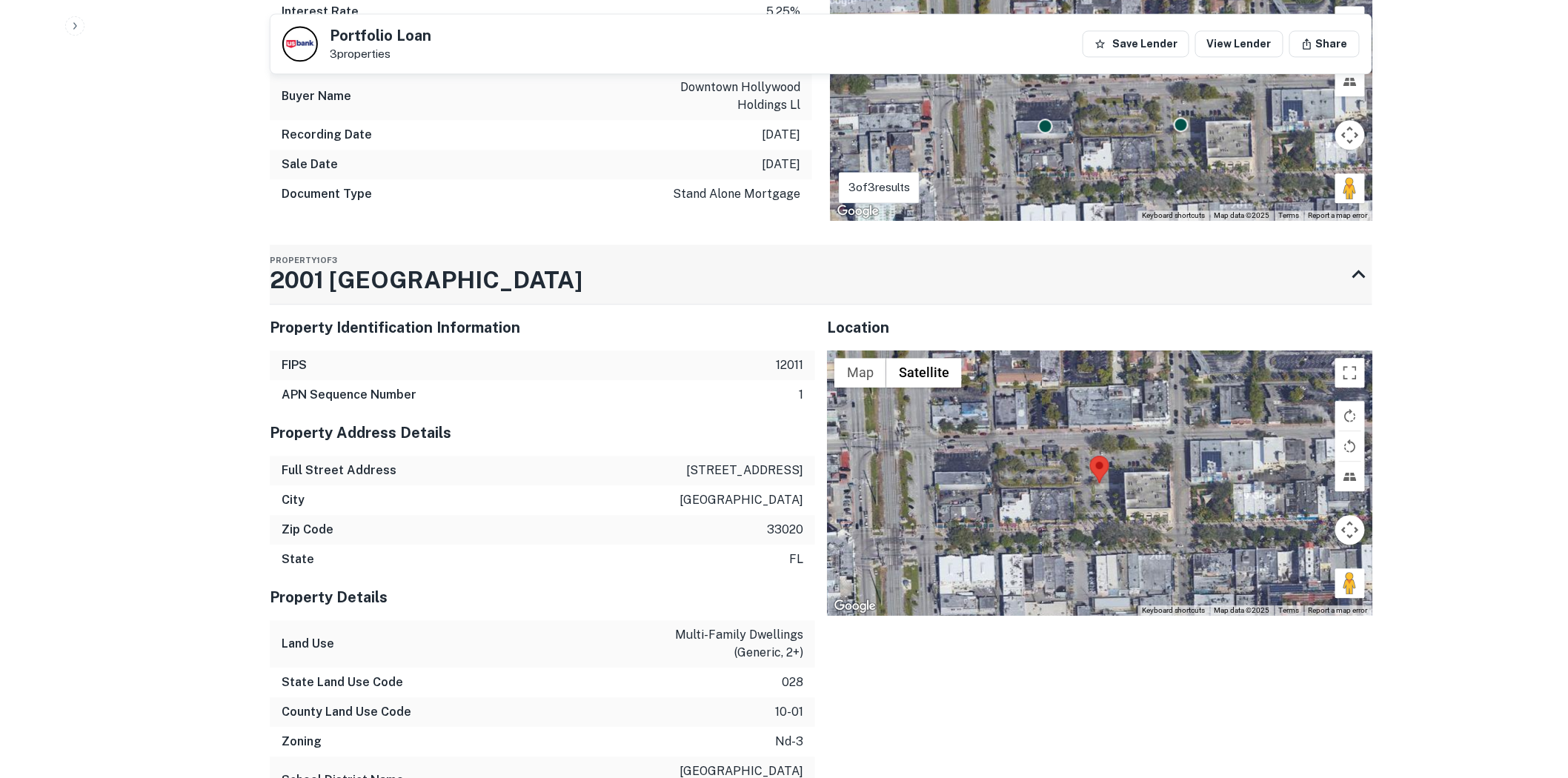
click at [1345, 261] on icon at bounding box center [1358, 274] width 27 height 27
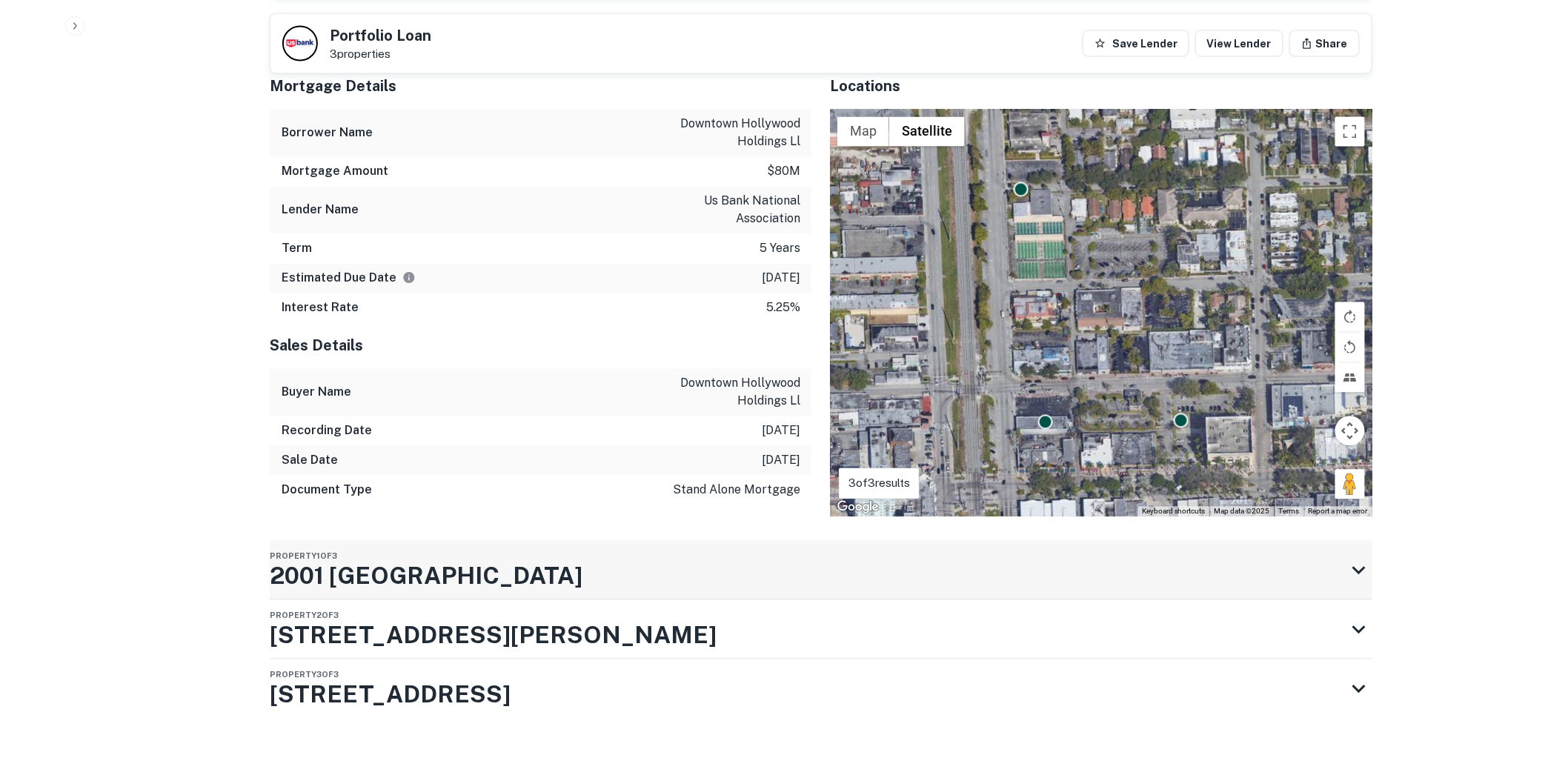
scroll to position [1112, 0]
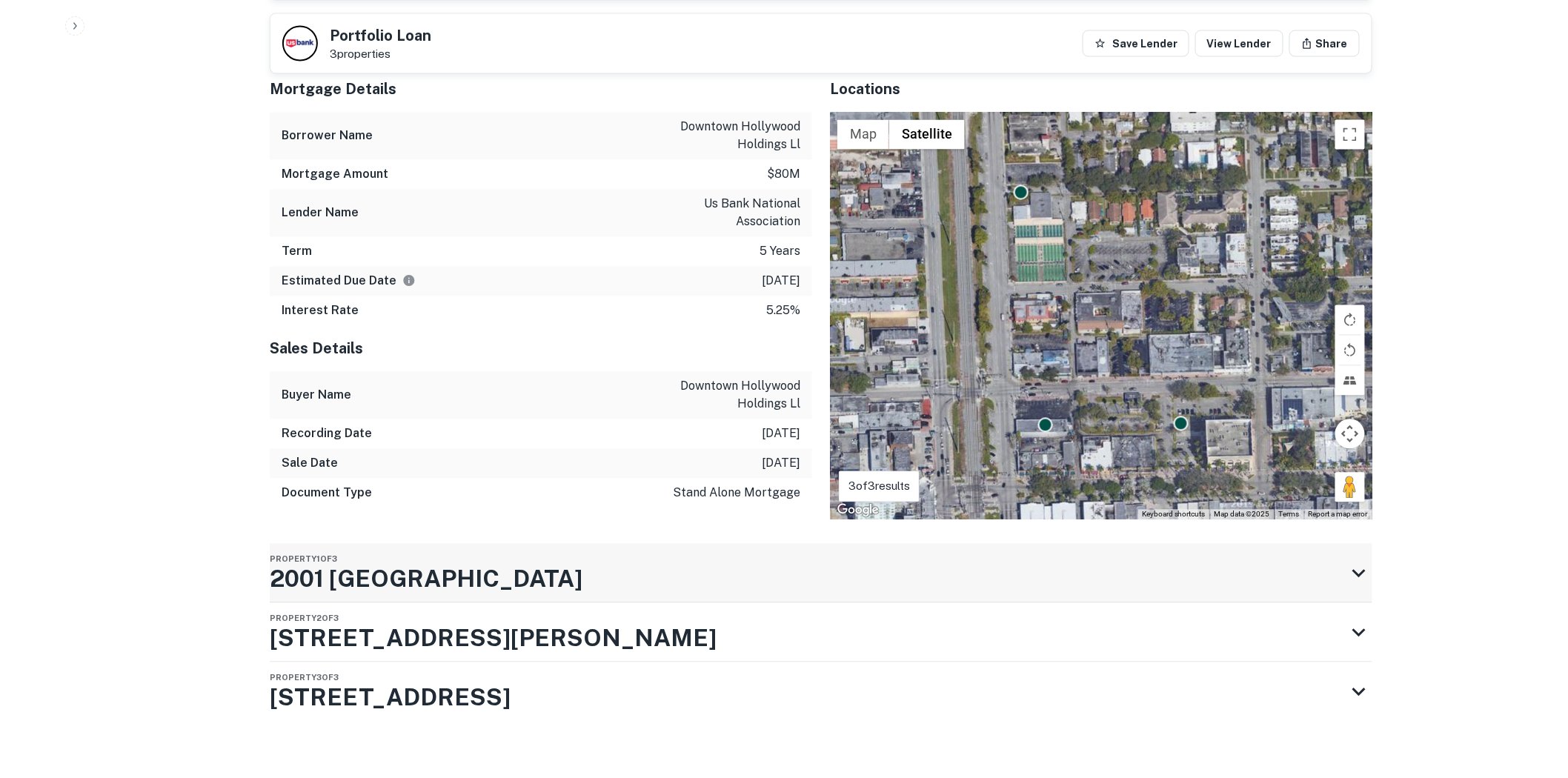
click at [500, 561] on h3 "2001 [GEOGRAPHIC_DATA]" at bounding box center [426, 578] width 312 height 35
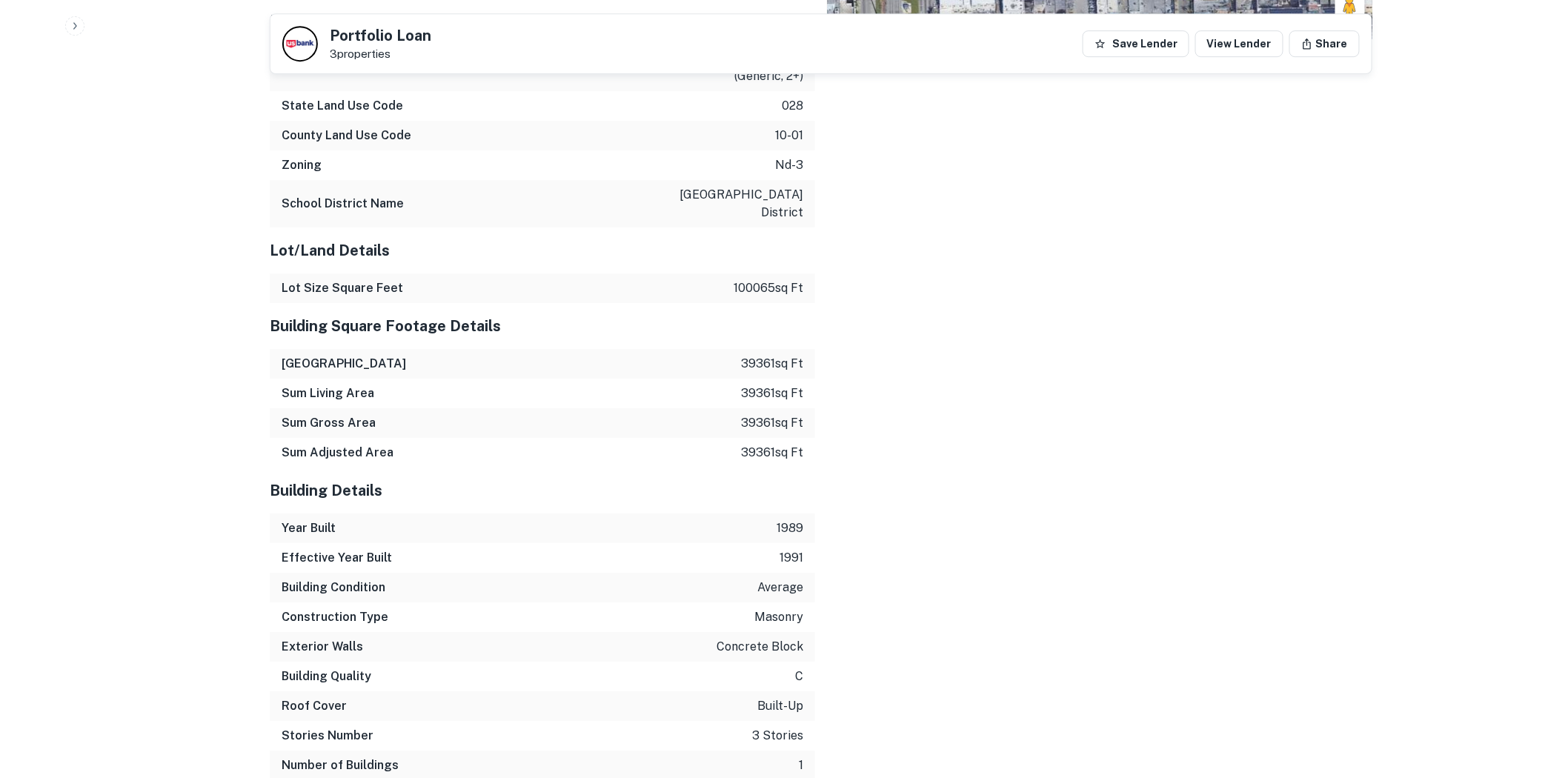
scroll to position [2316, 0]
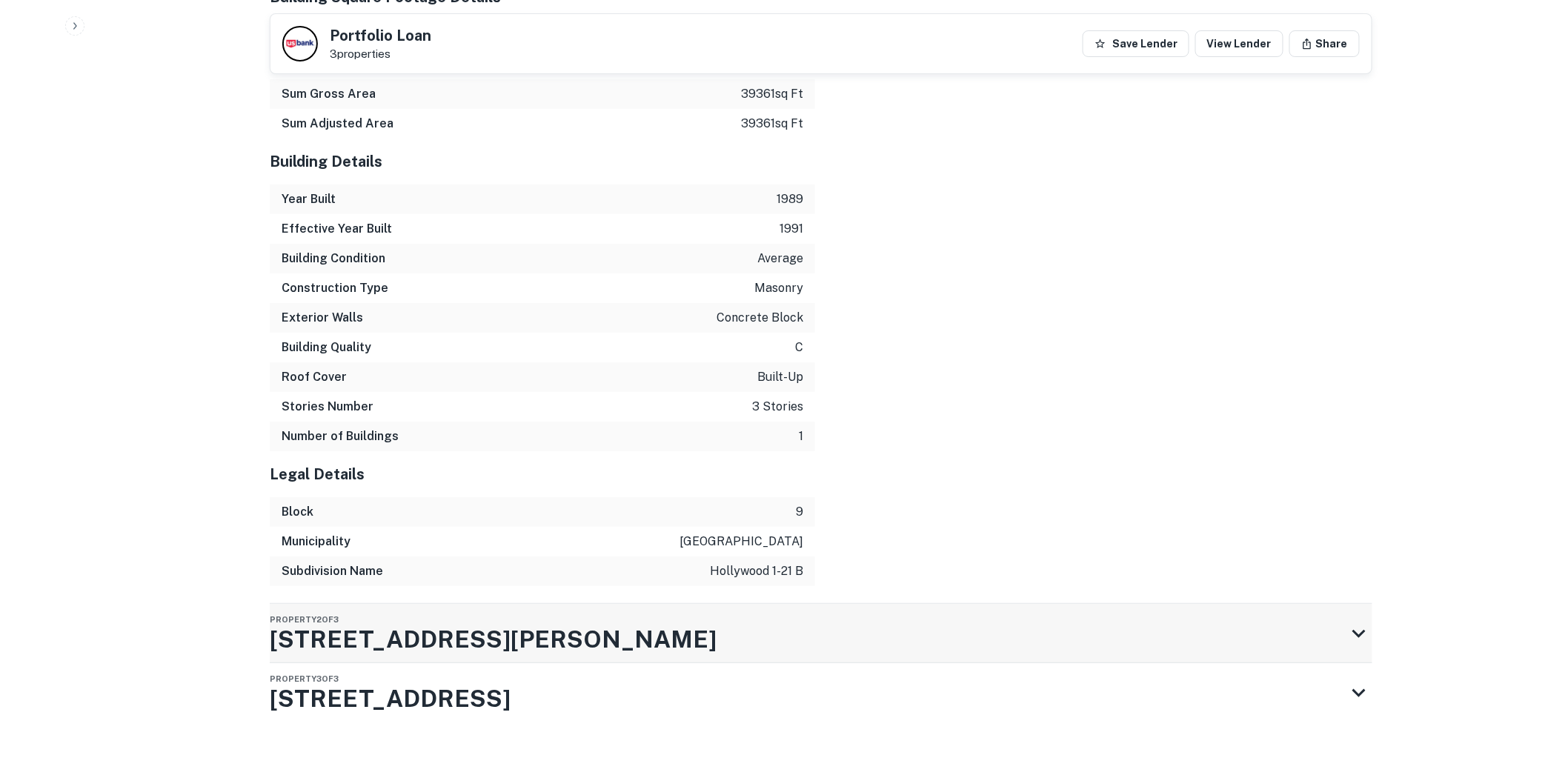
click at [521, 627] on div "Property 2 of [STREET_ADDRESS][PERSON_NAME]" at bounding box center [808, 633] width 1076 height 59
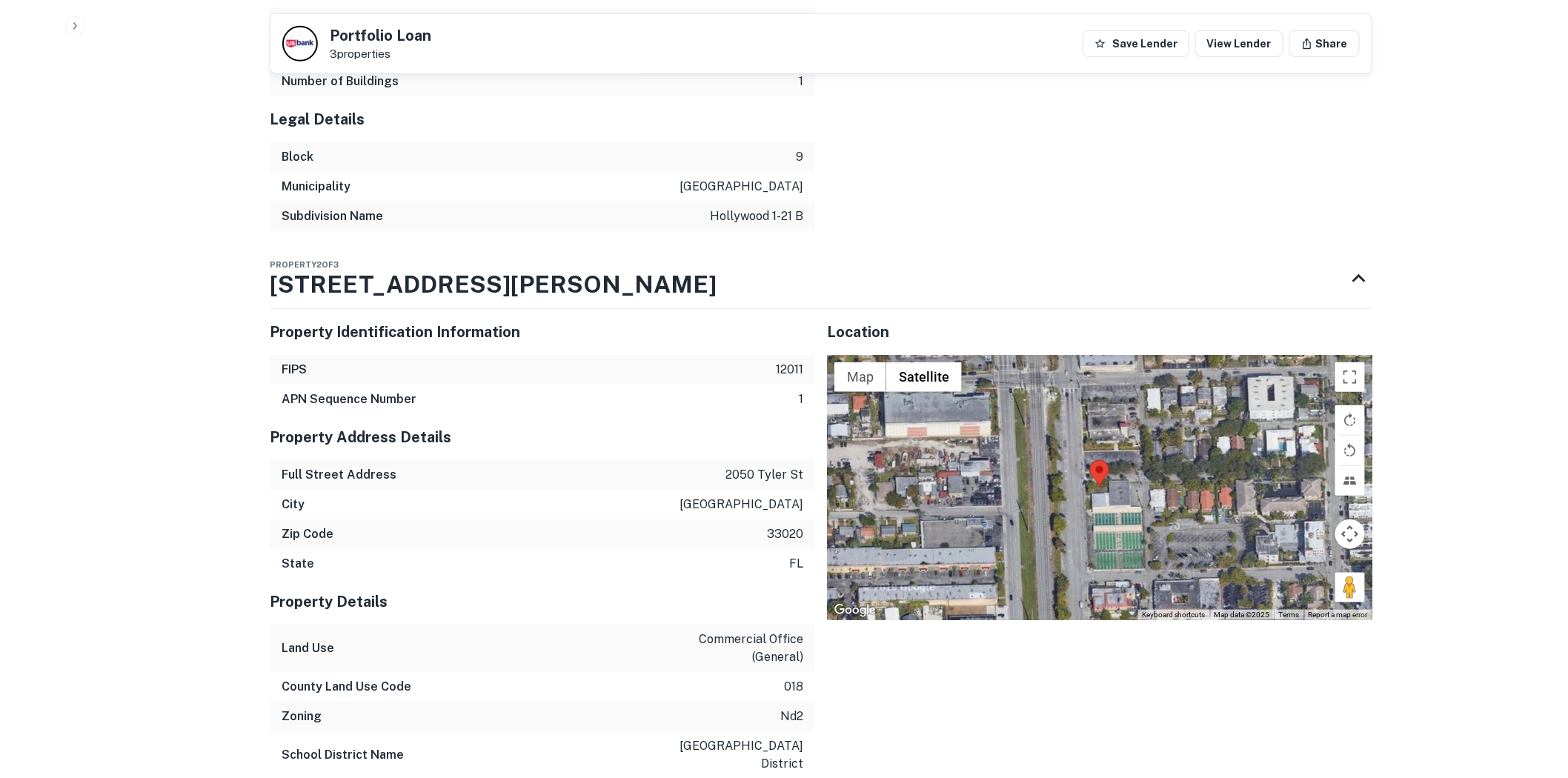
scroll to position [2646, 0]
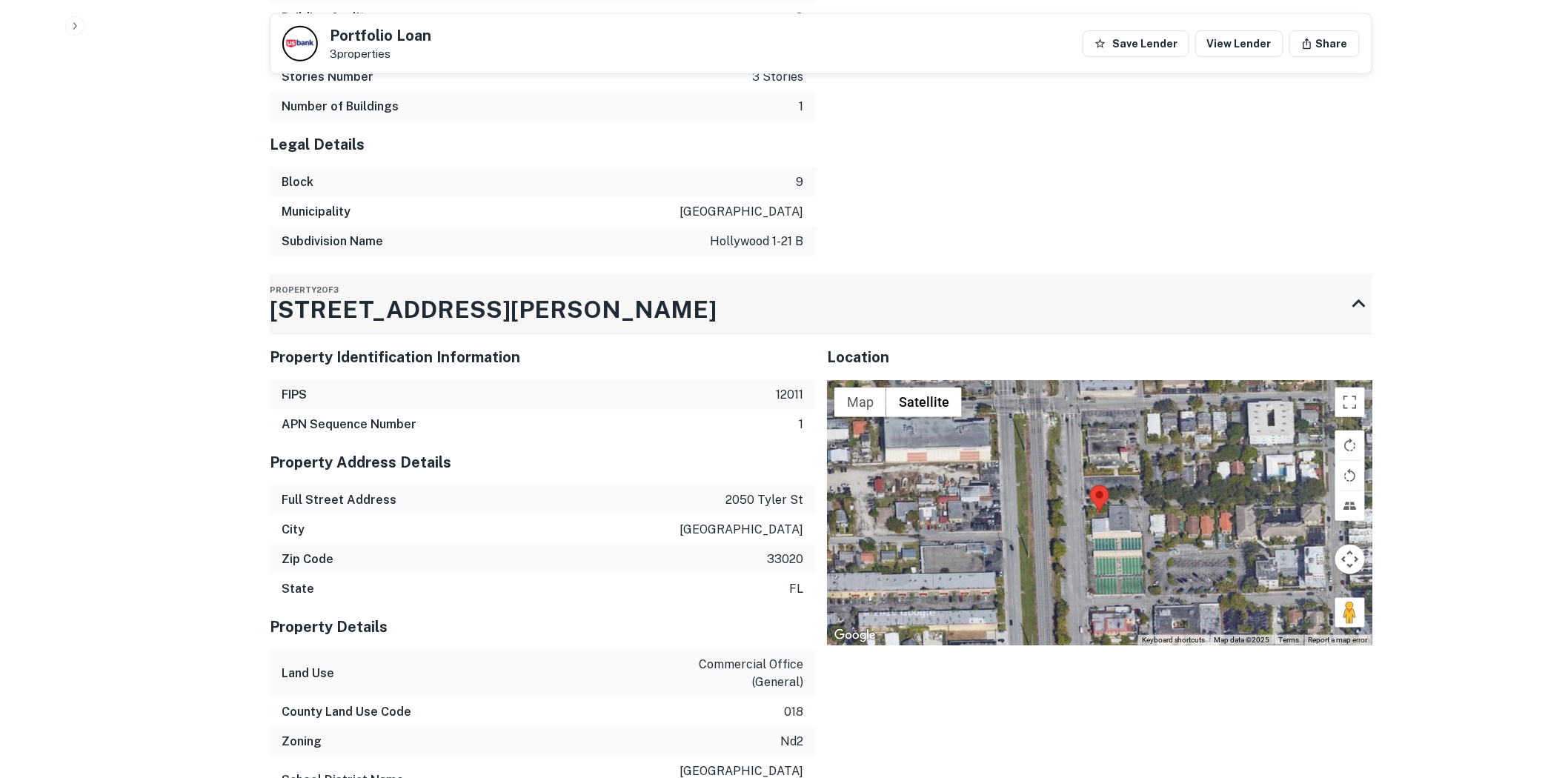
click at [449, 297] on div "Property 2 of [STREET_ADDRESS][PERSON_NAME]" at bounding box center [808, 304] width 1076 height 59
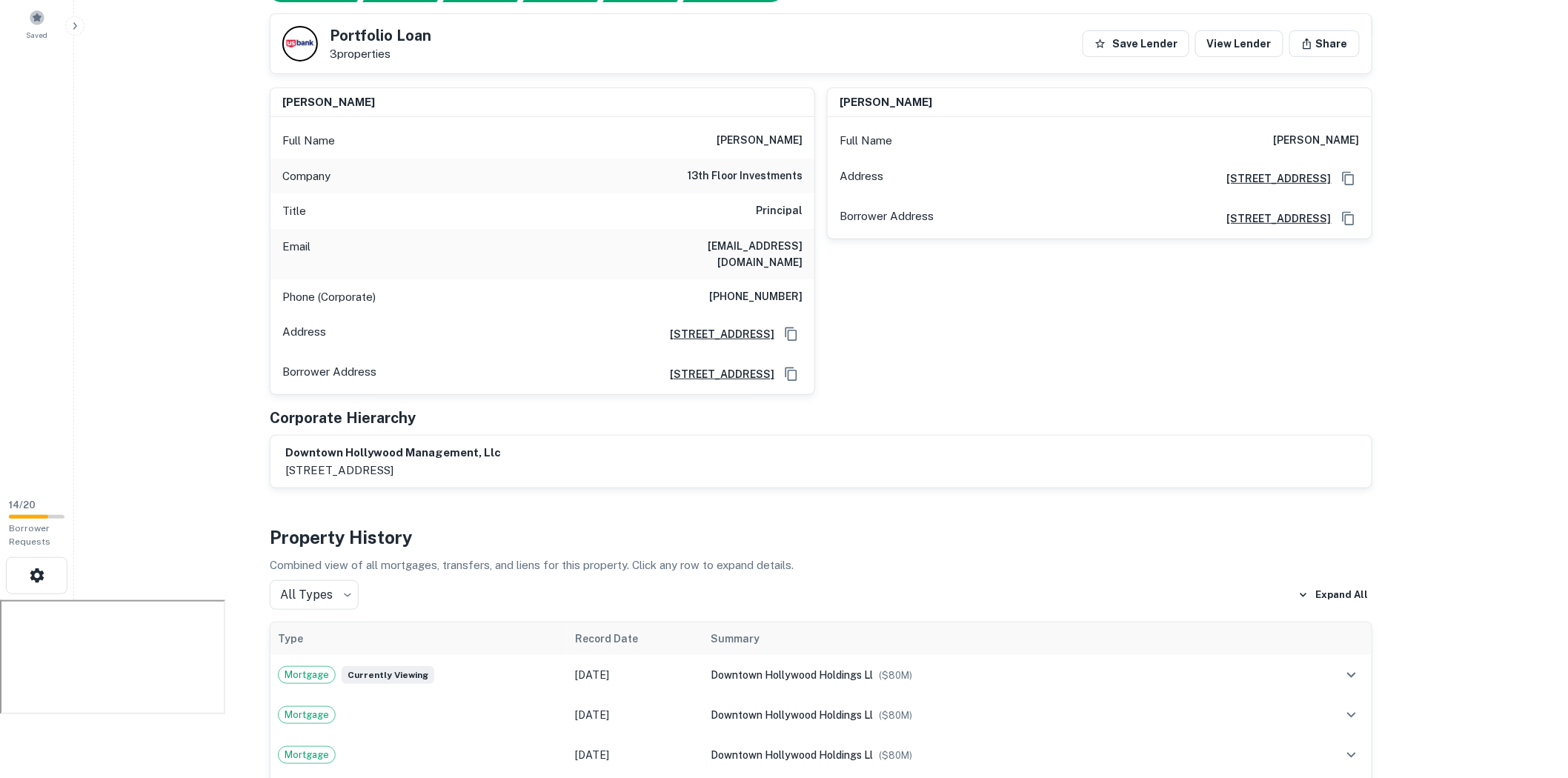
scroll to position [0, 0]
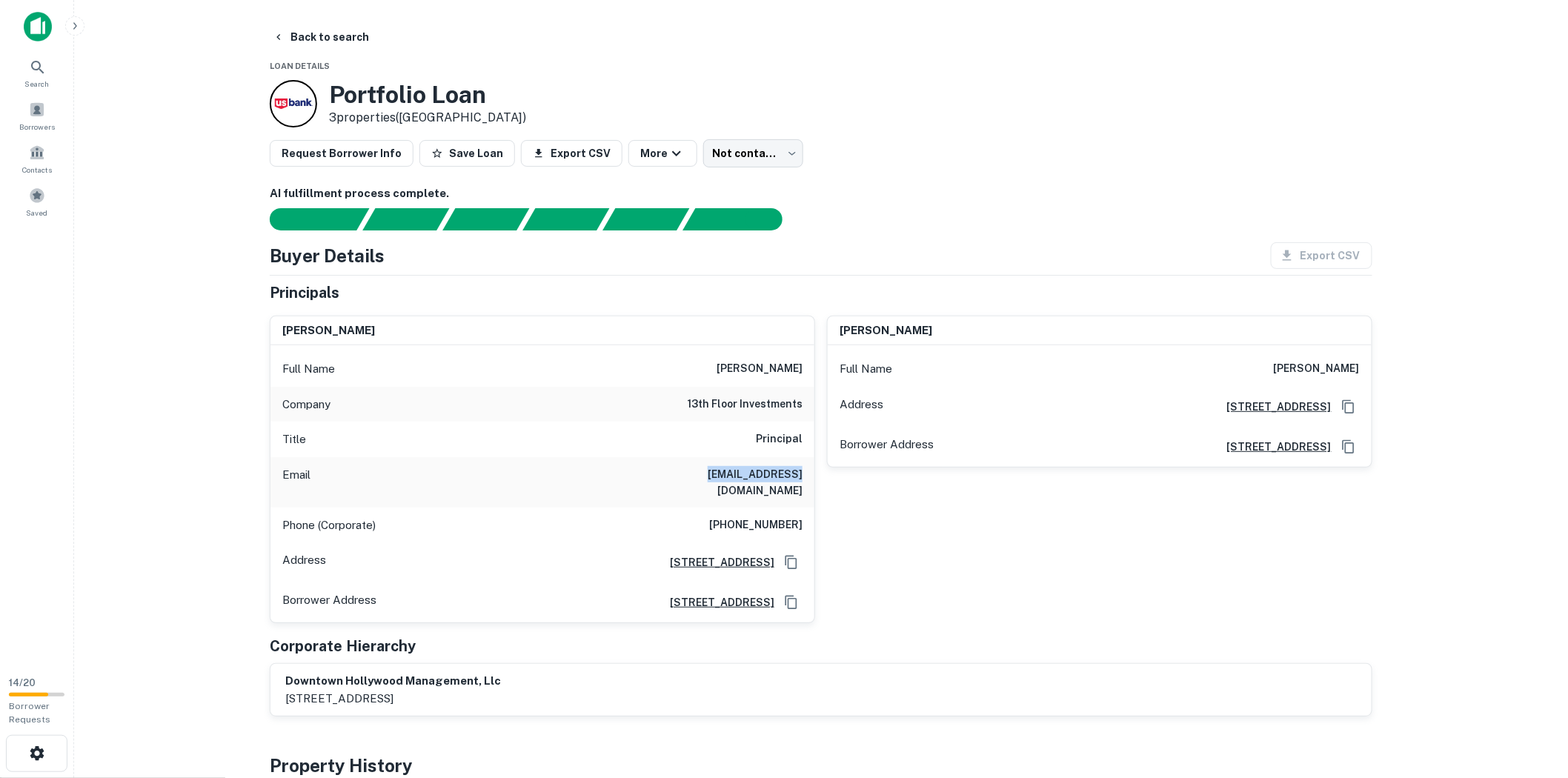
copy h6 "[EMAIL_ADDRESS][DOMAIN_NAME]"
drag, startPoint x: 802, startPoint y: 471, endPoint x: 714, endPoint y: 469, distance: 88.0
click at [714, 469] on div "Email [EMAIL_ADDRESS][DOMAIN_NAME]" at bounding box center [543, 481] width 544 height 50
click at [347, 35] on button "Back to search" at bounding box center [321, 37] width 108 height 27
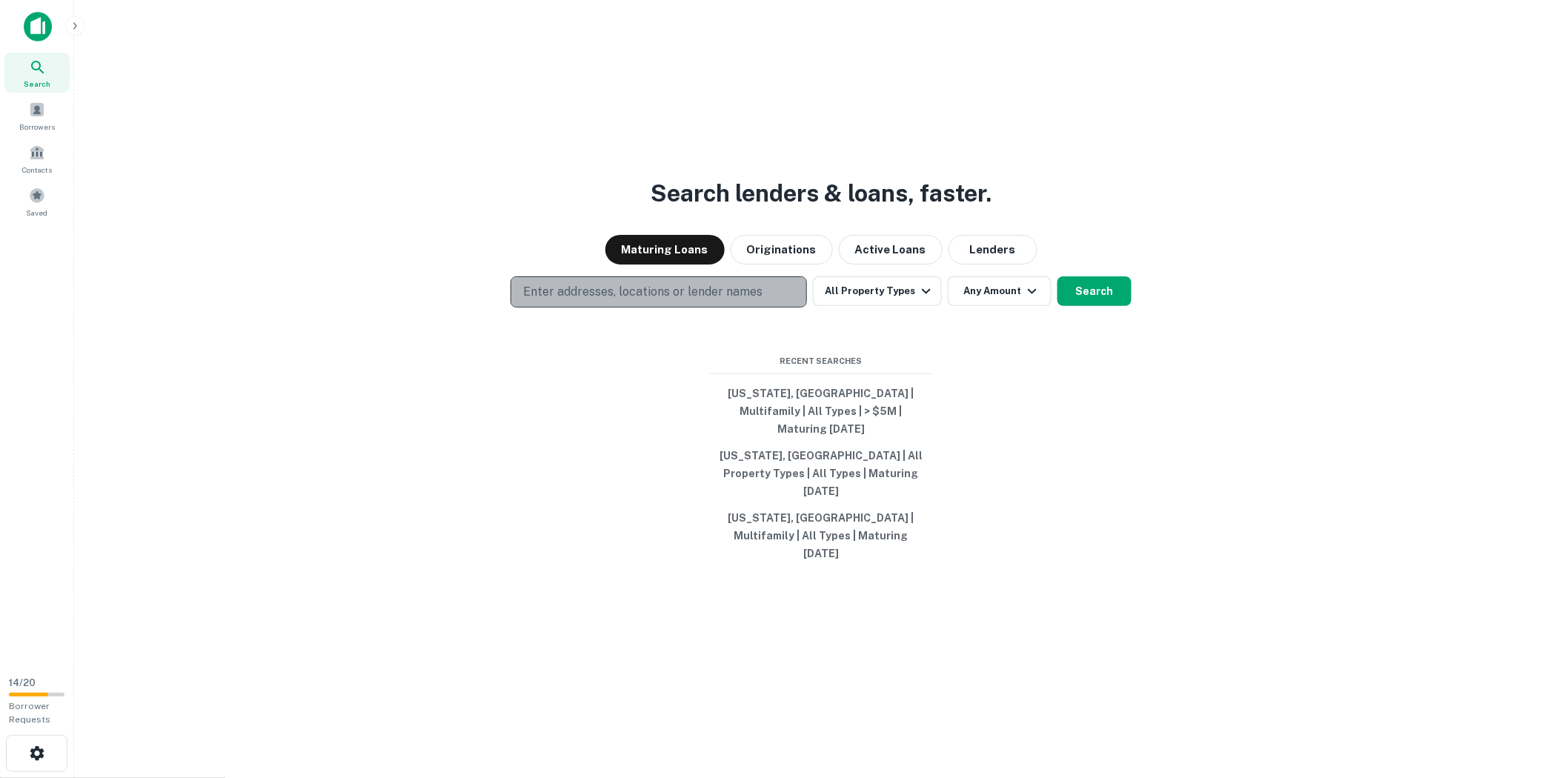
click at [629, 300] on p "Enter addresses, locations or lender names" at bounding box center [643, 291] width 239 height 18
type input "**********"
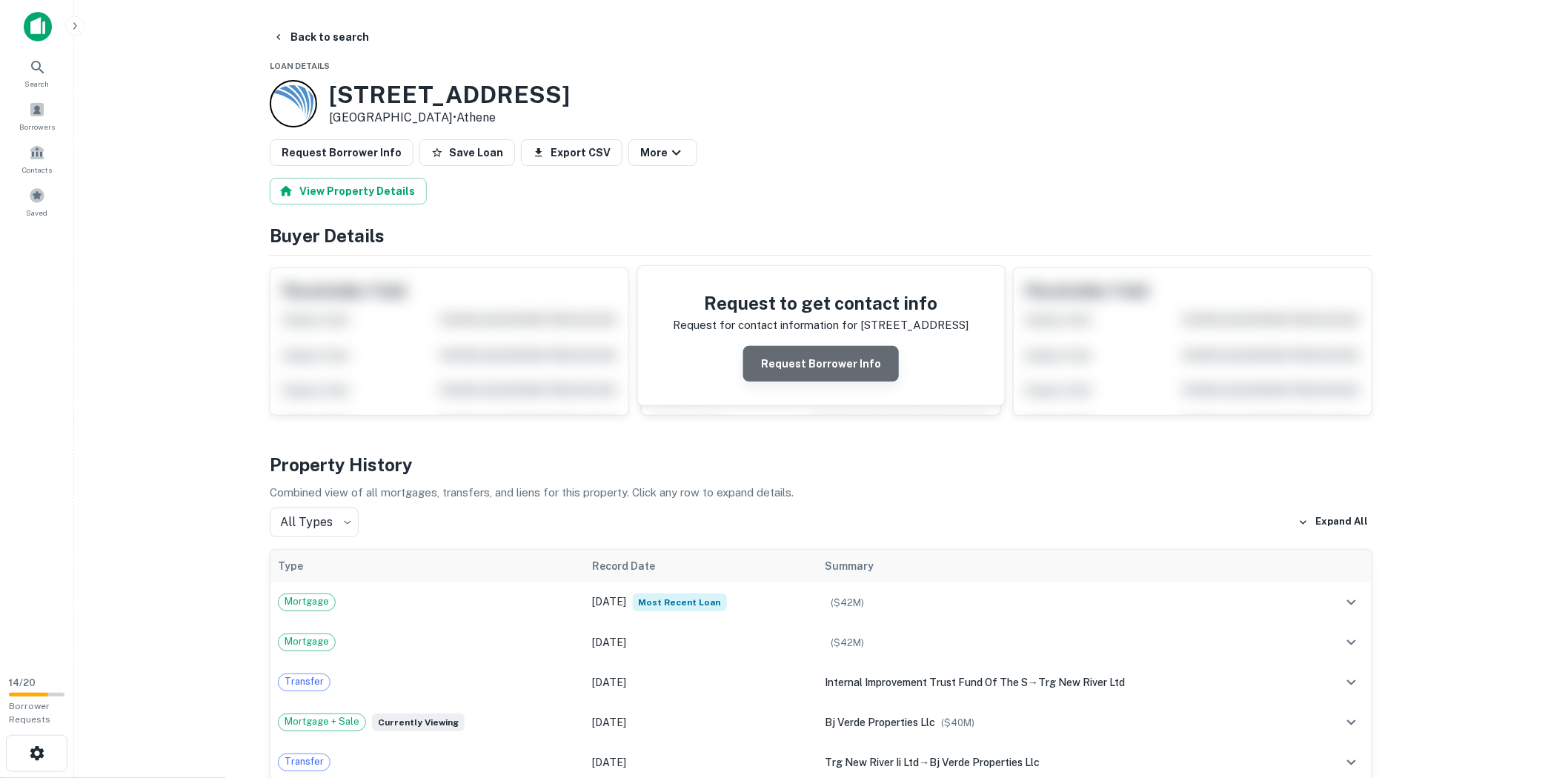
click at [864, 368] on button "Request Borrower Info" at bounding box center [821, 363] width 155 height 35
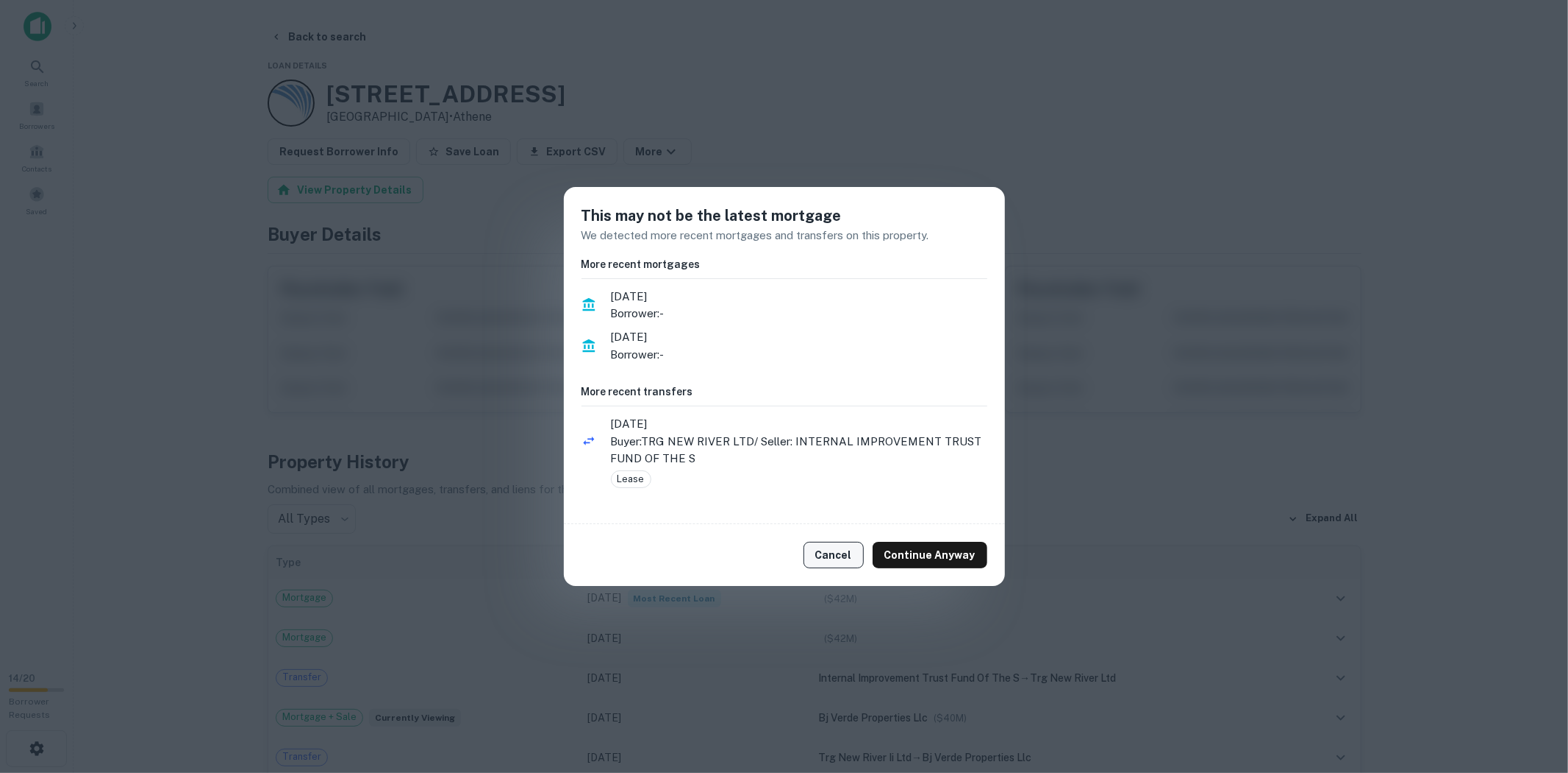
click at [840, 554] on button "Cancel" at bounding box center [834, 555] width 61 height 27
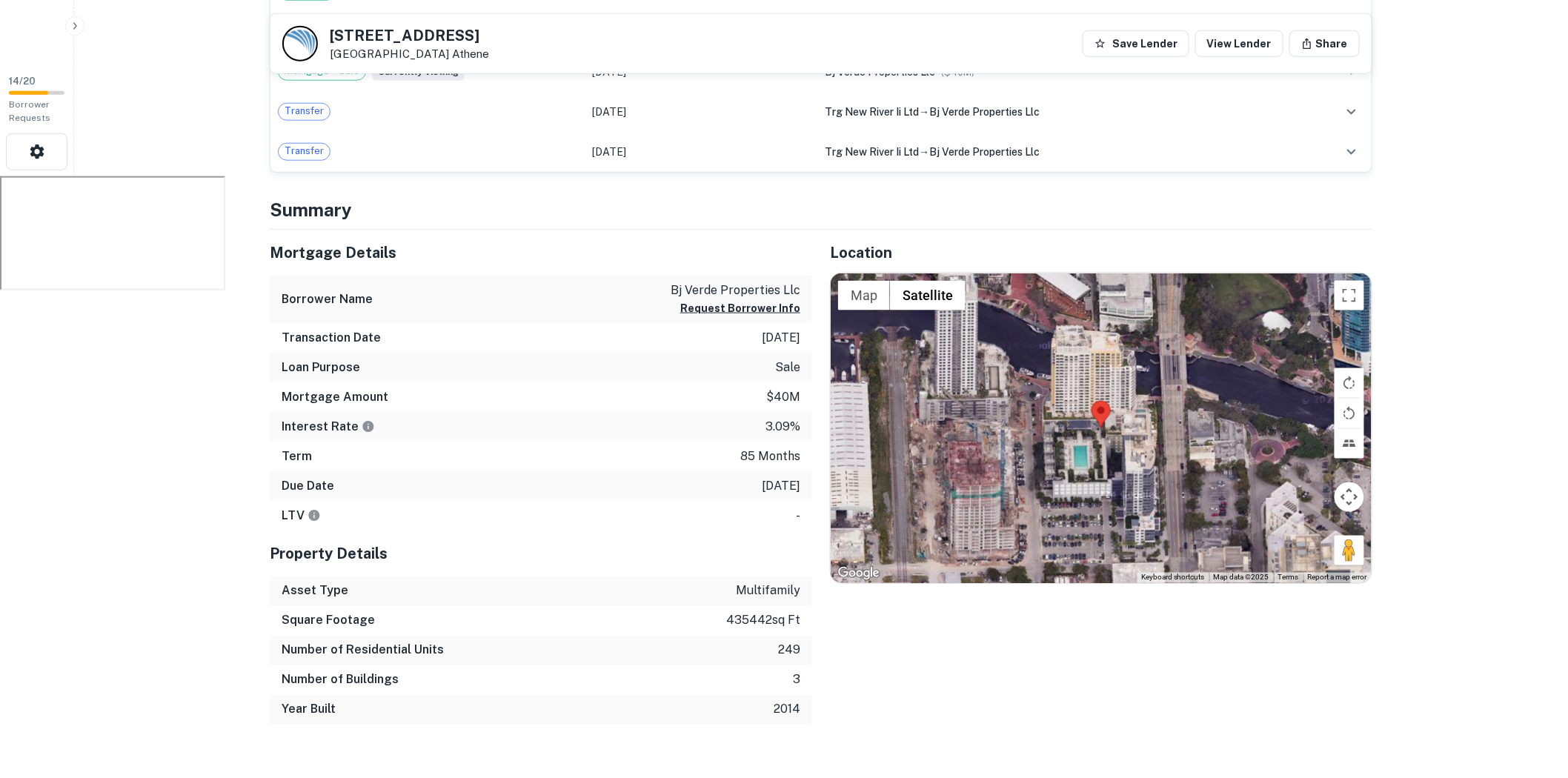
scroll to position [658, 0]
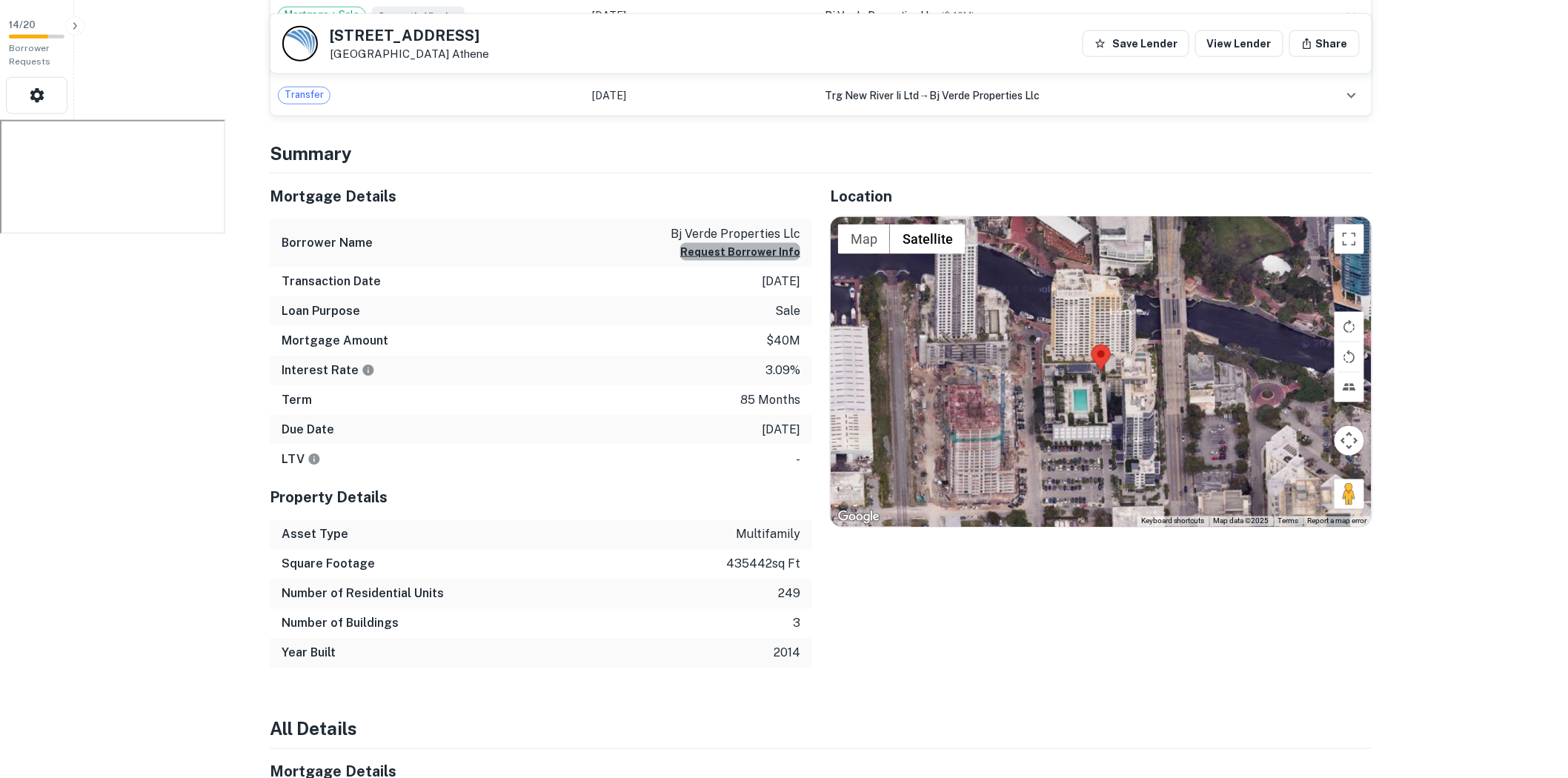
click at [752, 255] on button "Request Borrower Info" at bounding box center [741, 251] width 120 height 18
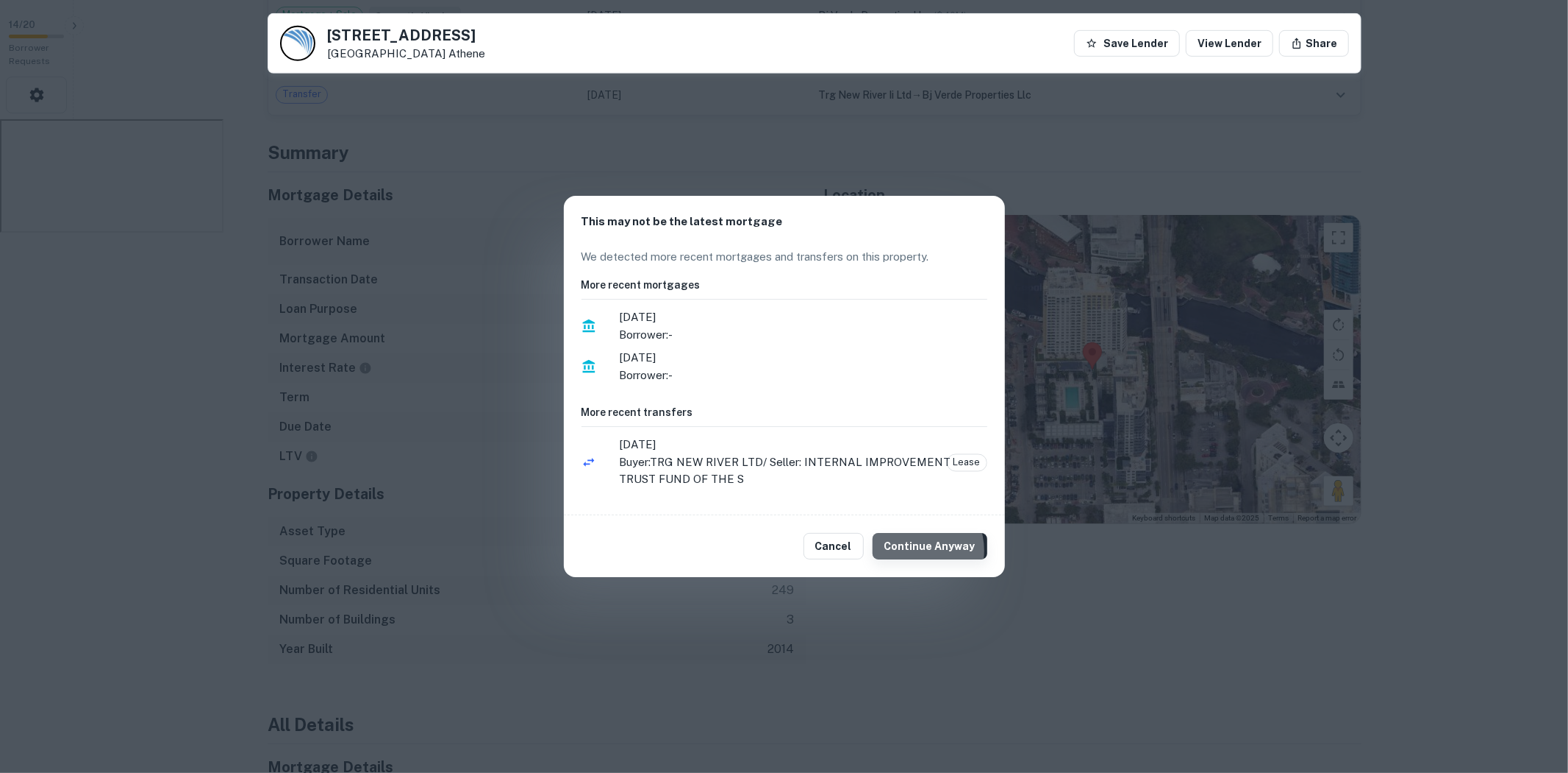
click at [917, 550] on button "Continue Anyway" at bounding box center [929, 545] width 115 height 27
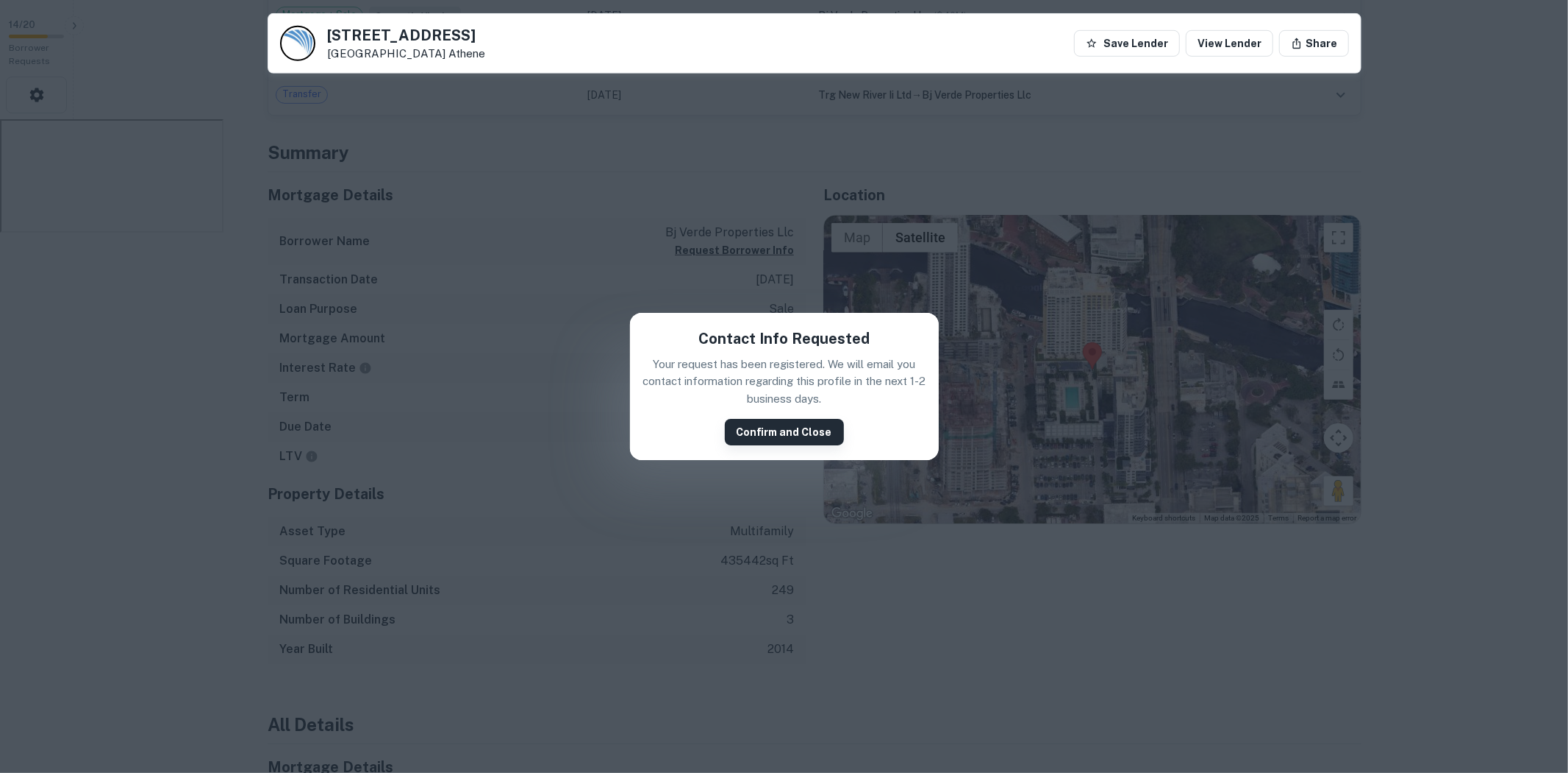
click at [809, 437] on button "Confirm and Close" at bounding box center [784, 431] width 119 height 27
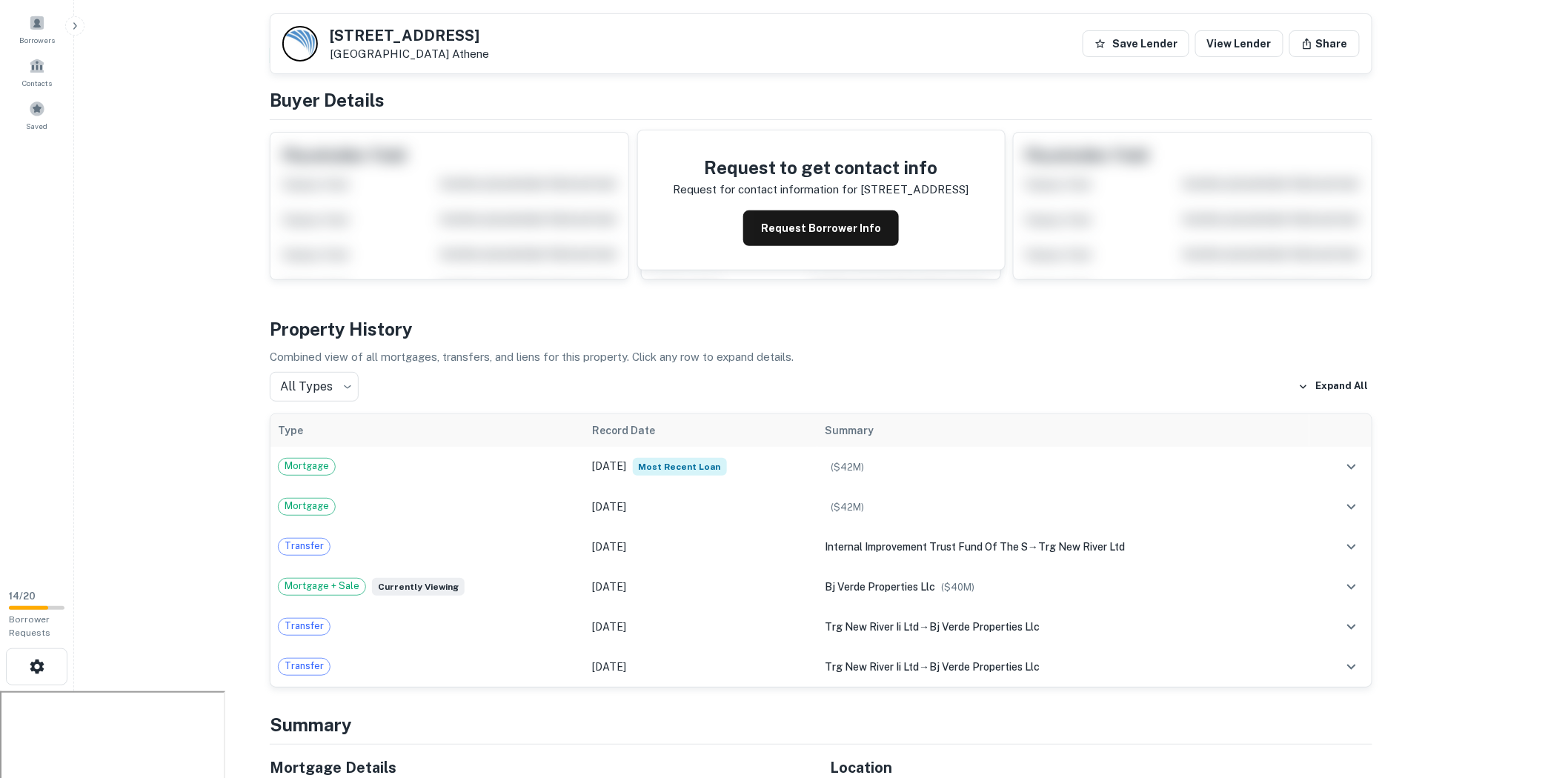
scroll to position [0, 0]
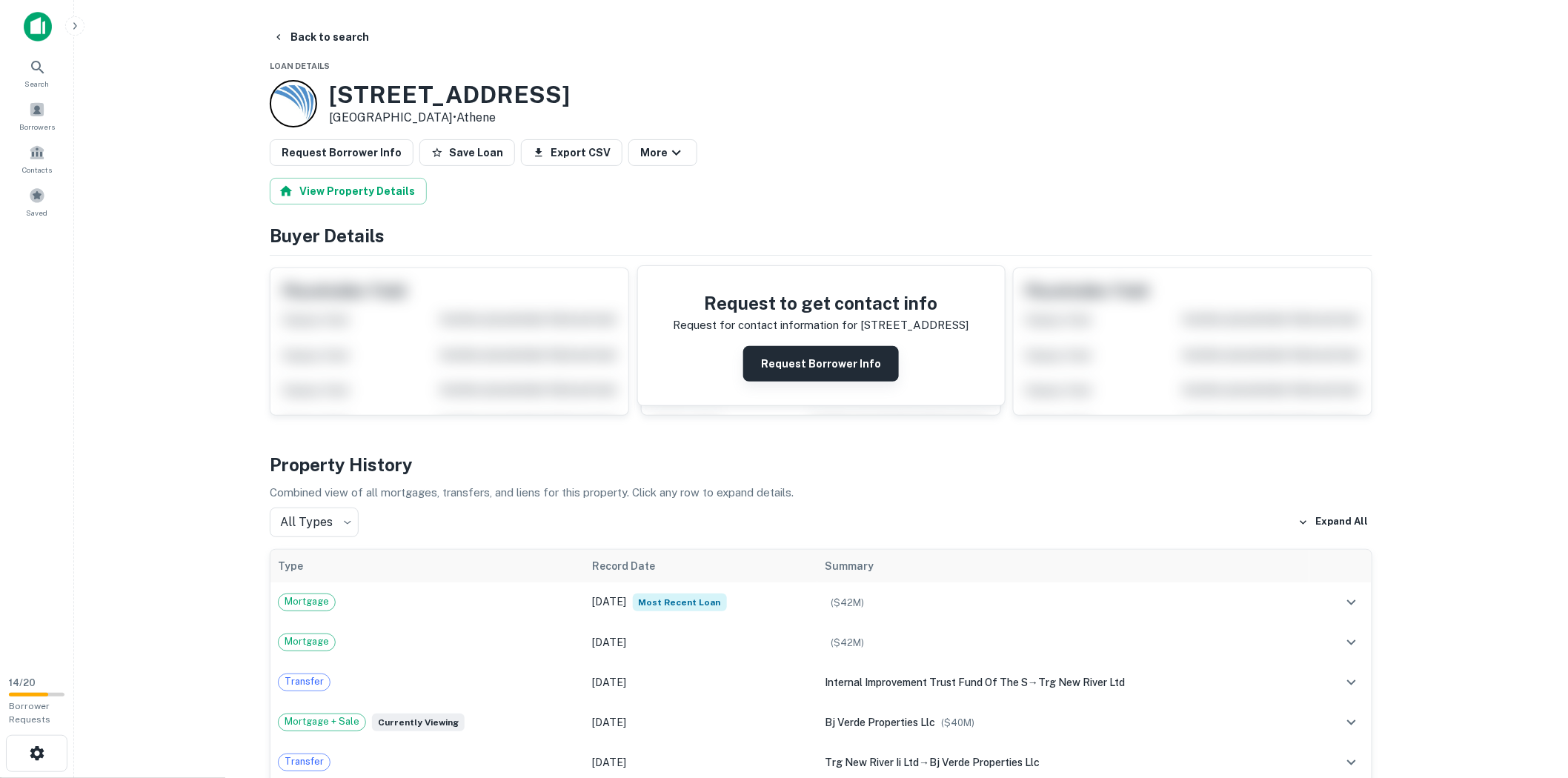
click at [814, 358] on button "Request Borrower Info" at bounding box center [821, 363] width 155 height 35
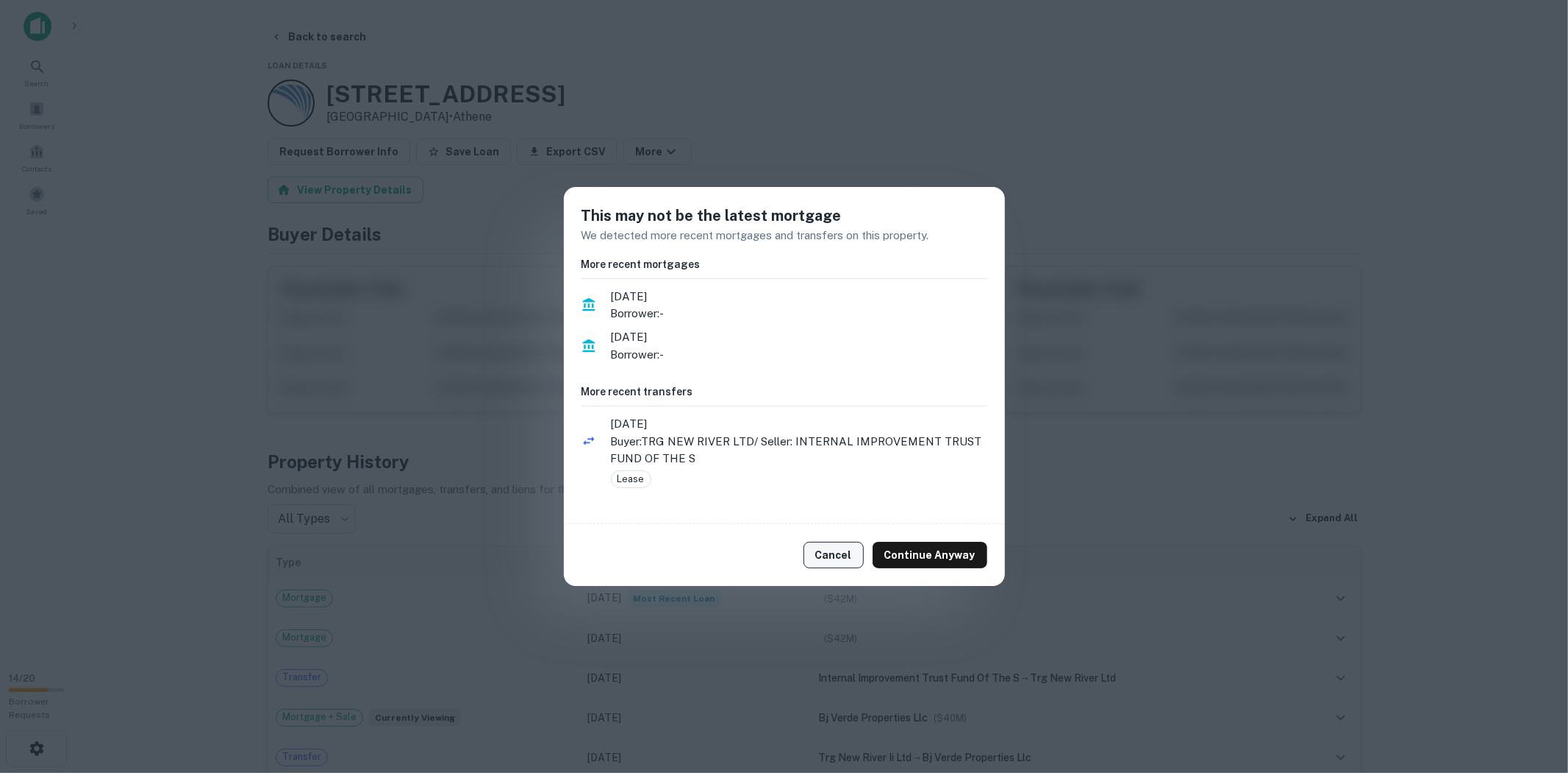
click at [826, 559] on button "Cancel" at bounding box center [834, 555] width 61 height 27
